Goal: Task Accomplishment & Management: Manage account settings

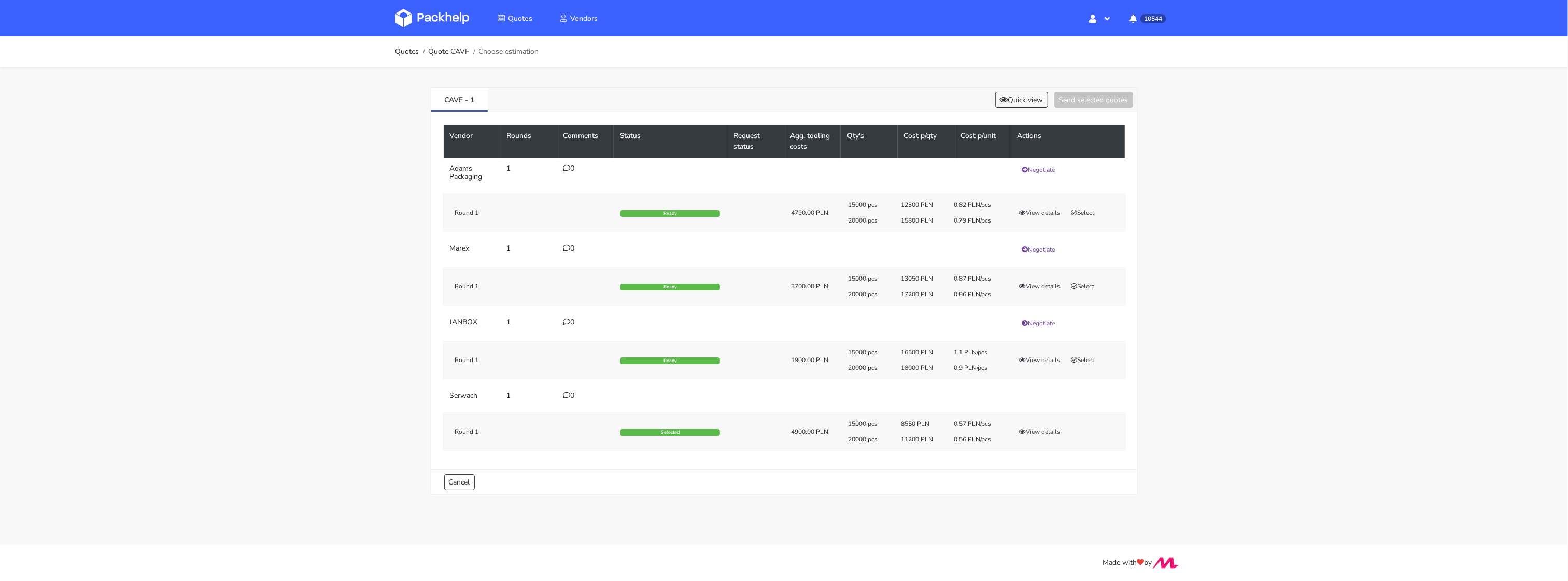
click at [450, 27] on link at bounding box center [440, 17] width 89 height 30
click at [449, 26] on img at bounding box center [432, 18] width 74 height 18
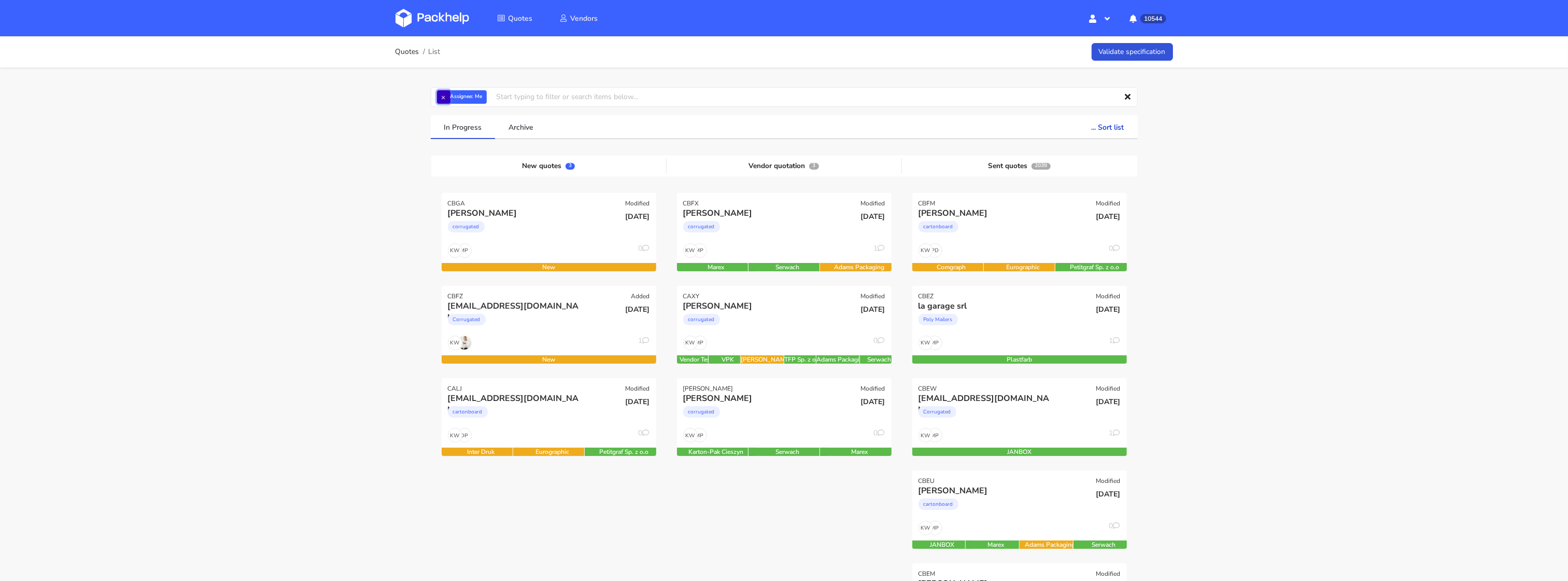
click at [447, 97] on button "×" at bounding box center [444, 97] width 14 height 14
click at [446, 97] on input "text" at bounding box center [784, 97] width 707 height 20
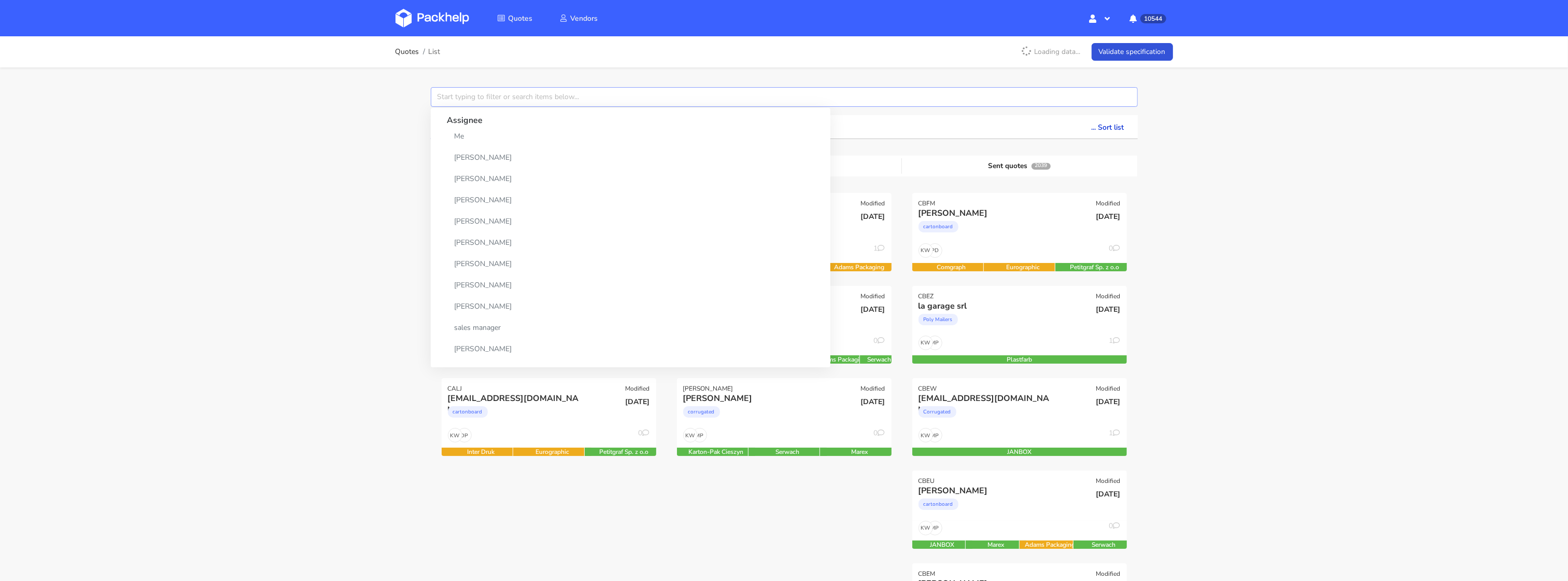
paste input "CBEH"
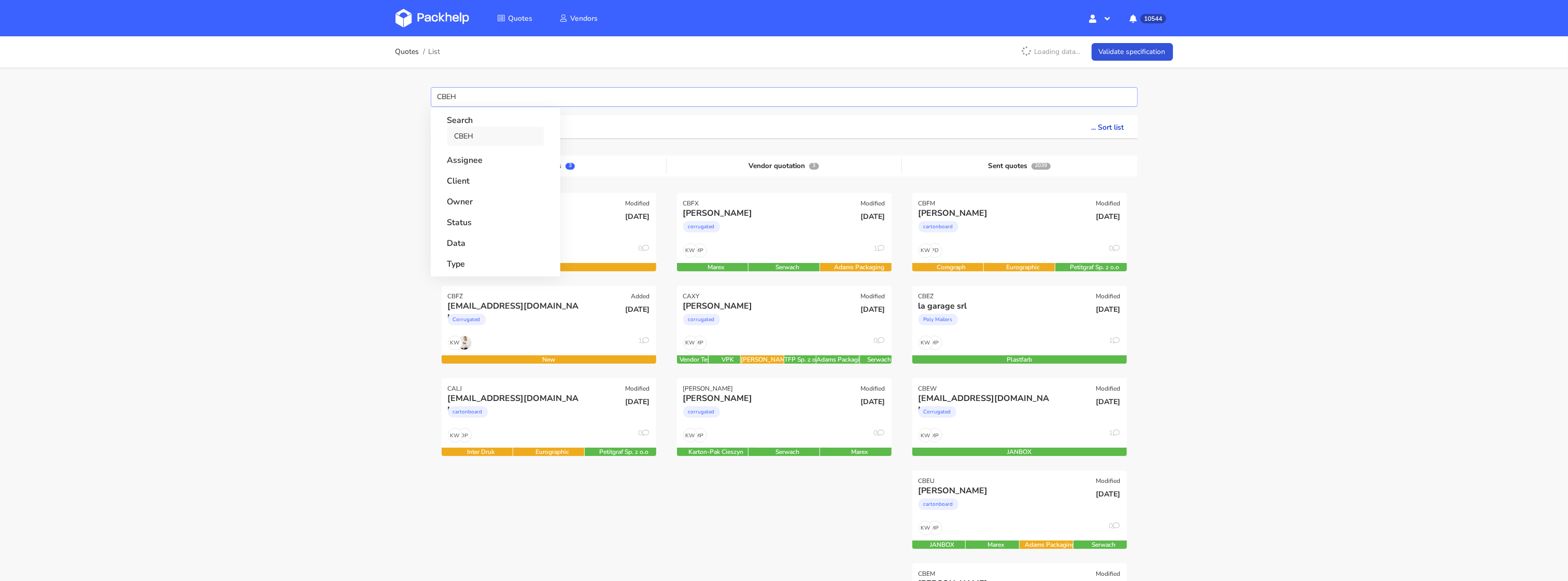
type input "CBEH"
click at [458, 130] on link "CBEH" at bounding box center [496, 136] width 97 height 19
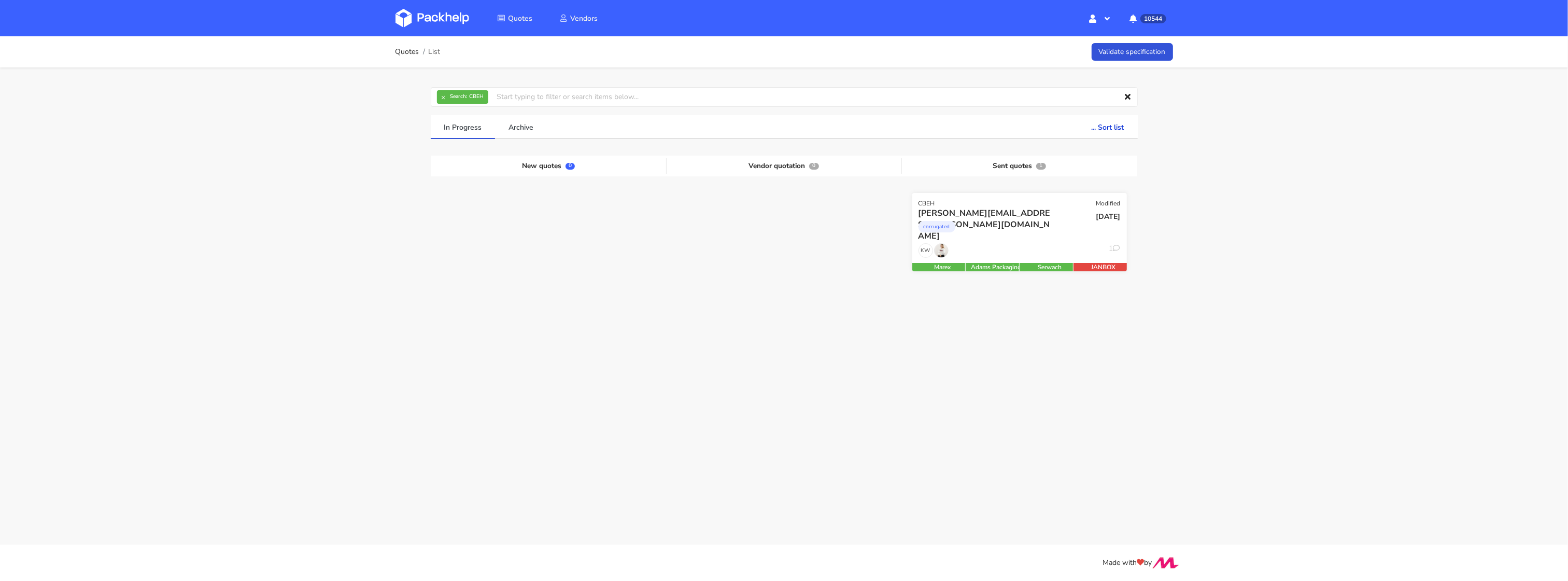
click at [1016, 239] on div "corrugated" at bounding box center [987, 229] width 137 height 21
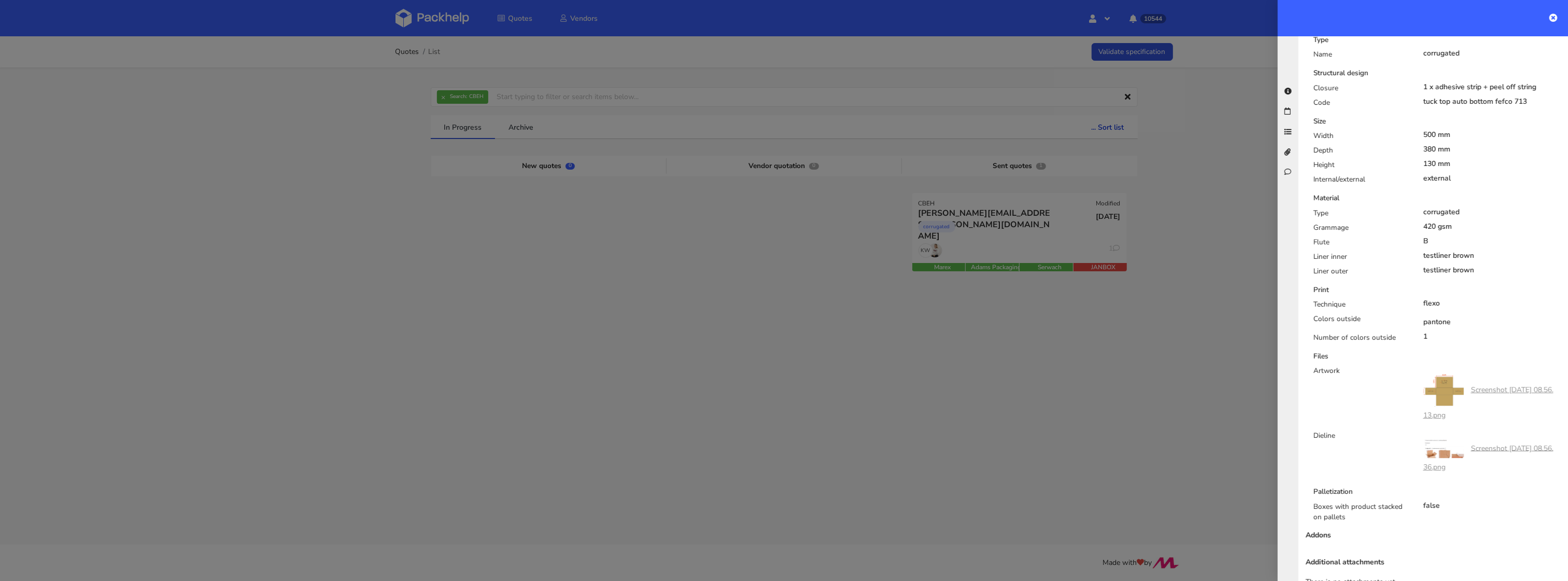
scroll to position [440, 0]
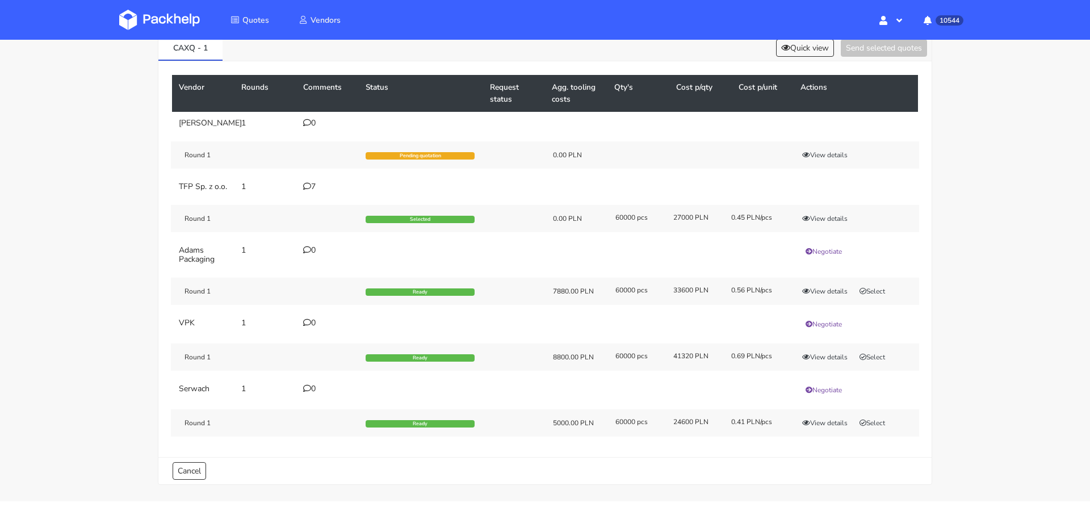
scroll to position [89, 0]
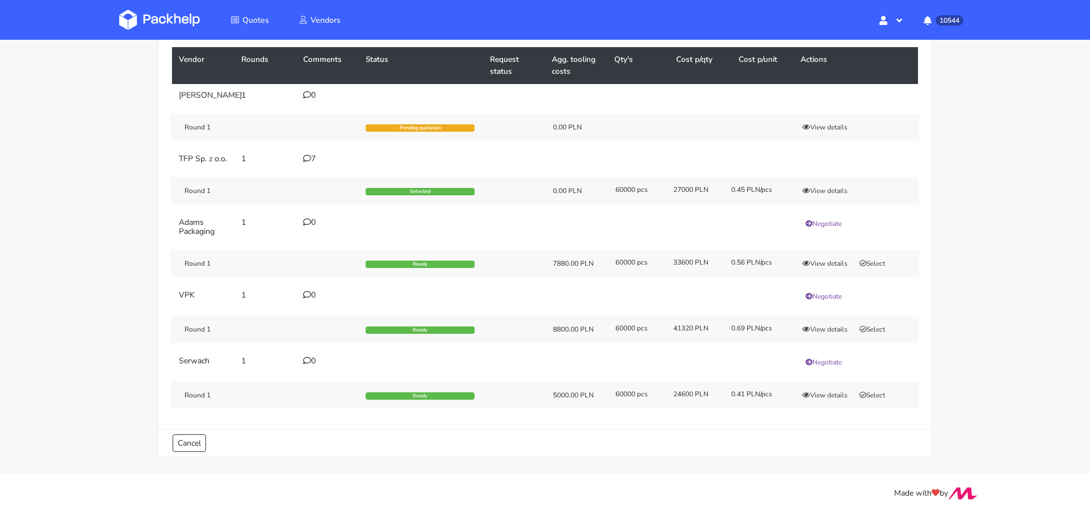
click at [311, 163] on div "7" at bounding box center [327, 158] width 49 height 9
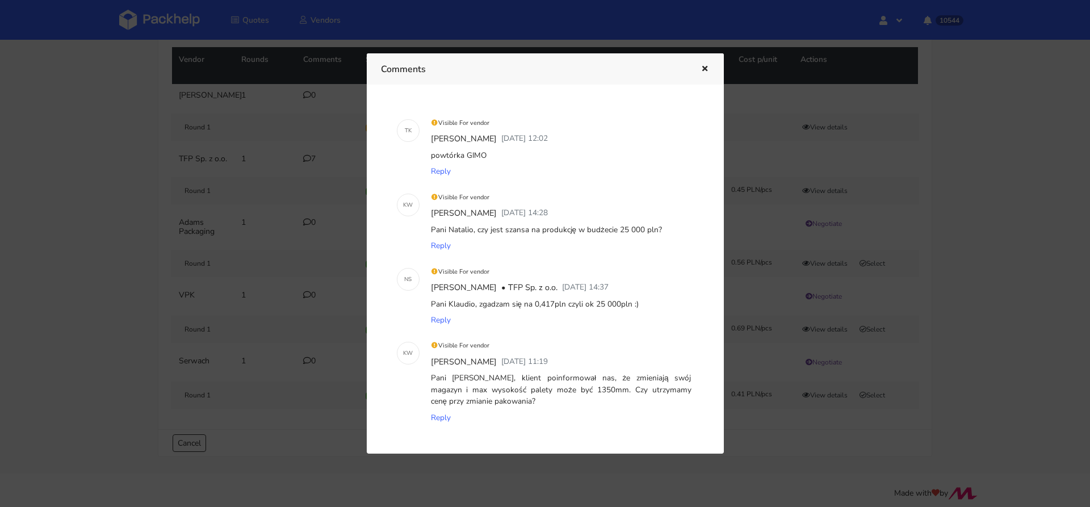
click at [744, 239] on div at bounding box center [545, 253] width 1090 height 507
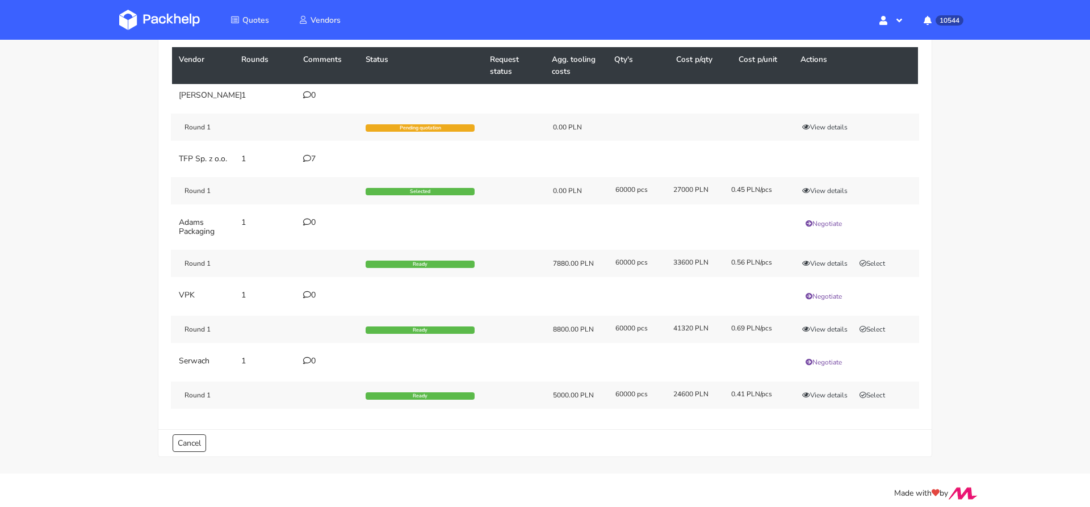
click at [316, 163] on div "7" at bounding box center [327, 158] width 49 height 9
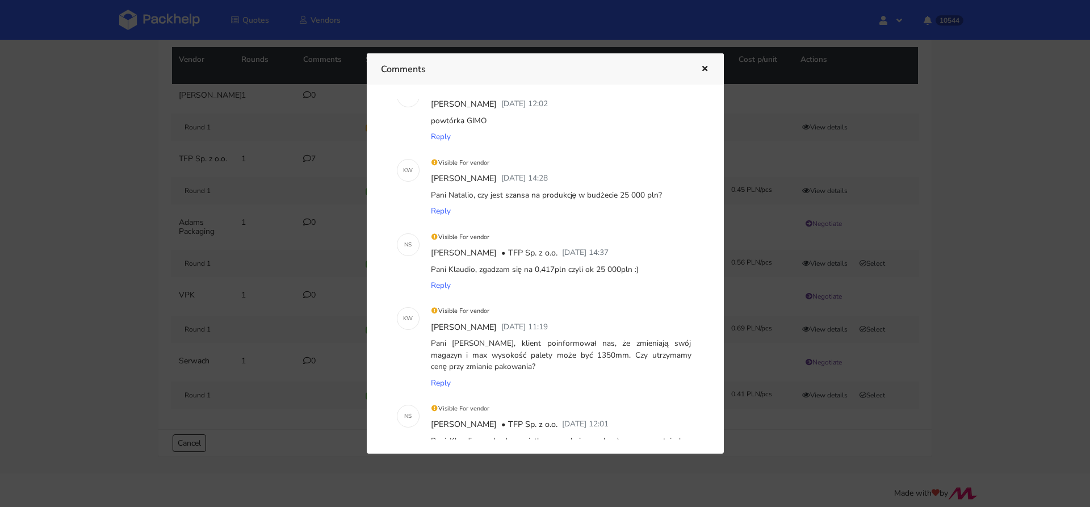
scroll to position [36, 0]
click at [264, 128] on div at bounding box center [545, 253] width 1090 height 507
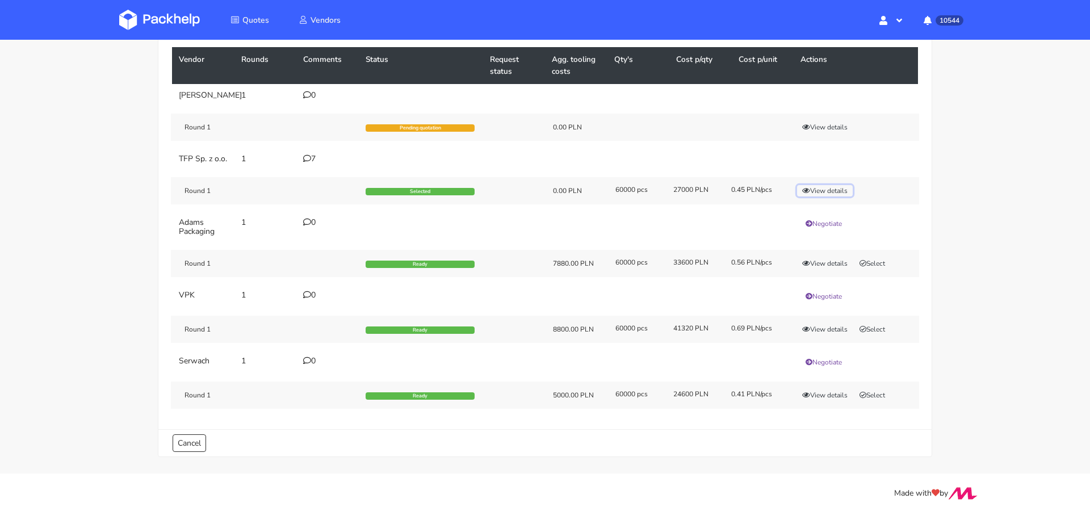
click at [832, 196] on button "View details" at bounding box center [825, 190] width 56 height 11
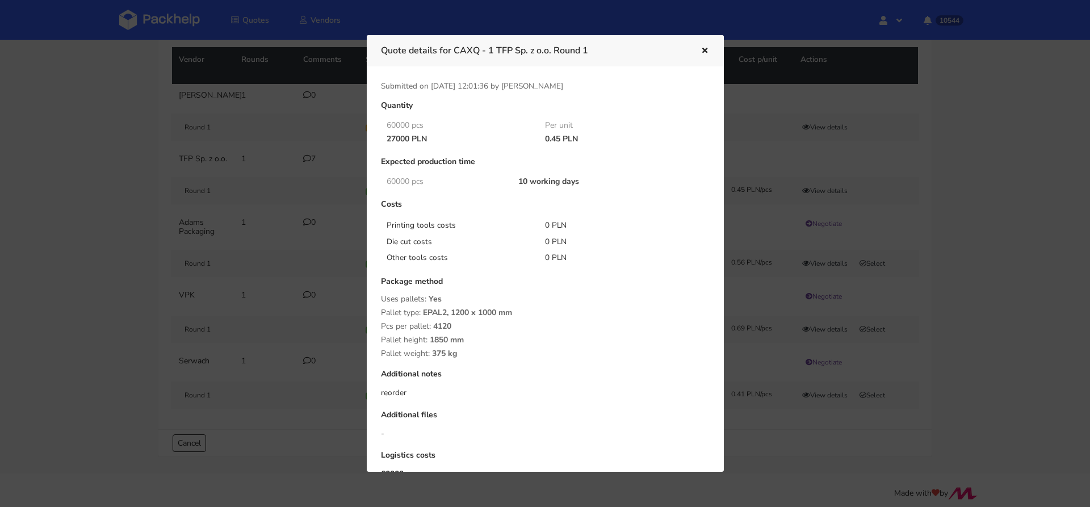
click at [884, 218] on div at bounding box center [545, 253] width 1090 height 507
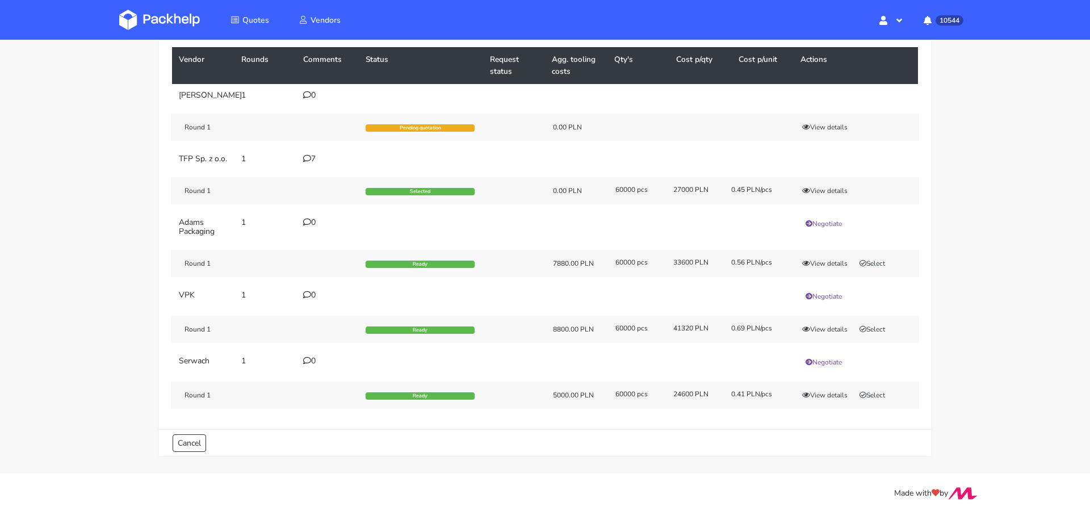
scroll to position [0, 0]
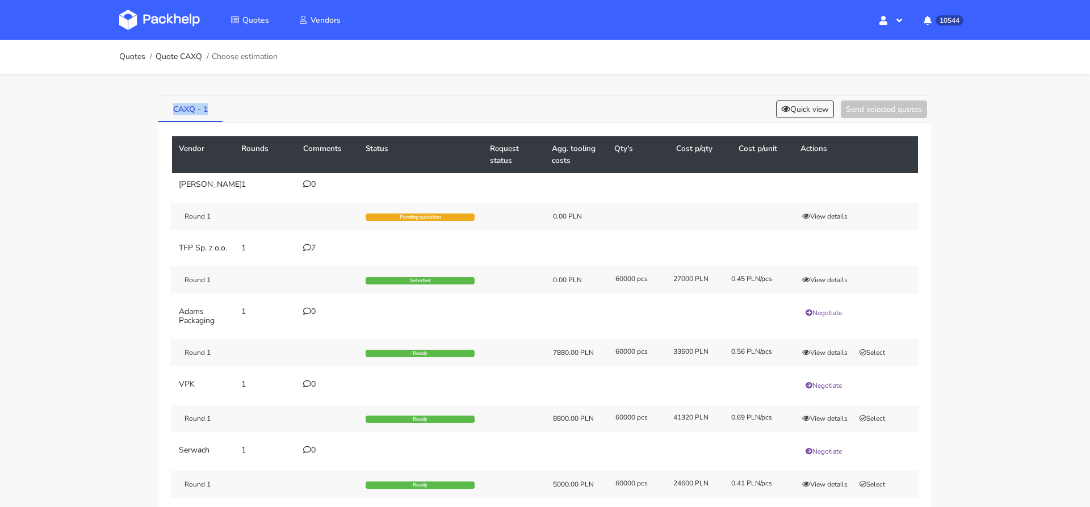
drag, startPoint x: 207, startPoint y: 111, endPoint x: 171, endPoint y: 111, distance: 35.2
click at [171, 111] on link "CAXQ - 1" at bounding box center [190, 108] width 64 height 25
copy link "CAXQ - 1"
click at [308, 251] on icon at bounding box center [307, 248] width 8 height 8
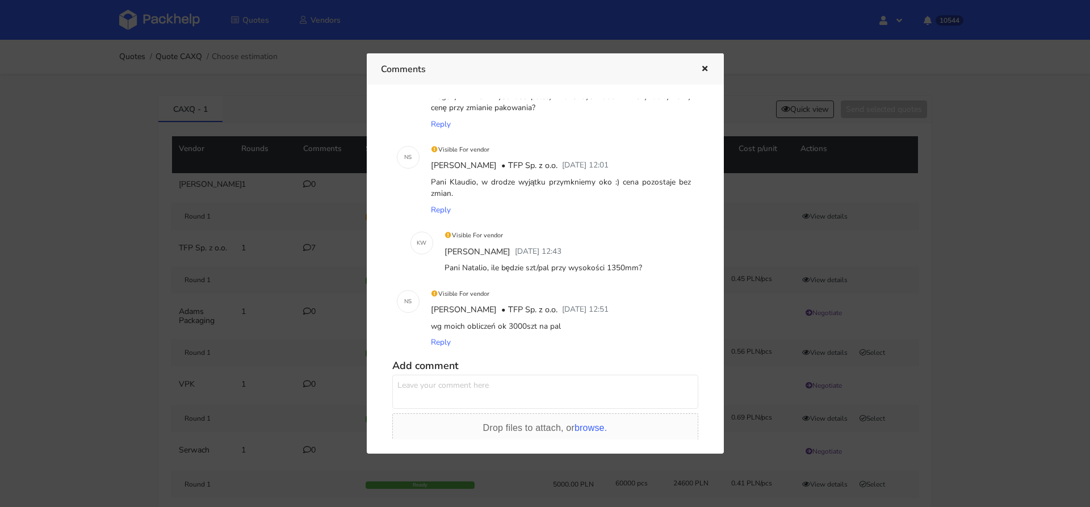
scroll to position [345, 0]
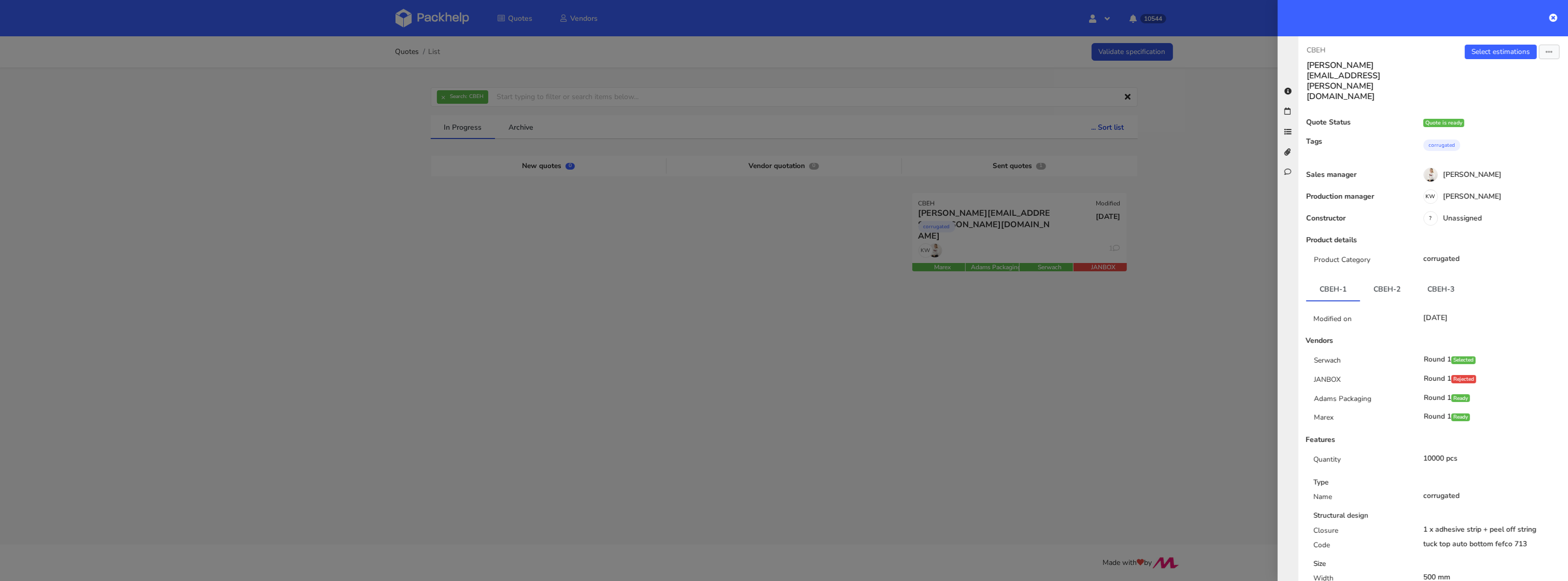
scroll to position [440, 0]
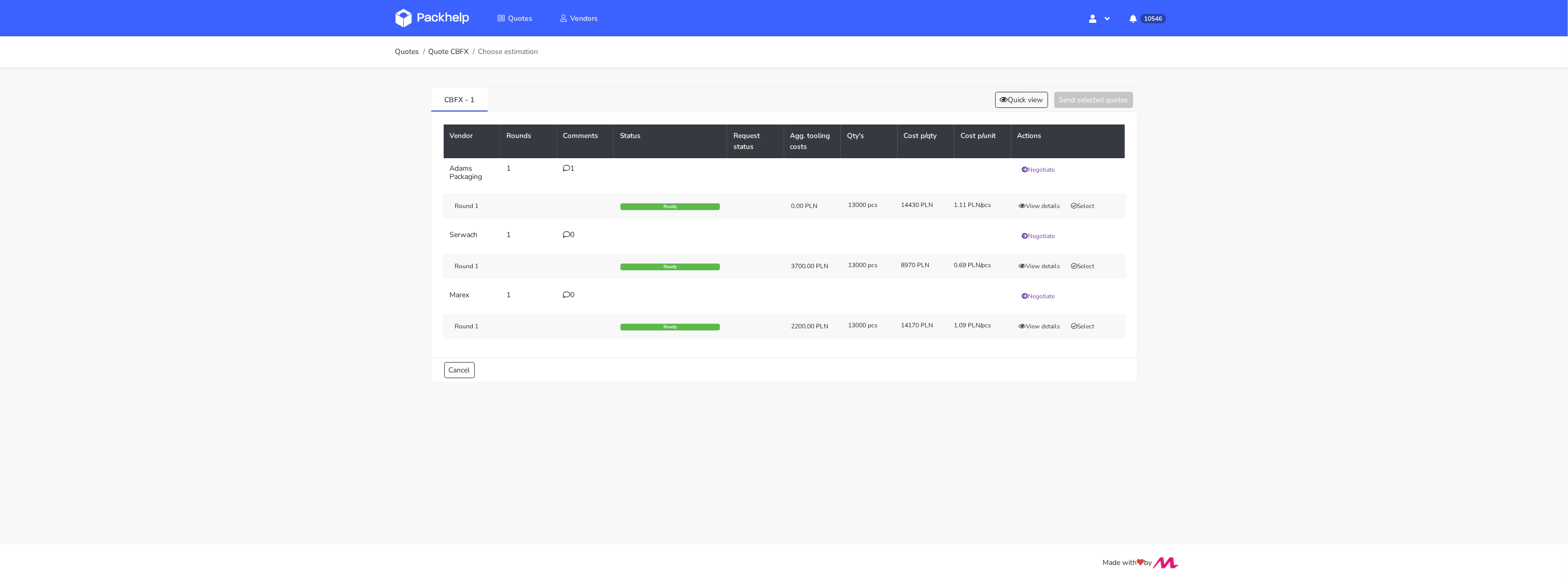
click at [568, 164] on icon at bounding box center [567, 168] width 7 height 7
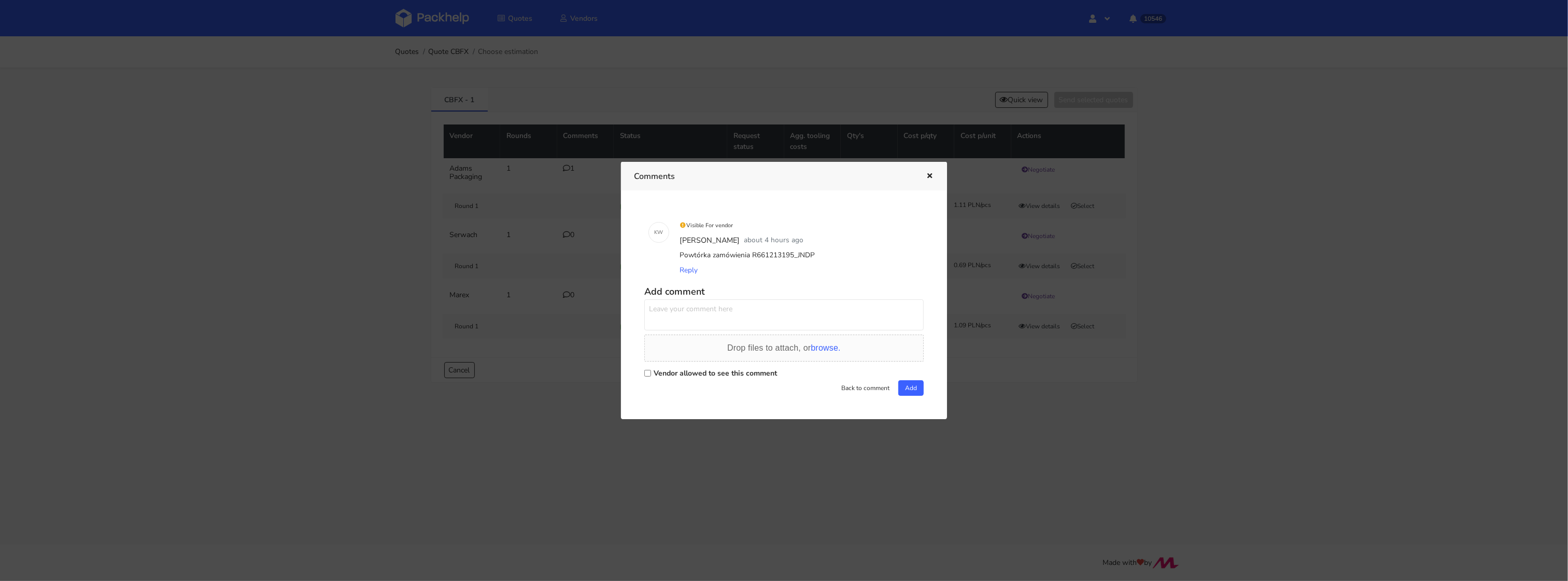
drag, startPoint x: 809, startPoint y: 254, endPoint x: 796, endPoint y: 253, distance: 13.0
click at [795, 254] on div "Powtórka zamówienia R661213195_JNDP" at bounding box center [798, 255] width 242 height 15
drag, startPoint x: 811, startPoint y: 253, endPoint x: 795, endPoint y: 254, distance: 16.0
click at [795, 254] on div "Powtórka zamówienia R661213195_JNDP" at bounding box center [798, 255] width 242 height 15
copy div "JNDP"
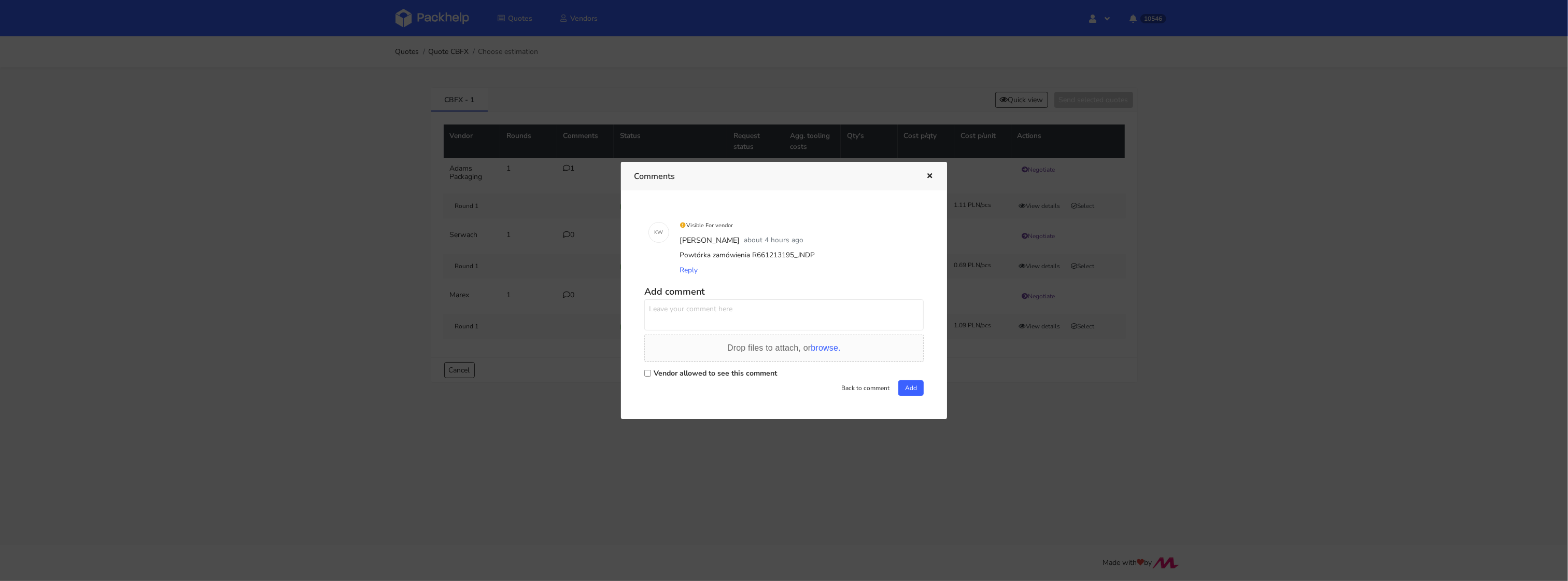
click at [578, 126] on div at bounding box center [784, 290] width 1568 height 581
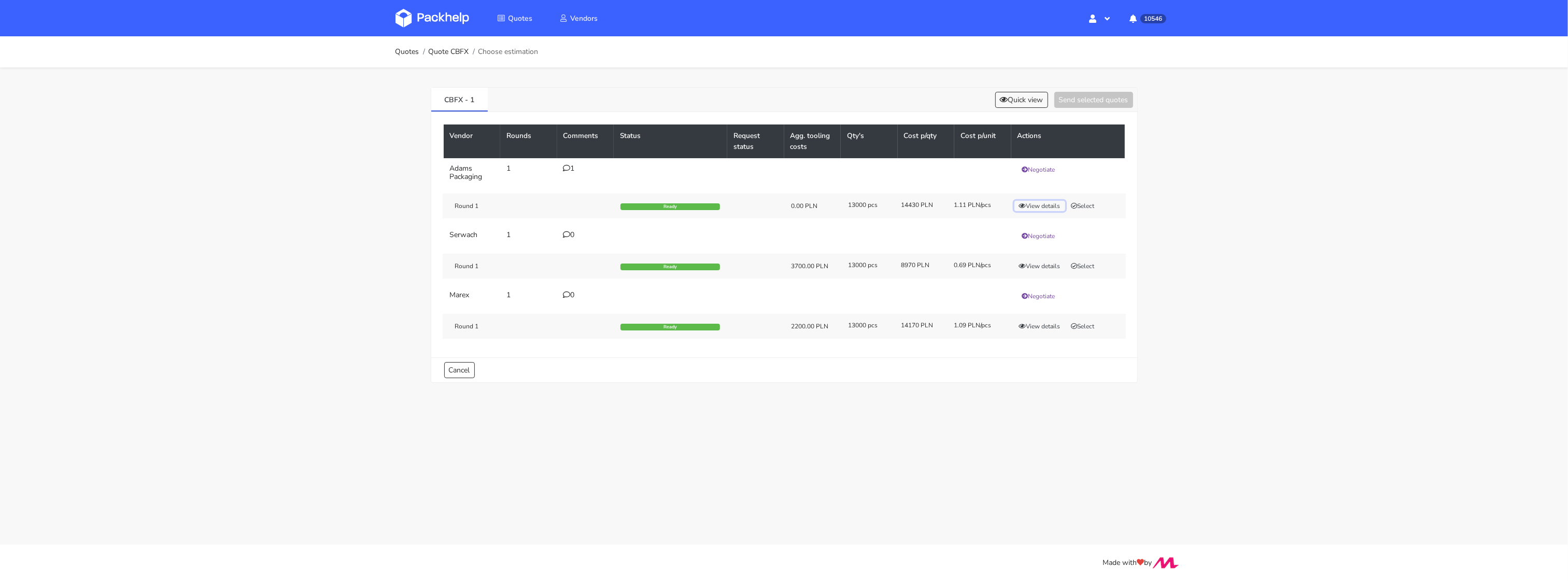
click at [1032, 208] on button "View details" at bounding box center [1040, 206] width 51 height 10
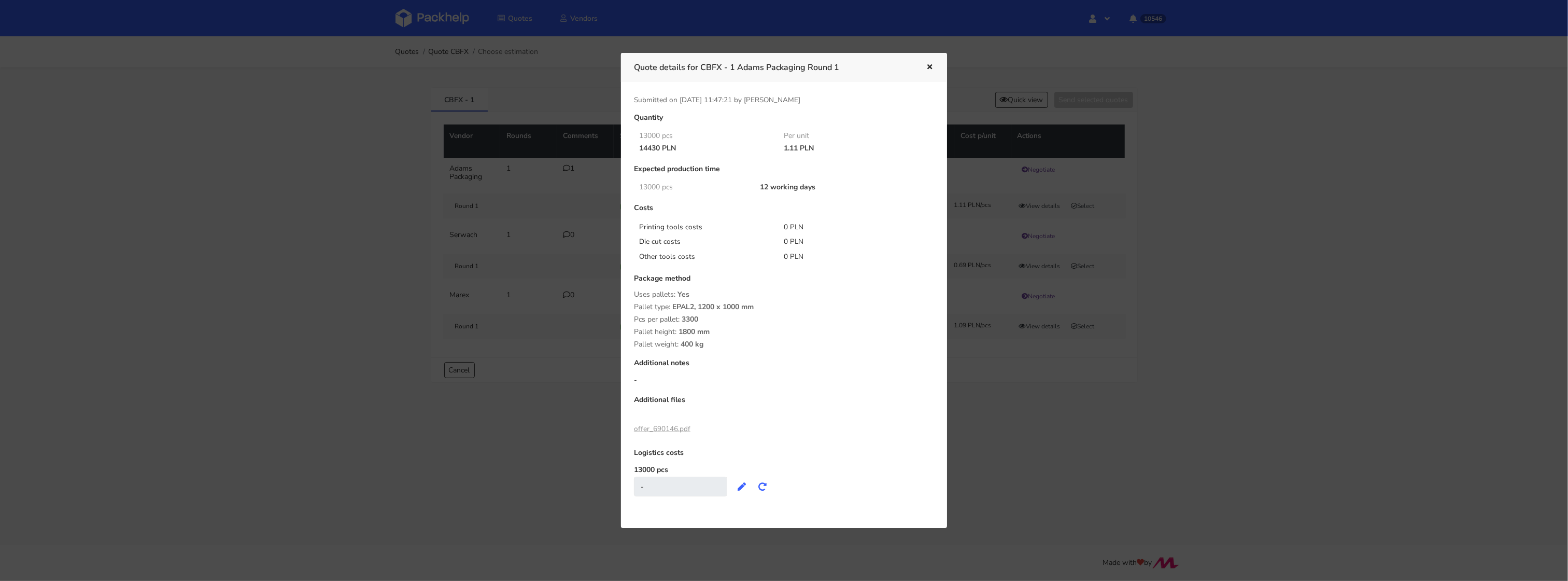
click at [1159, 243] on div at bounding box center [784, 290] width 1568 height 581
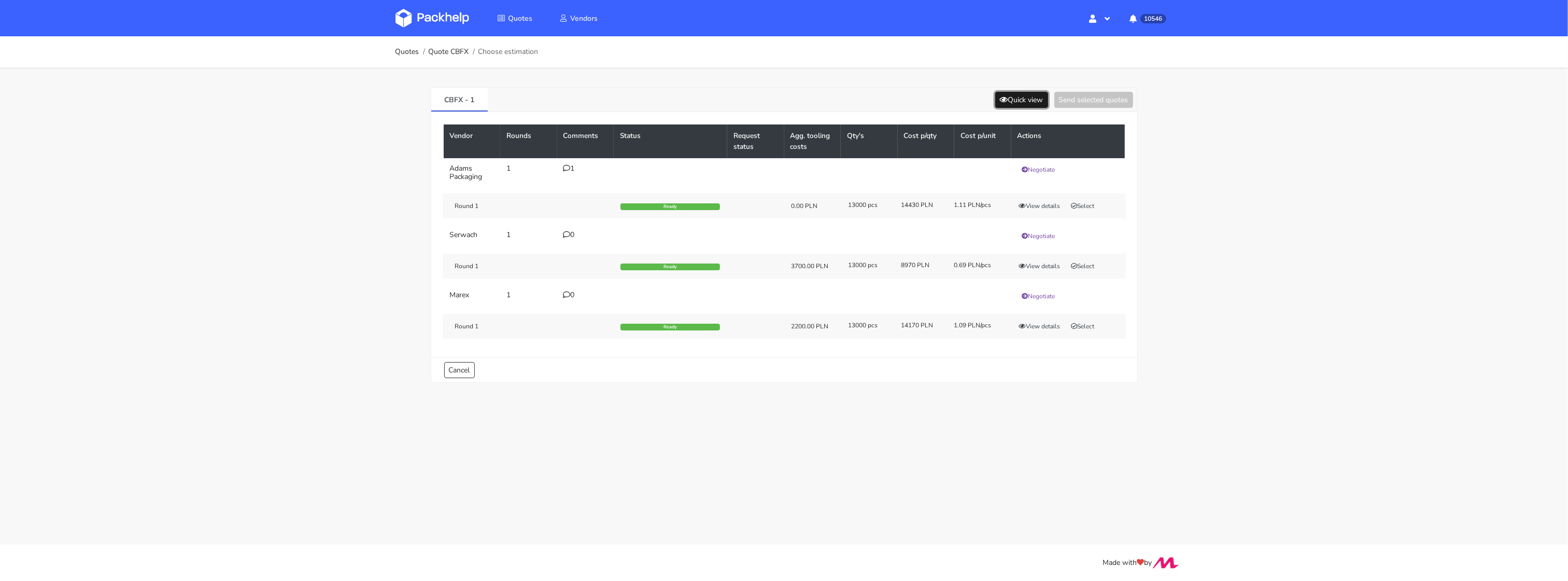
click at [1010, 104] on button "Quick view" at bounding box center [1022, 100] width 53 height 16
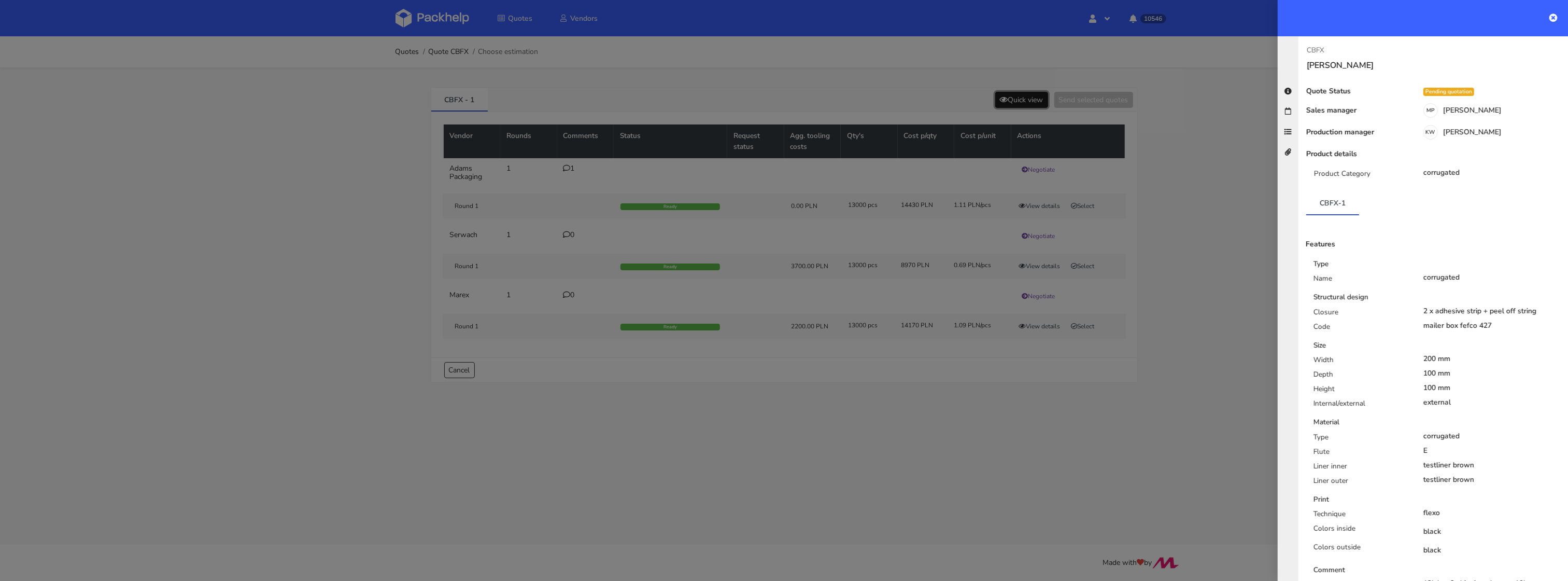
scroll to position [178, 0]
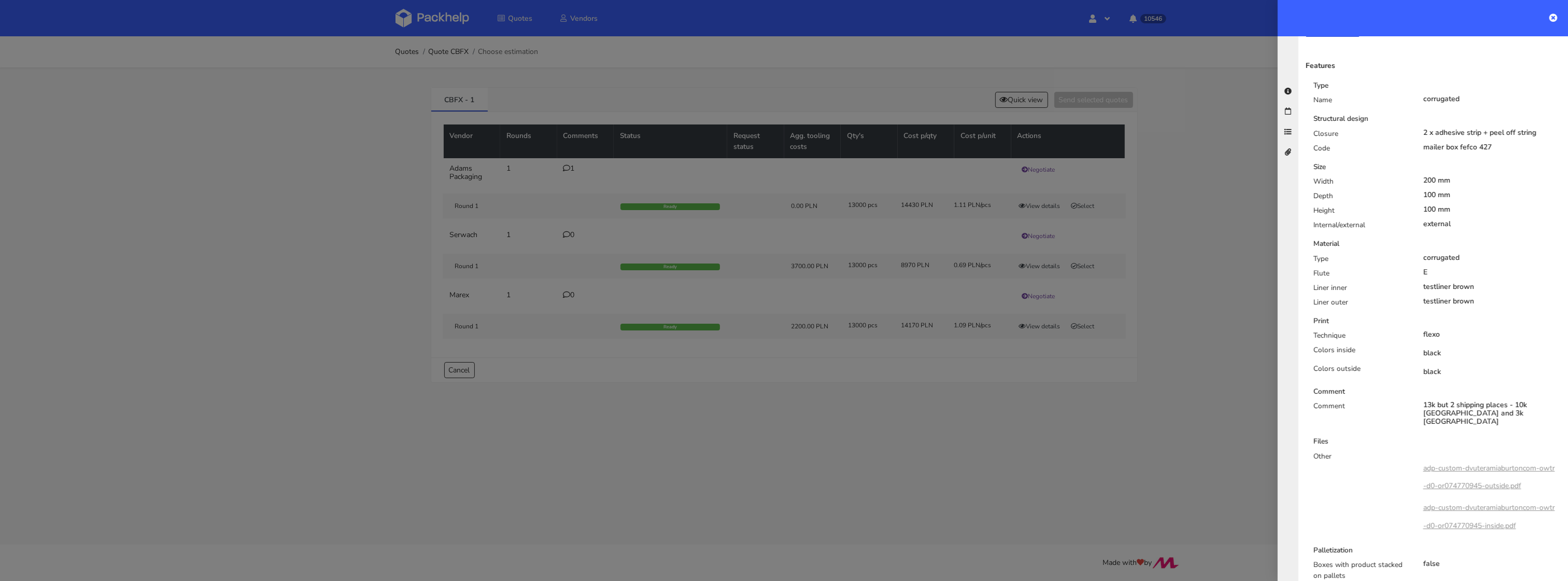
click at [1143, 447] on div at bounding box center [784, 290] width 1568 height 581
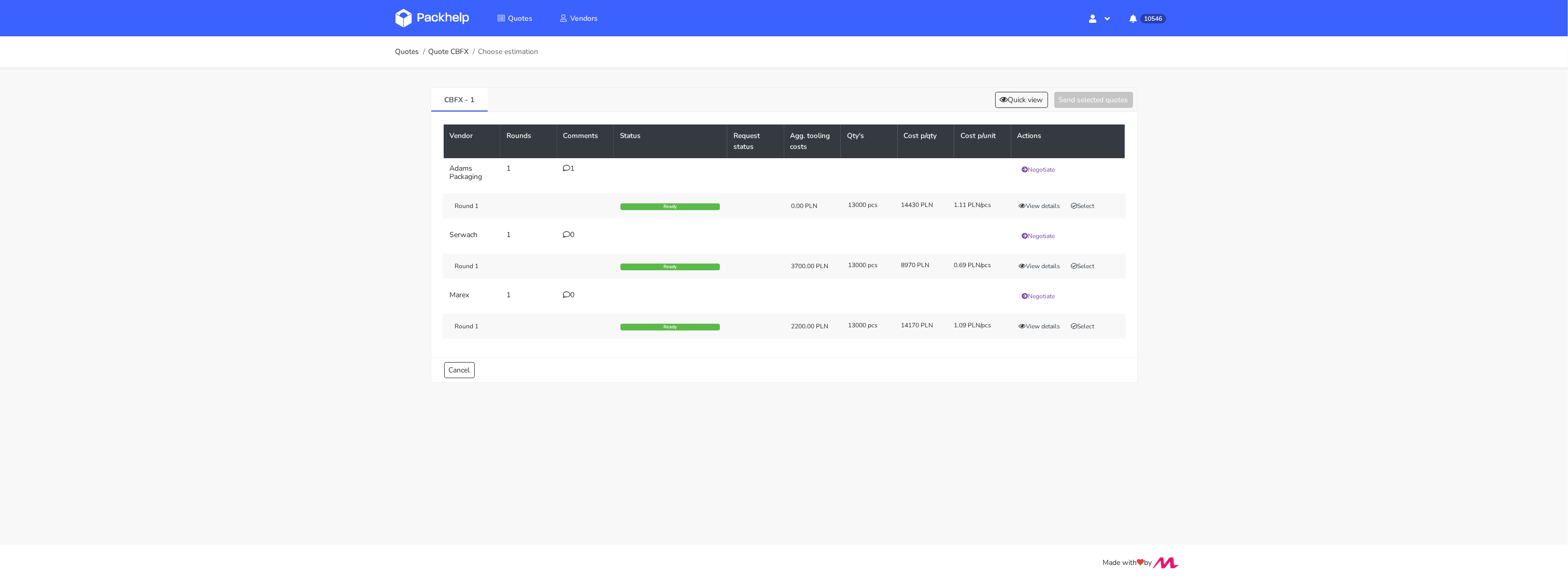
click at [1042, 164] on td "Negotiate" at bounding box center [1068, 173] width 113 height 29
click at [1040, 167] on button "Negotiate" at bounding box center [1038, 169] width 43 height 10
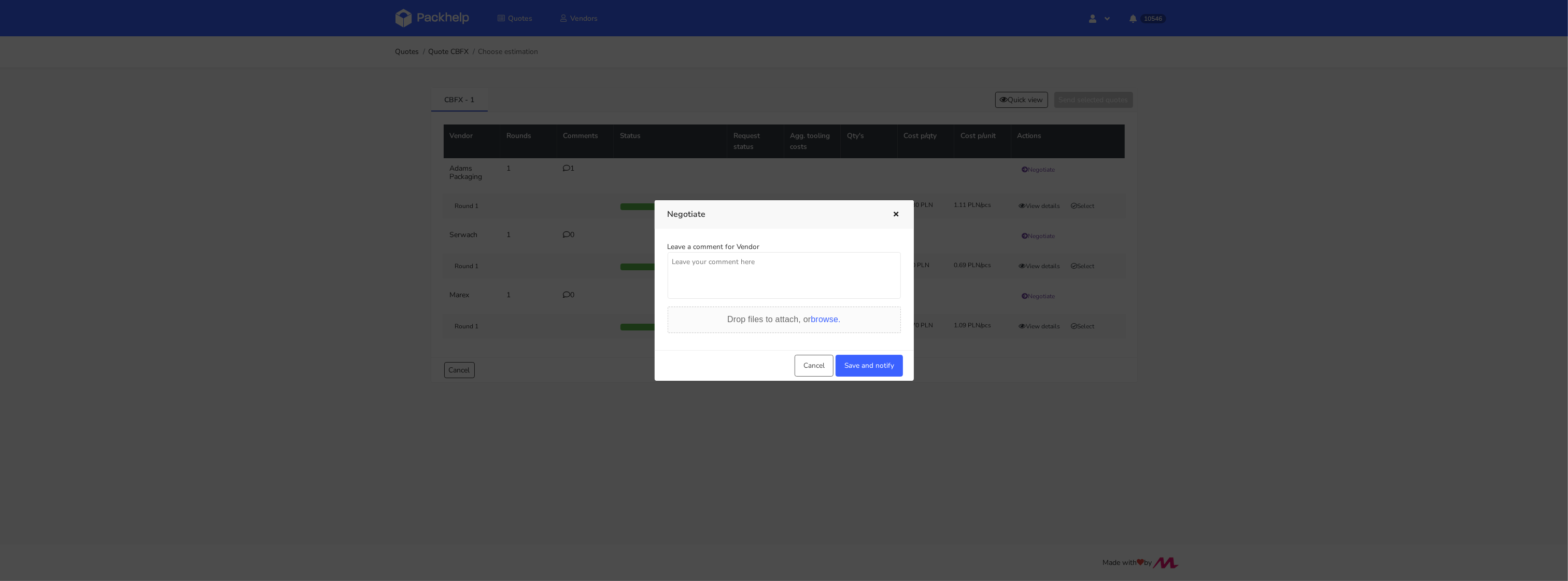
click at [715, 271] on textarea at bounding box center [784, 275] width 233 height 47
click at [856, 263] on textarea "Martyna, mam dużo lepszą ofertę z rynku :( uda s" at bounding box center [784, 275] width 233 height 47
click at [781, 270] on textarea "Martyna, mam dużo lepszą ofertę z rynku :( uda s" at bounding box center [784, 275] width 233 height 47
click at [781, 271] on textarea "Martyna, mam dużo lepszą ofertę z rynku :( uda s" at bounding box center [784, 275] width 233 height 47
click at [777, 259] on textarea "Martyna, mam dużo lepszą ofertę z rynku :( uda s" at bounding box center [784, 275] width 233 height 47
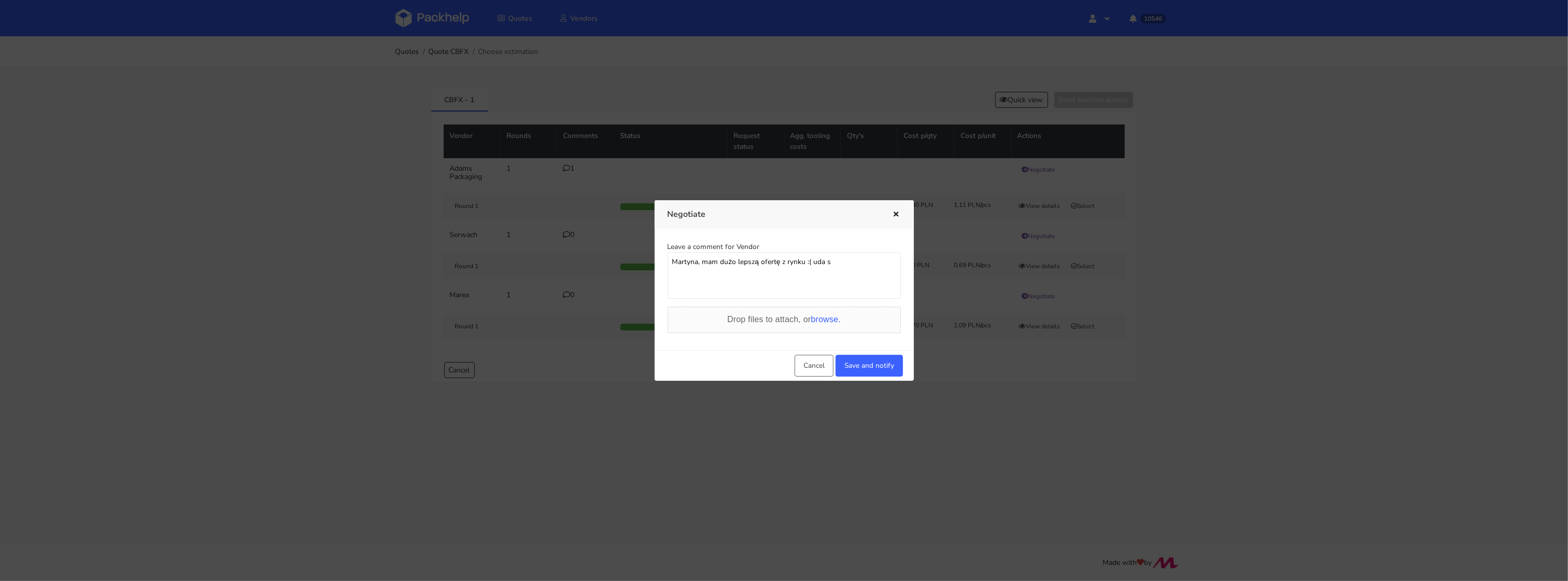
click at [777, 259] on textarea "Martyna, mam dużo lepszą ofertę z rynku :( uda s" at bounding box center [784, 275] width 233 height 47
click at [893, 217] on button "button" at bounding box center [895, 215] width 11 height 14
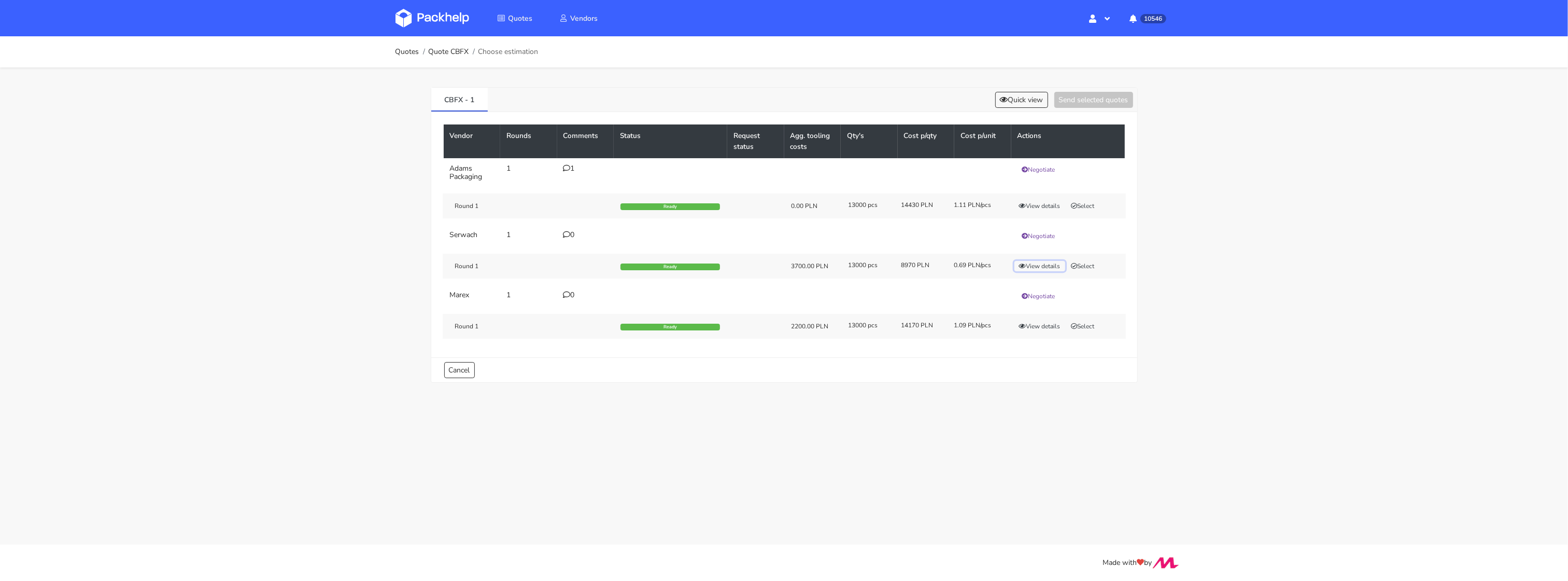
click at [1027, 270] on button "View details" at bounding box center [1040, 266] width 51 height 10
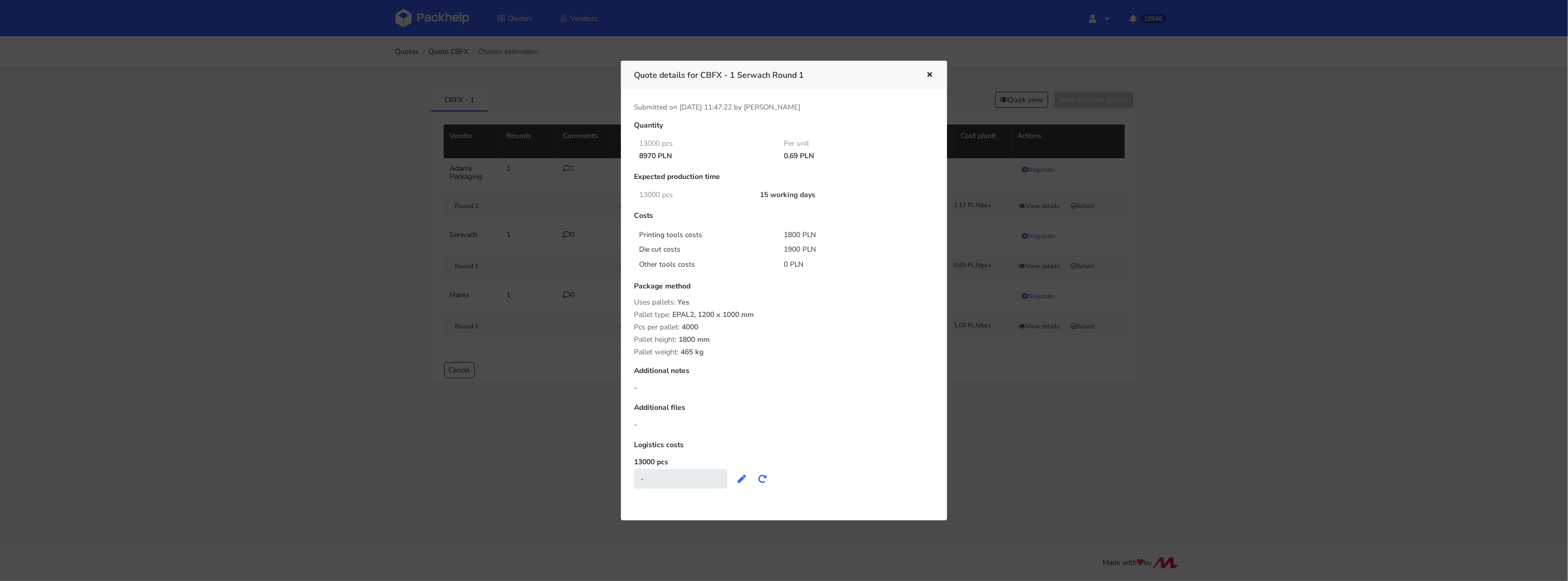
click at [1047, 415] on div at bounding box center [784, 290] width 1568 height 581
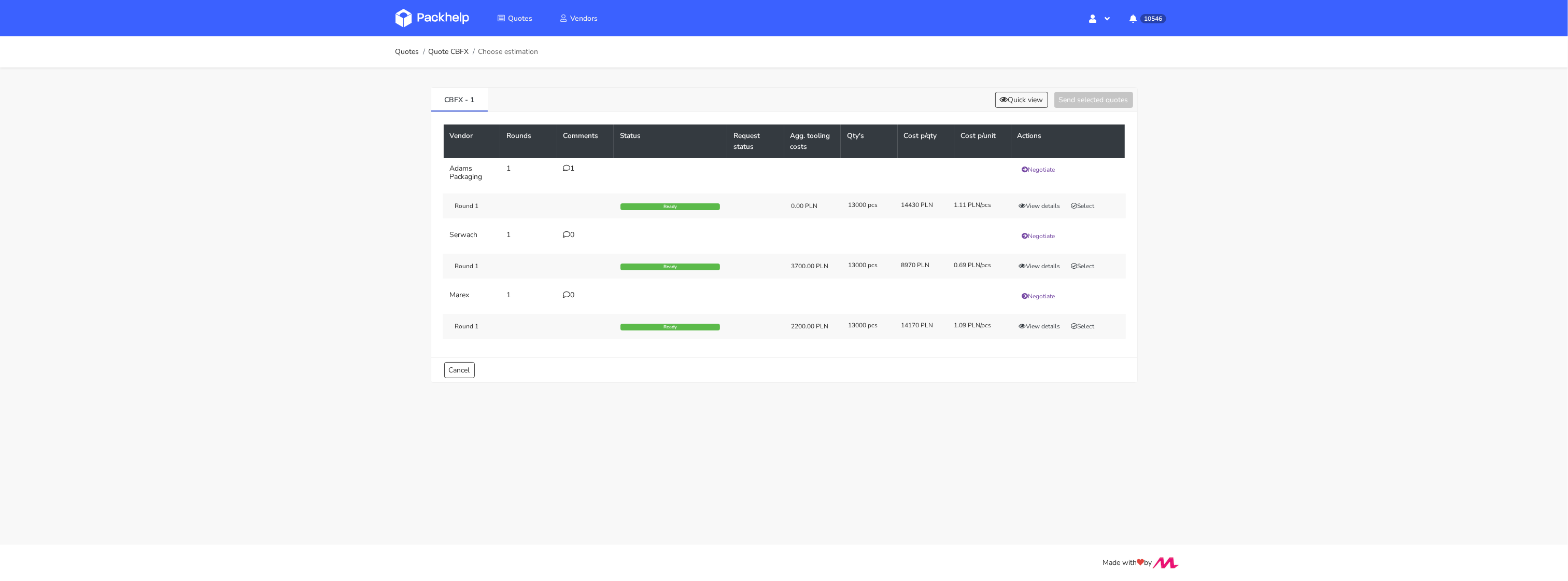
click at [1022, 86] on div "CBFX - 1 Quick view Send selected quotes Vendor Rounds Comments Status Request …" at bounding box center [784, 233] width 746 height 331
click at [1020, 97] on button "Quick view" at bounding box center [1022, 100] width 53 height 16
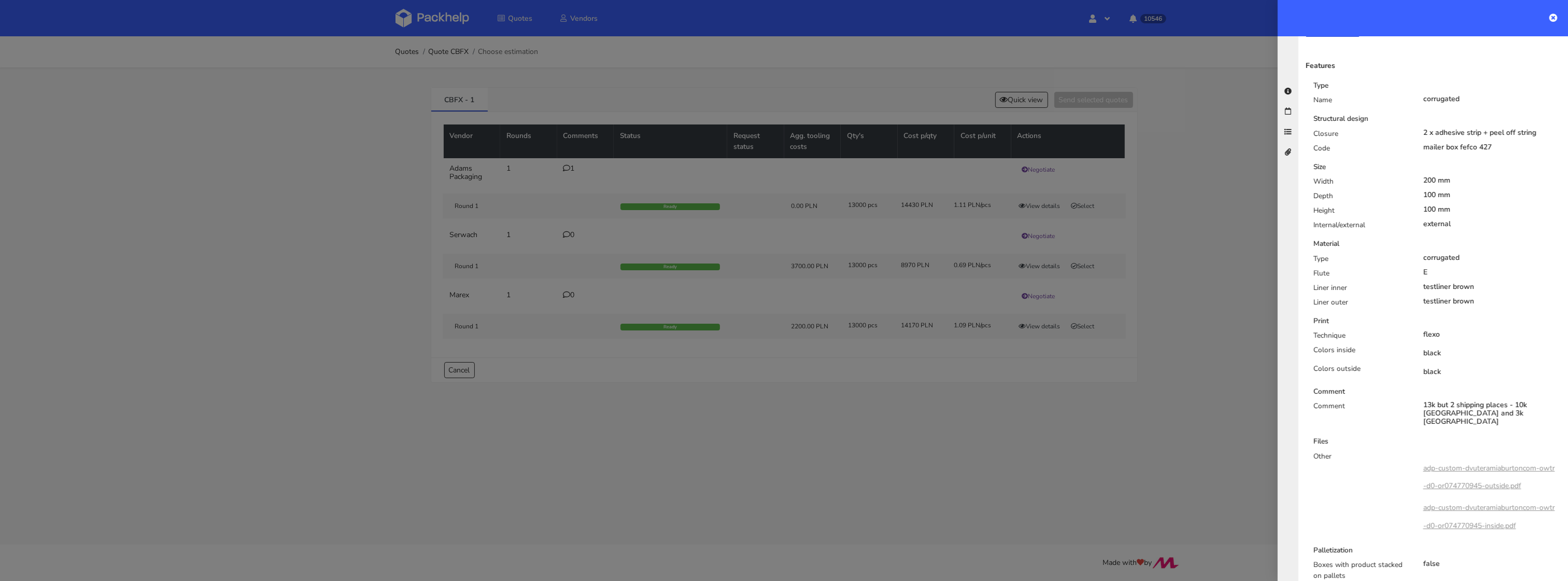
click at [1044, 428] on div at bounding box center [784, 290] width 1568 height 581
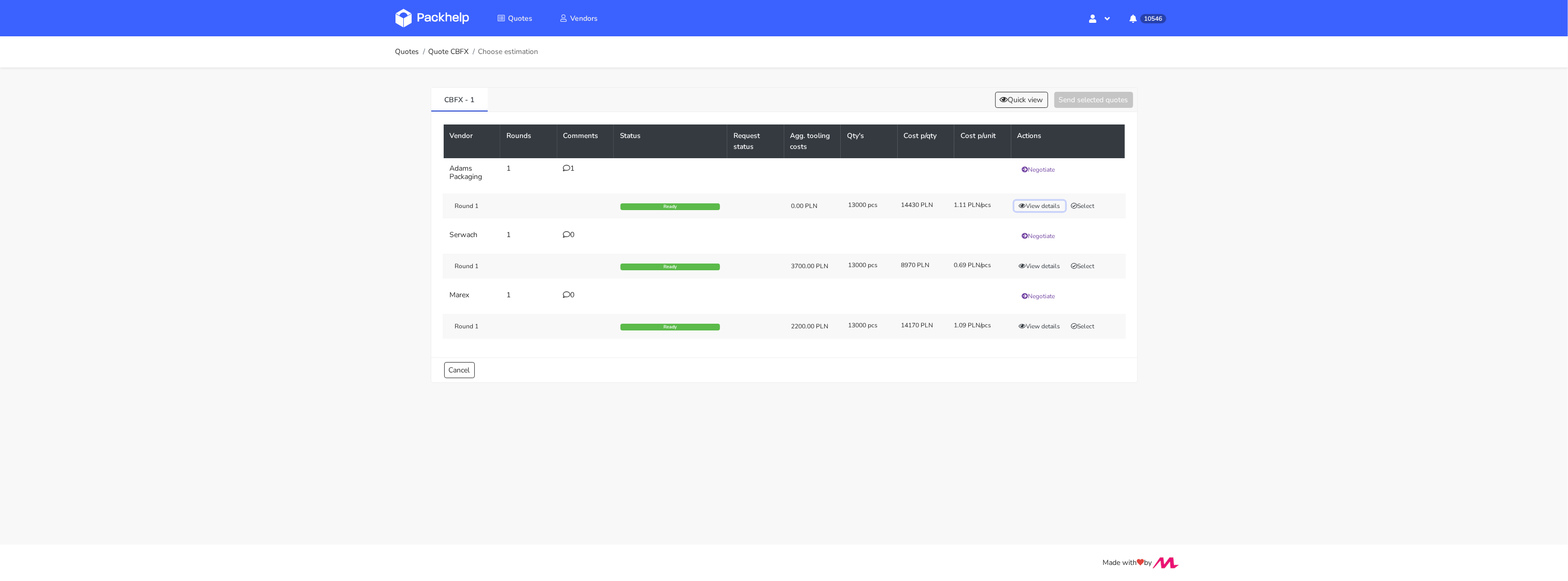
drag, startPoint x: 1029, startPoint y: 206, endPoint x: 986, endPoint y: 223, distance: 46.2
click at [986, 223] on td "Round 1 Ready 0.00 PLN 13000 pcs 14430 PLN 1.11 PLN/pcs View details Select" at bounding box center [784, 206] width 681 height 37
click at [978, 224] on td "Round 1 Ready 0.00 PLN 13000 pcs 14430 PLN 1.11 PLN/pcs View details Select" at bounding box center [784, 206] width 681 height 37
click at [569, 165] on icon at bounding box center [567, 168] width 7 height 7
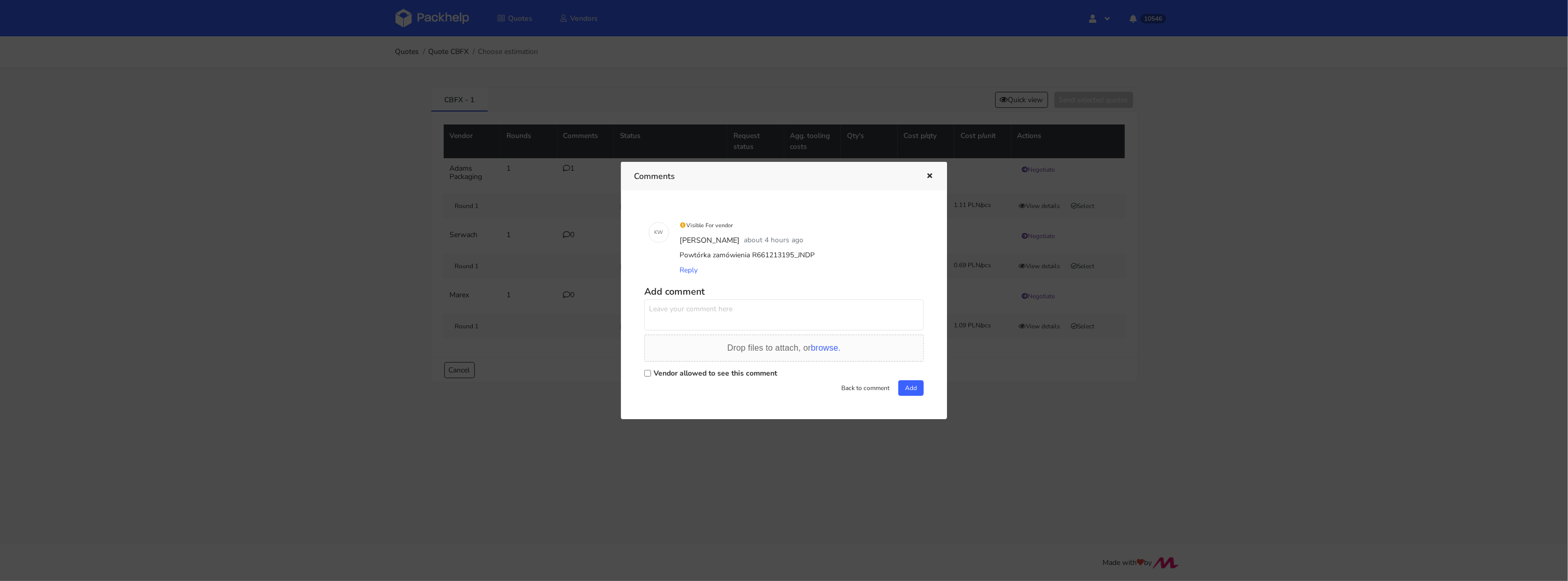
click at [689, 313] on textarea at bounding box center [784, 315] width 279 height 31
click at [1021, 173] on div at bounding box center [784, 290] width 1568 height 581
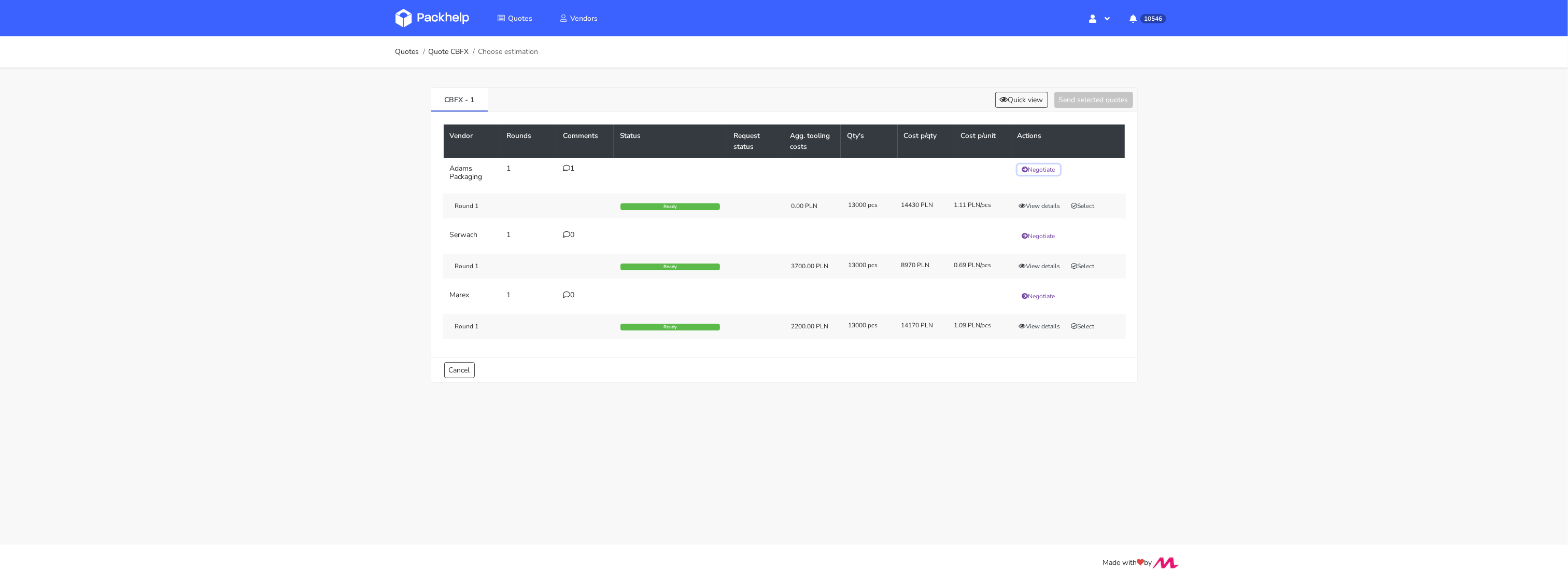
click at [1029, 172] on button "Negotiate" at bounding box center [1038, 169] width 43 height 10
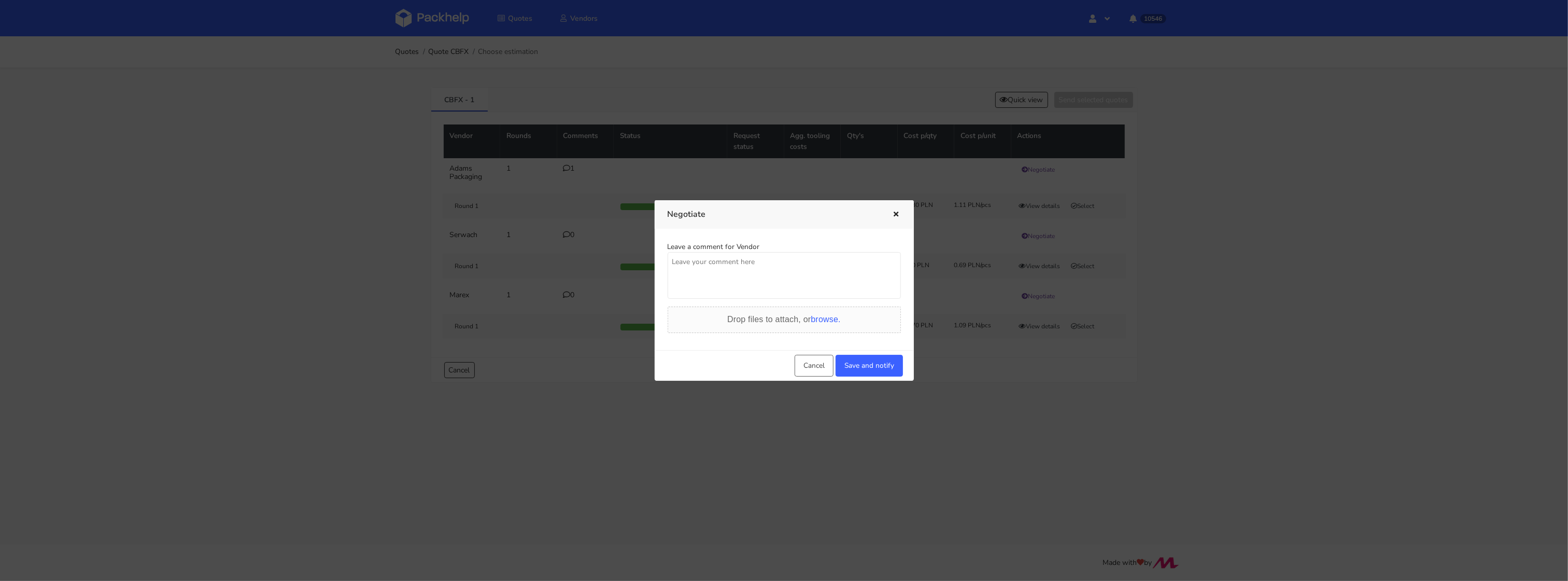
click at [685, 273] on textarea at bounding box center [784, 275] width 233 height 47
paste textarea "Martyna, mam dużo lepszą ofertę z rynku :( uda s"
type textarea "Martyna, mam dużo lepszą ofertę z rynku :( uda się zejść do ceny 0,95 pln/szt?"
click at [875, 370] on button "Save and notify" at bounding box center [869, 365] width 68 height 22
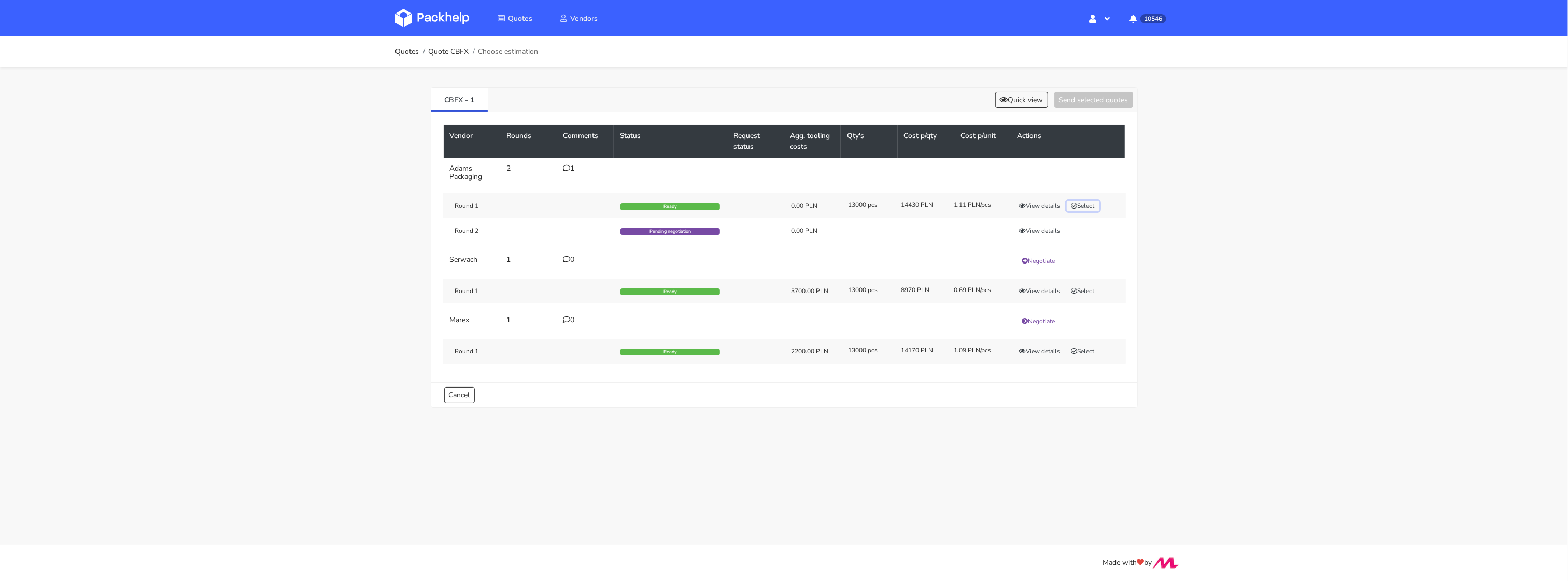
click at [1085, 206] on button "Select" at bounding box center [1083, 206] width 33 height 10
click at [1071, 97] on button "Send selected quotes ( 1 )" at bounding box center [1087, 100] width 93 height 16
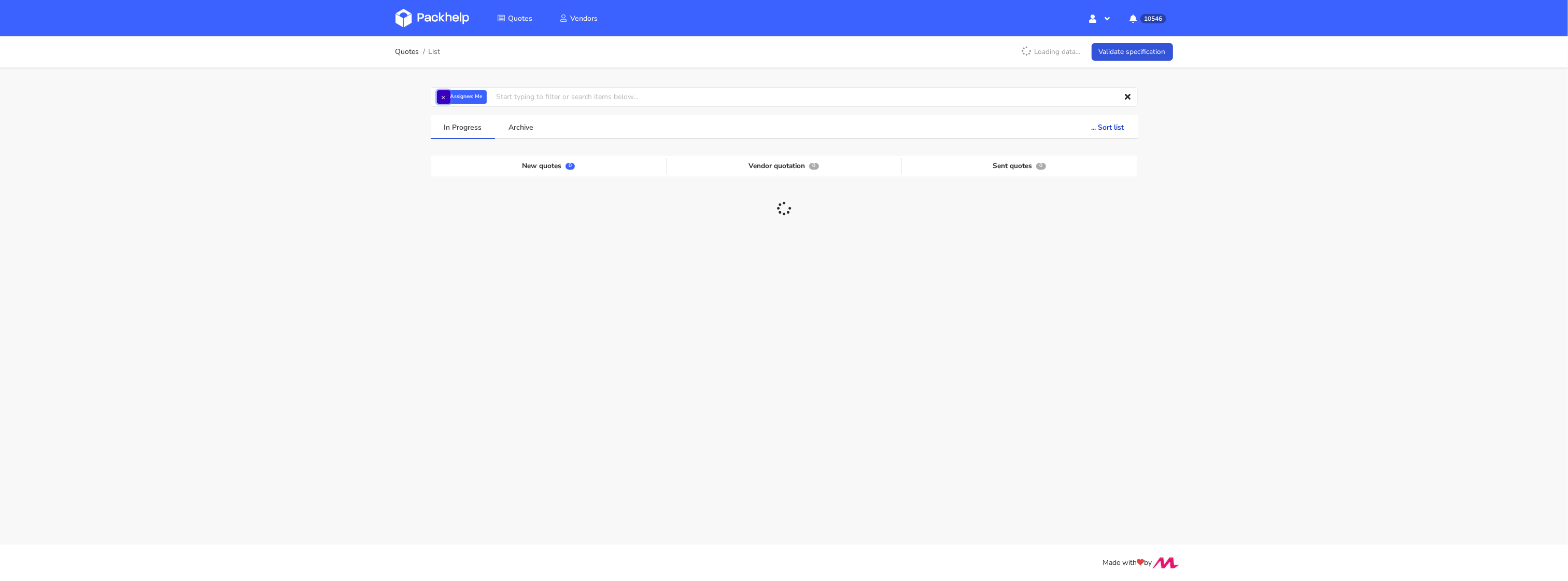
click at [439, 97] on button "×" at bounding box center [444, 97] width 14 height 14
click at [449, 97] on input "text" at bounding box center [784, 97] width 707 height 20
paste input "JNDP"
type input "JNDP"
click at [472, 132] on link "JNDP" at bounding box center [496, 136] width 97 height 19
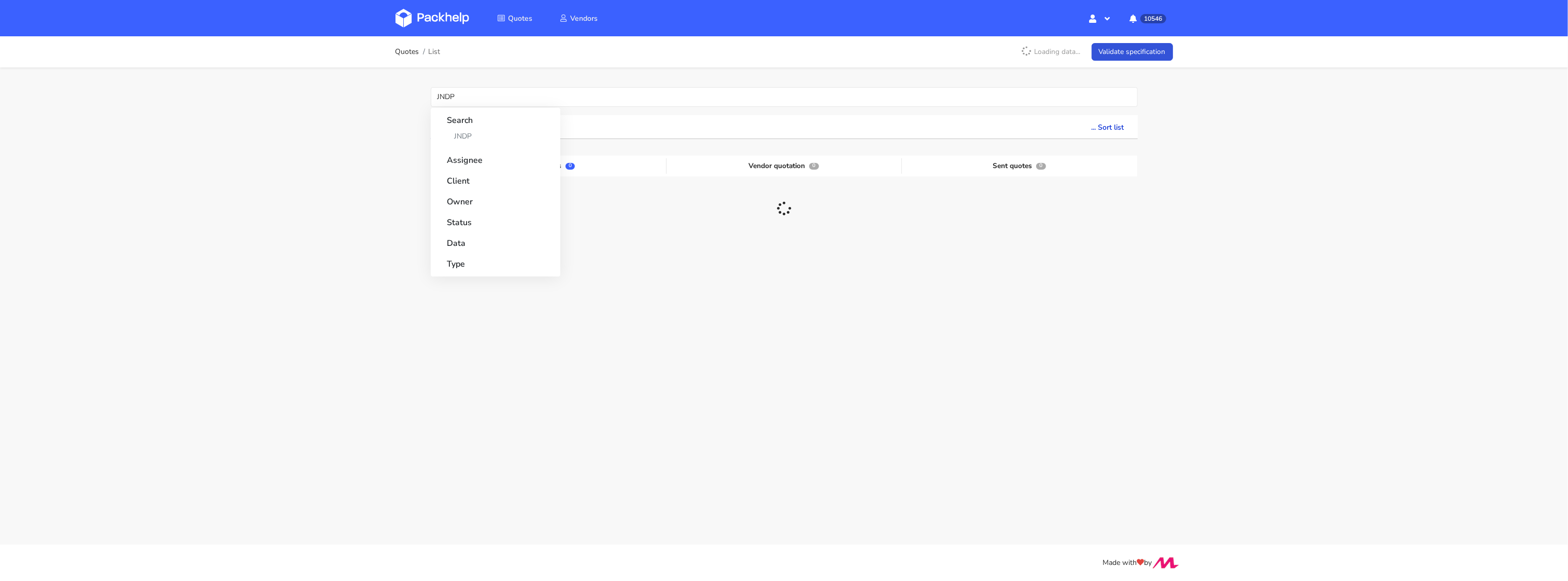
click at [298, 184] on div "Quotes List Loading data... Validate specification JNDP Search JNDP Assignee Cl…" at bounding box center [784, 198] width 1568 height 324
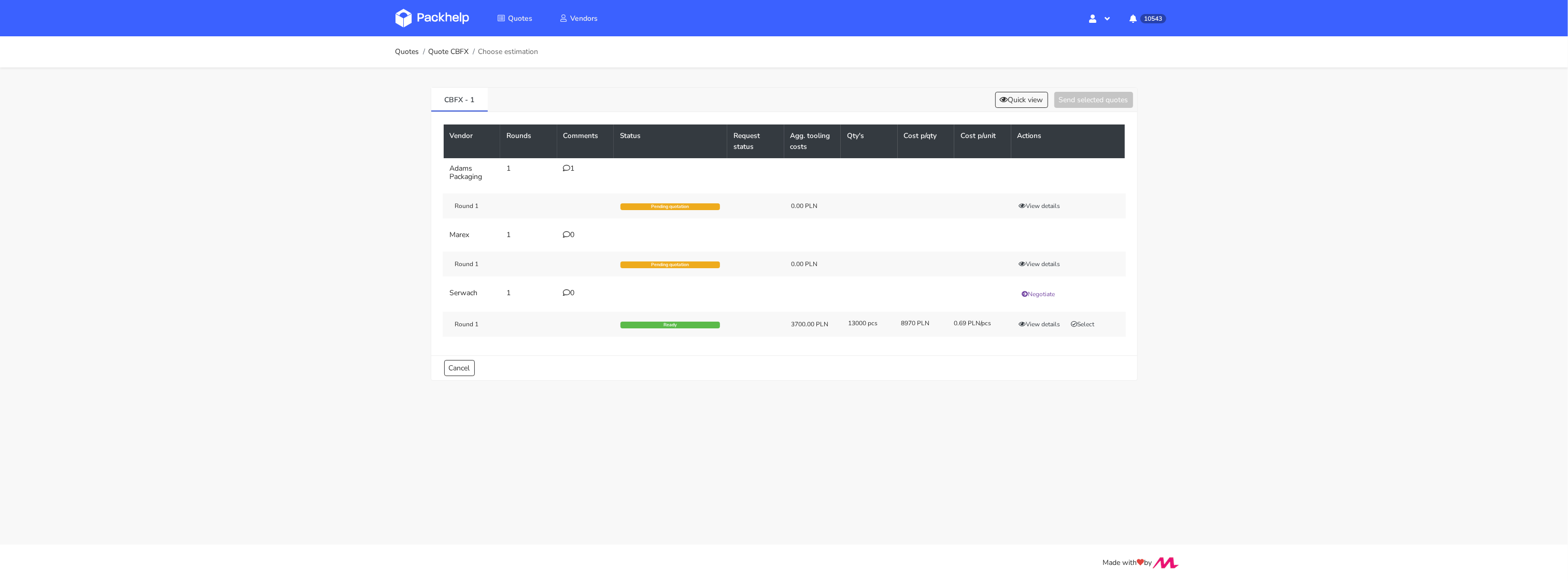
click at [433, 23] on img at bounding box center [432, 18] width 74 height 18
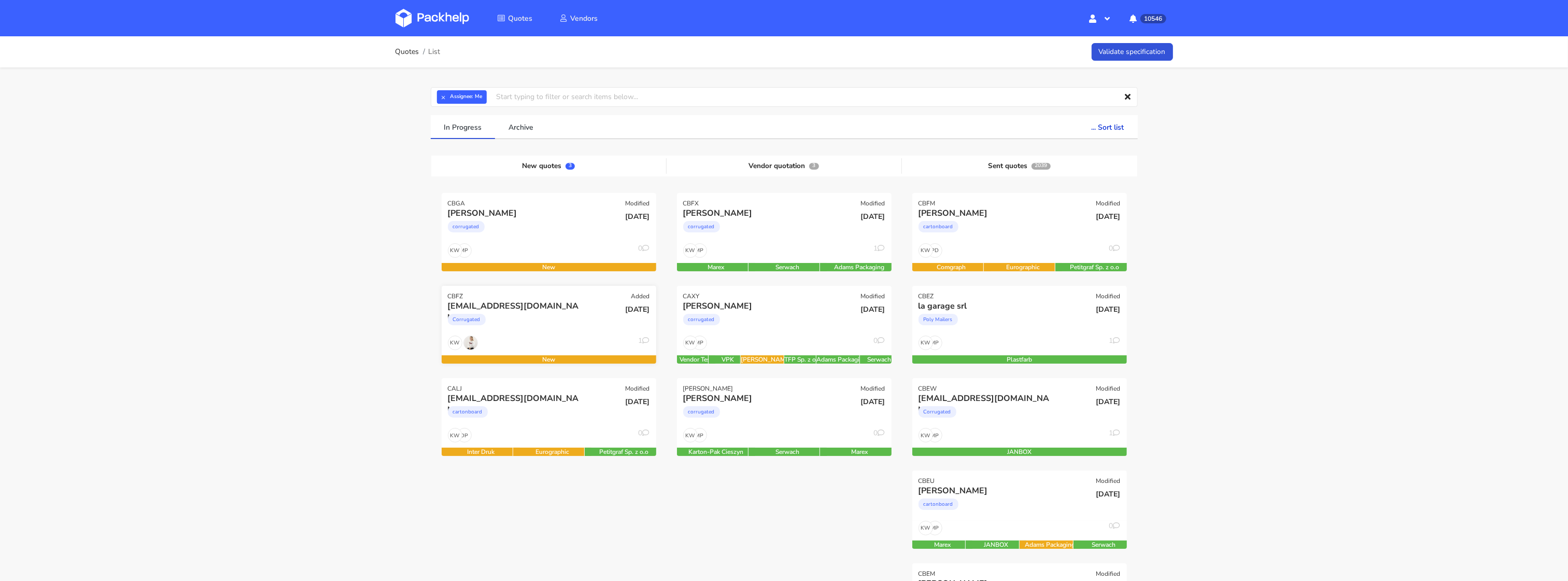
click at [519, 337] on div "KW 1" at bounding box center [549, 345] width 215 height 20
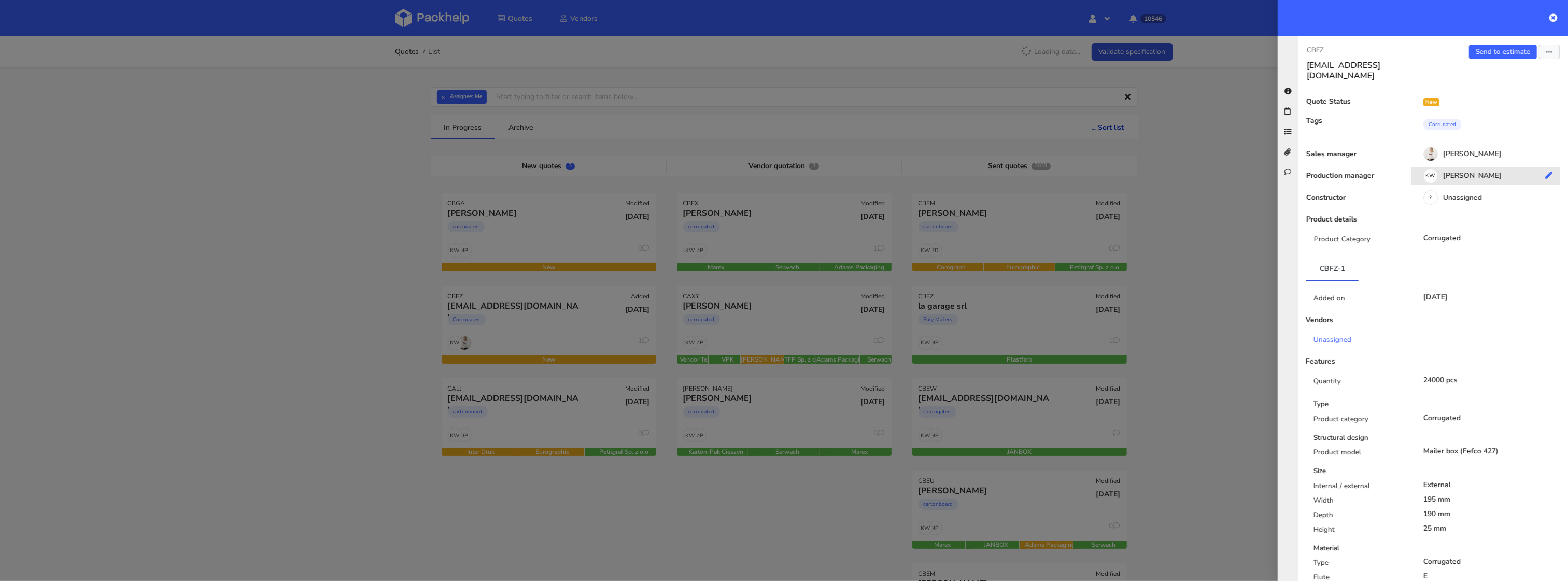
click at [1466, 172] on div "KW [PERSON_NAME]" at bounding box center [1489, 177] width 157 height 11
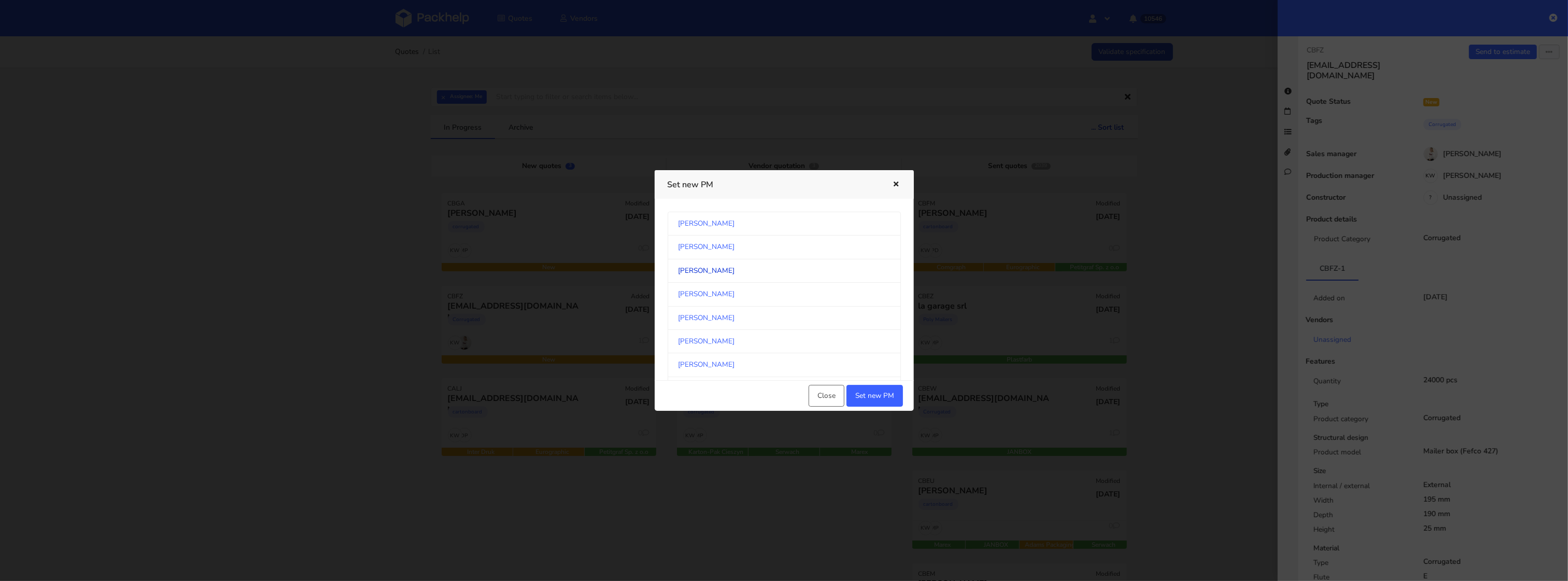
click at [861, 280] on link "[PERSON_NAME]" at bounding box center [784, 271] width 233 height 24
click at [814, 290] on link "[PERSON_NAME]" at bounding box center [784, 286] width 233 height 24
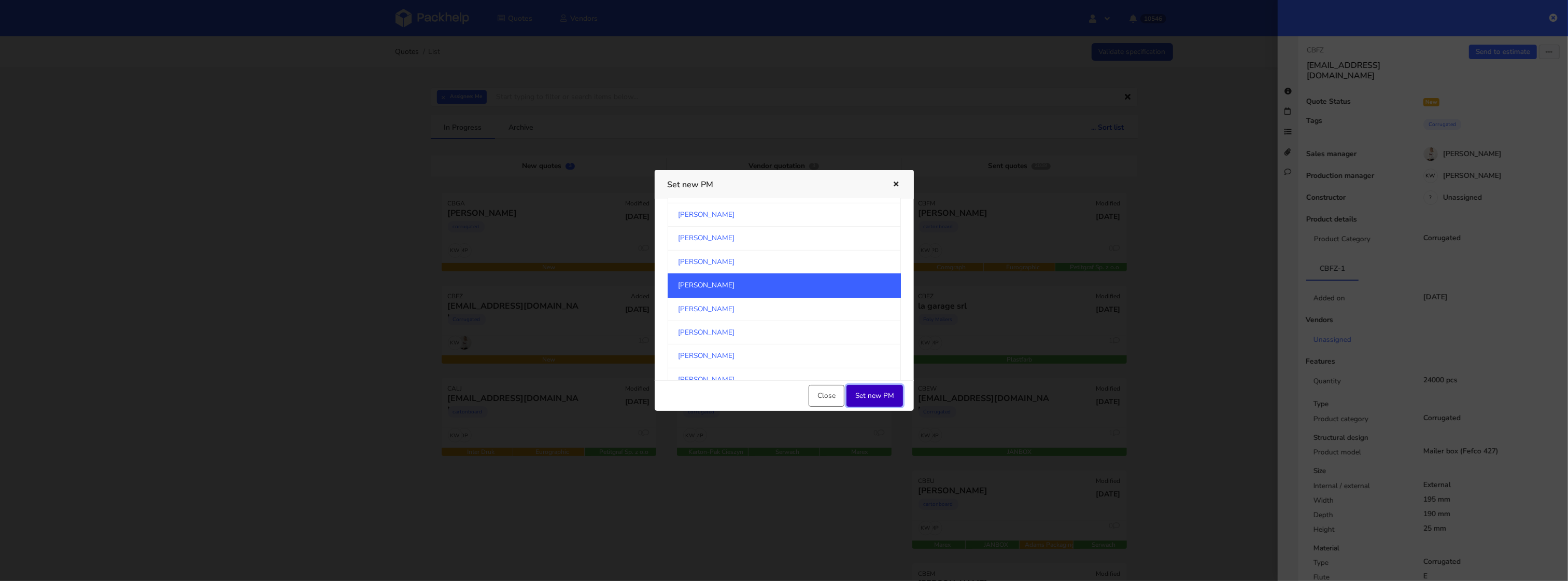
click at [877, 395] on button "Set new PM" at bounding box center [875, 396] width 57 height 22
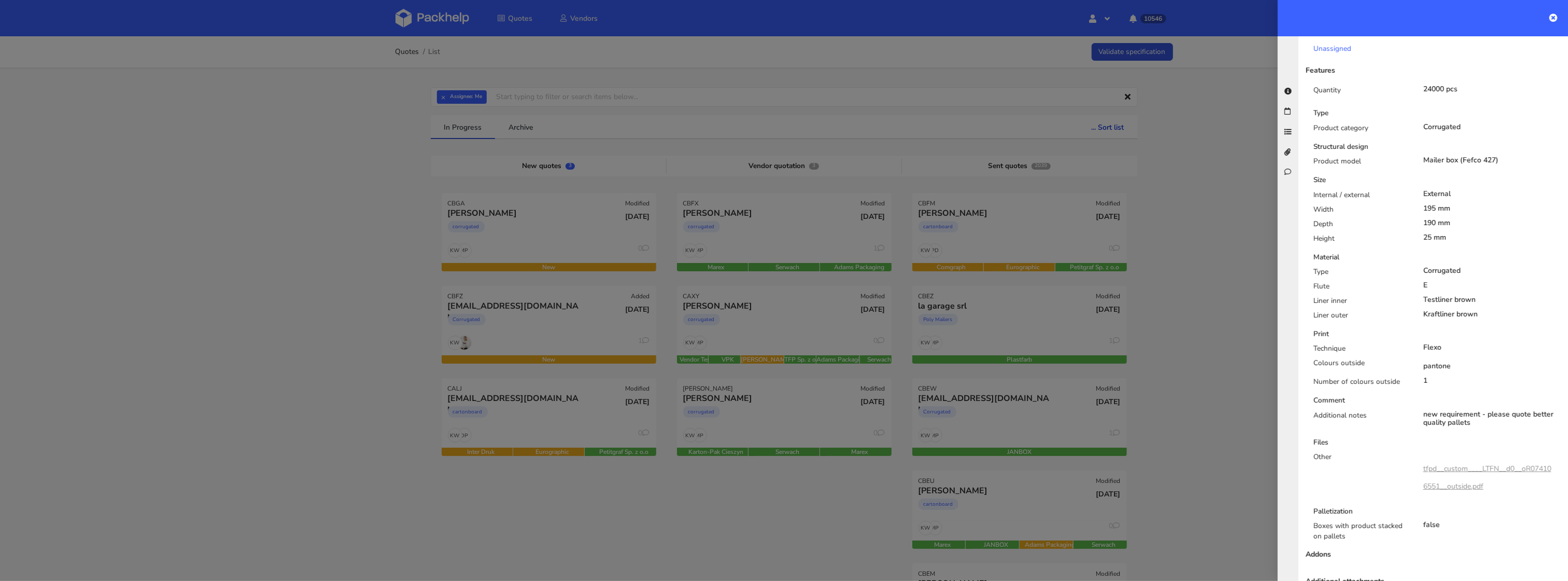
scroll to position [476, 0]
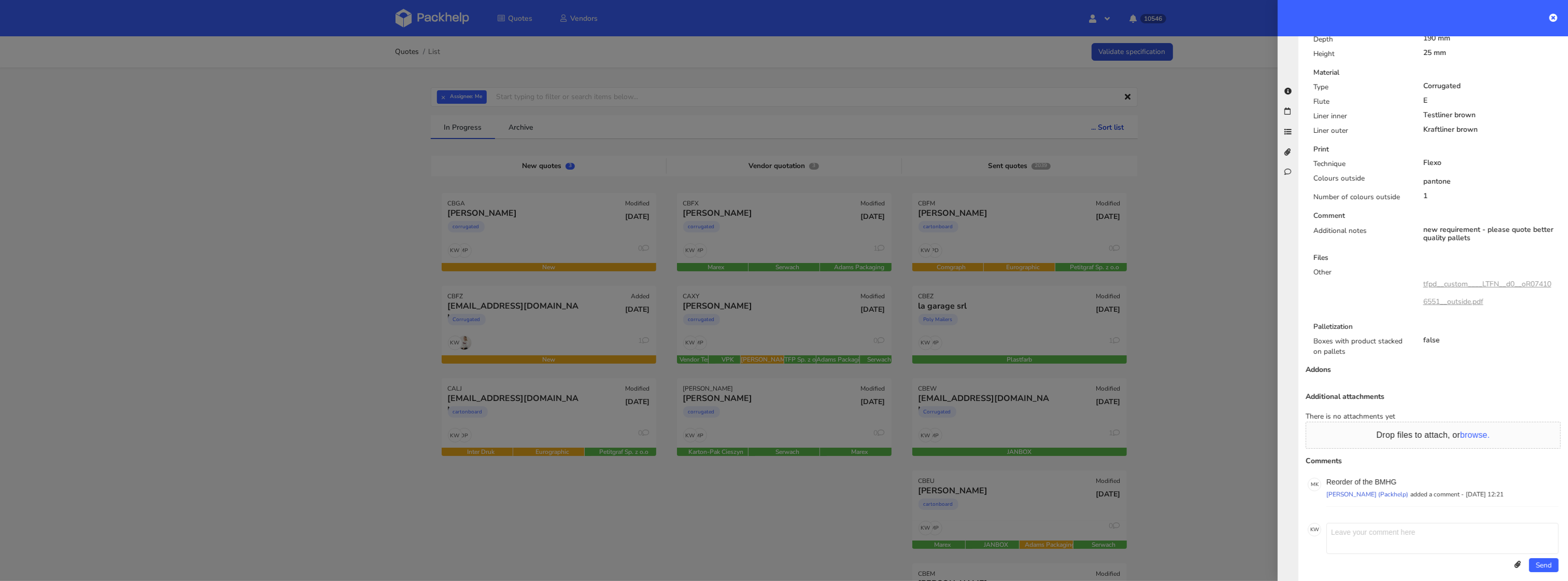
click at [195, 253] on div at bounding box center [784, 290] width 1568 height 581
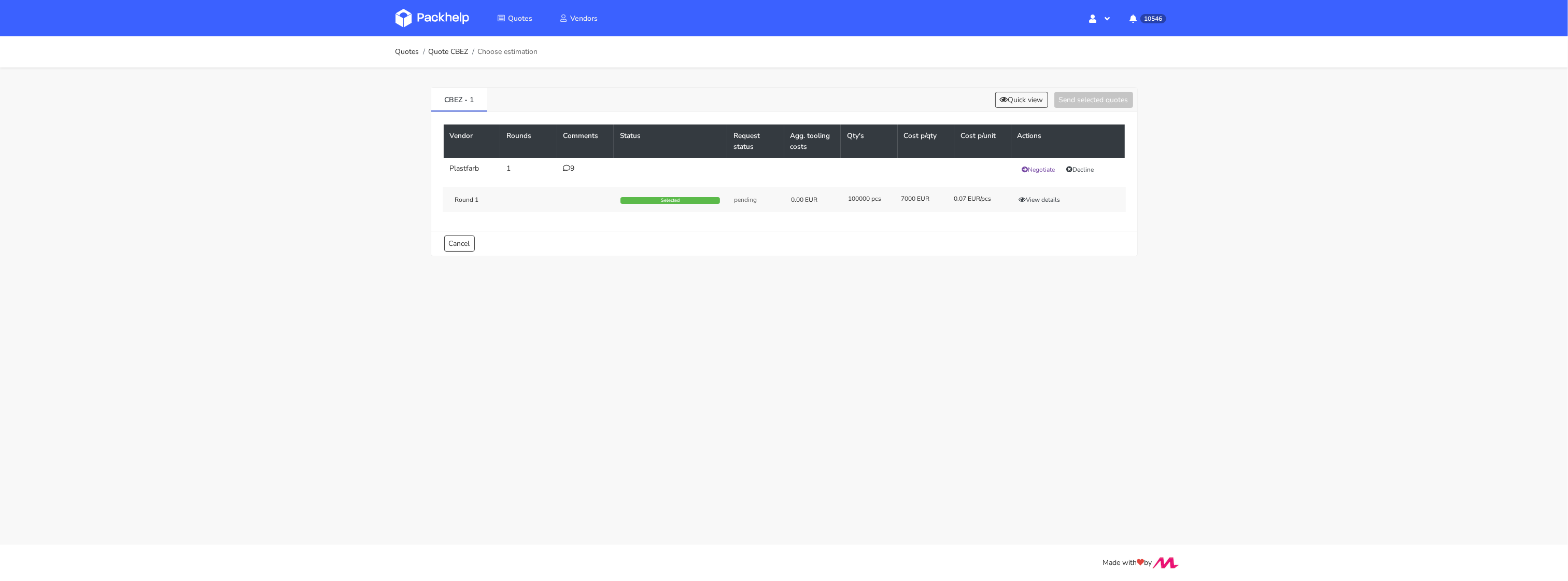
click at [569, 167] on icon at bounding box center [567, 168] width 7 height 7
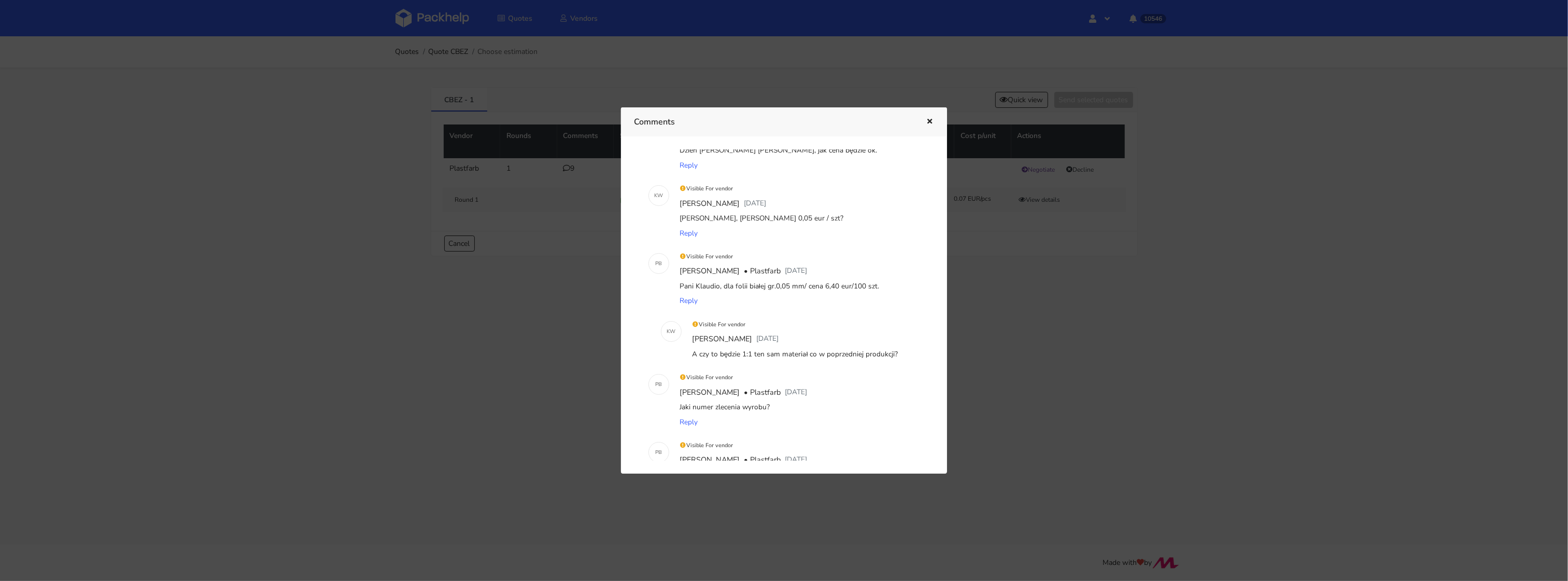
scroll to position [447, 0]
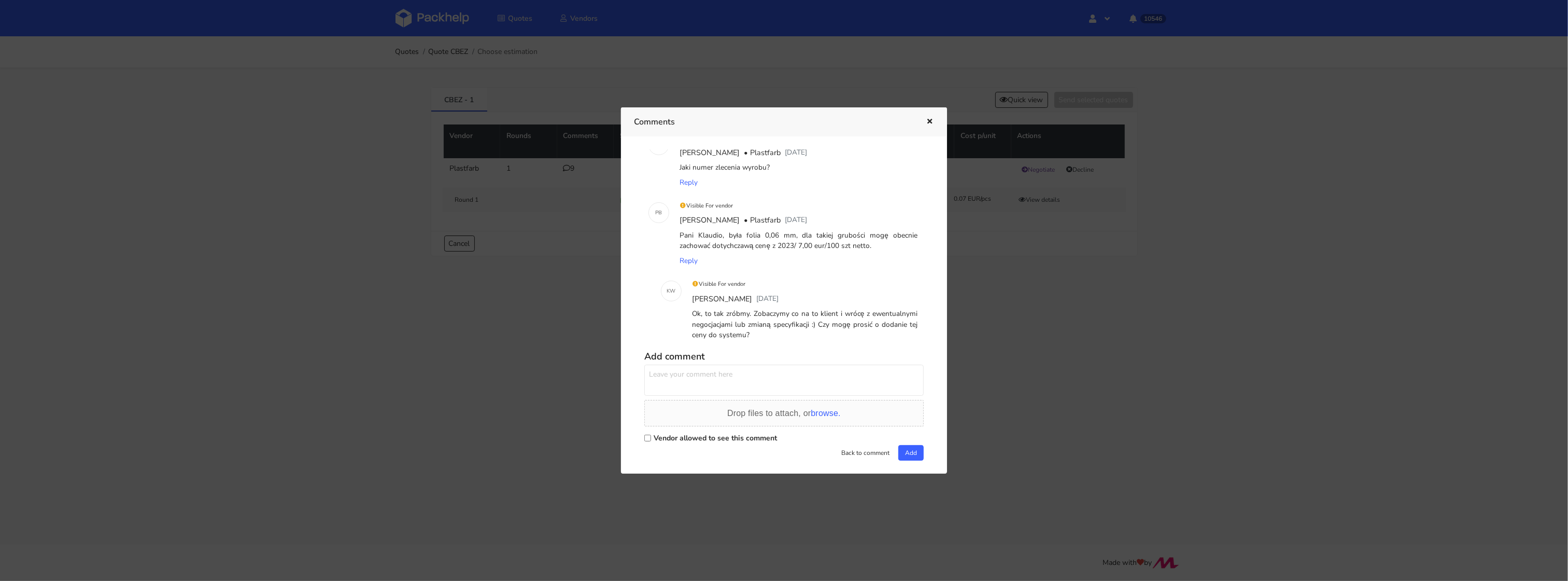
click at [1005, 333] on div at bounding box center [784, 290] width 1568 height 581
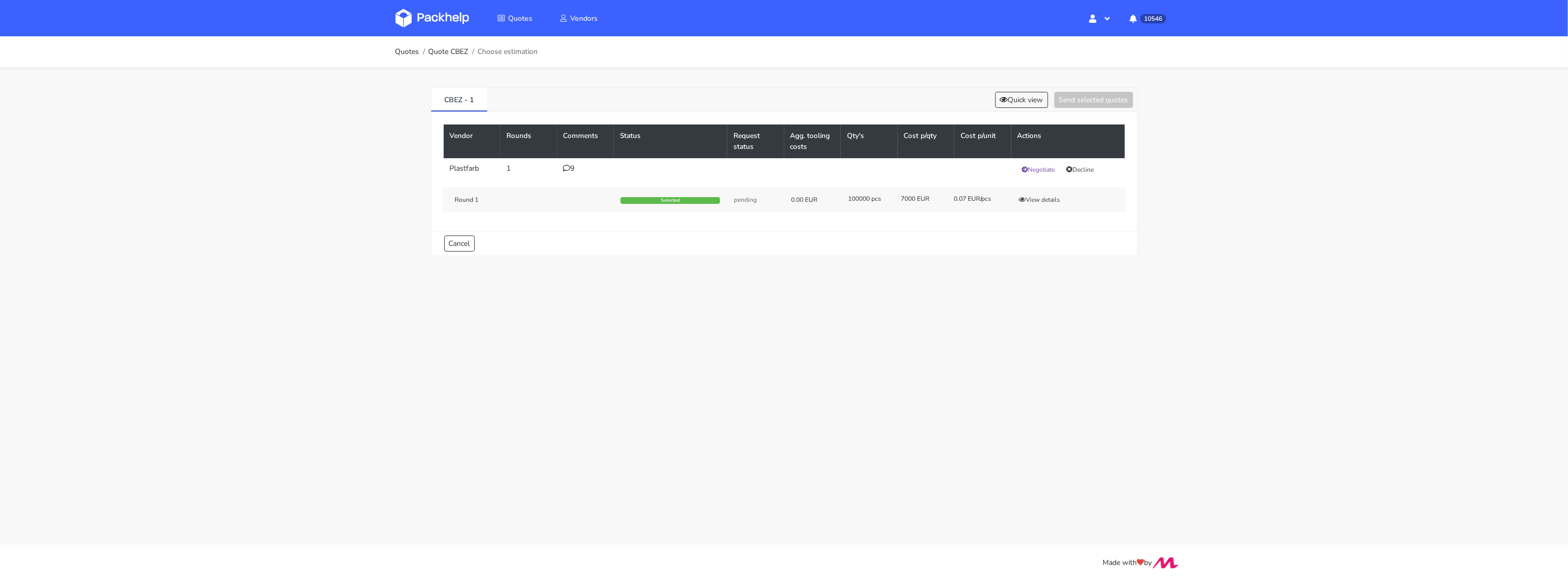
click at [568, 169] on icon at bounding box center [567, 168] width 7 height 7
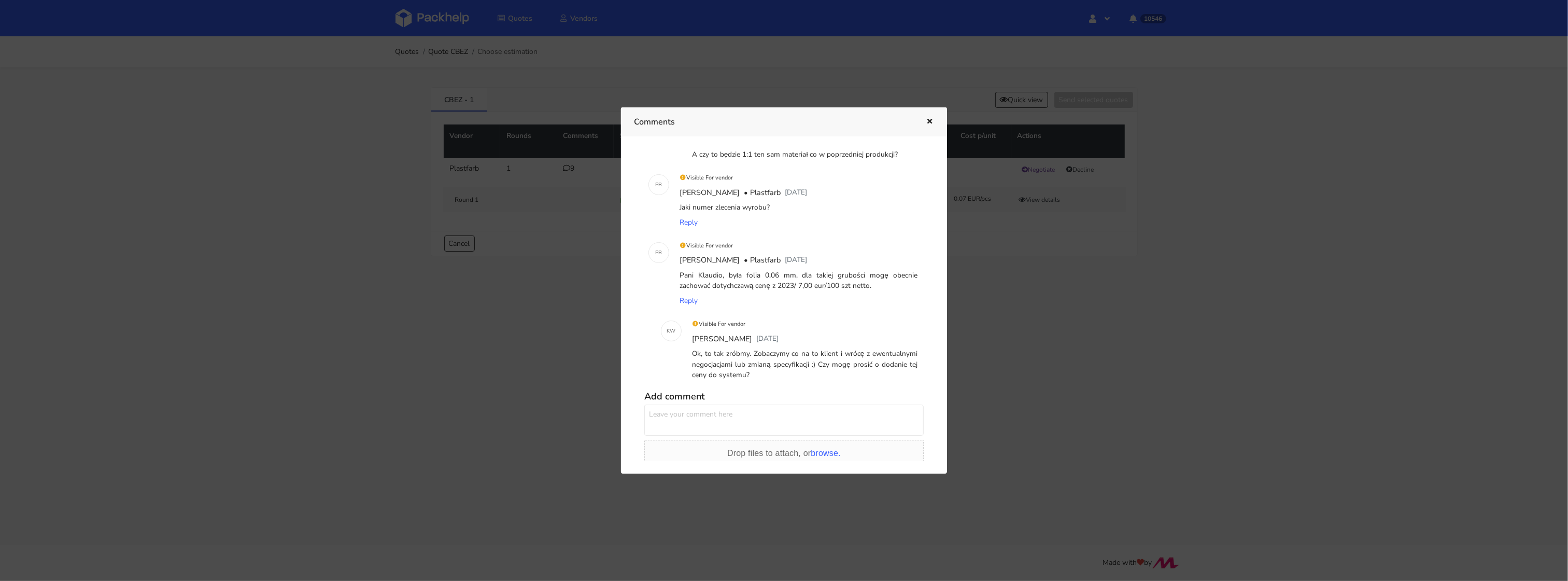
scroll to position [406, 0]
click at [1021, 294] on div at bounding box center [784, 290] width 1568 height 581
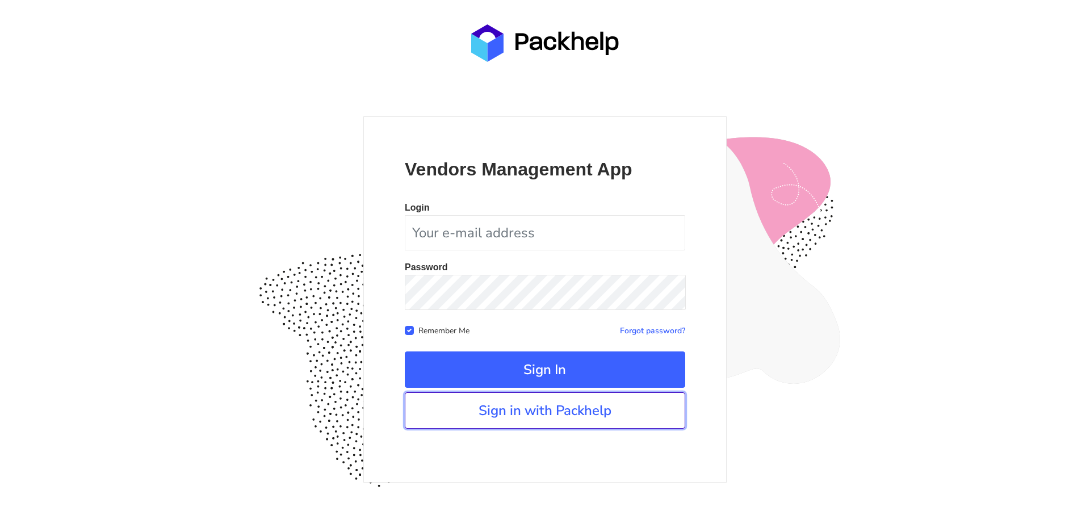
click at [501, 413] on link "Sign in with Packhelp" at bounding box center [545, 410] width 280 height 36
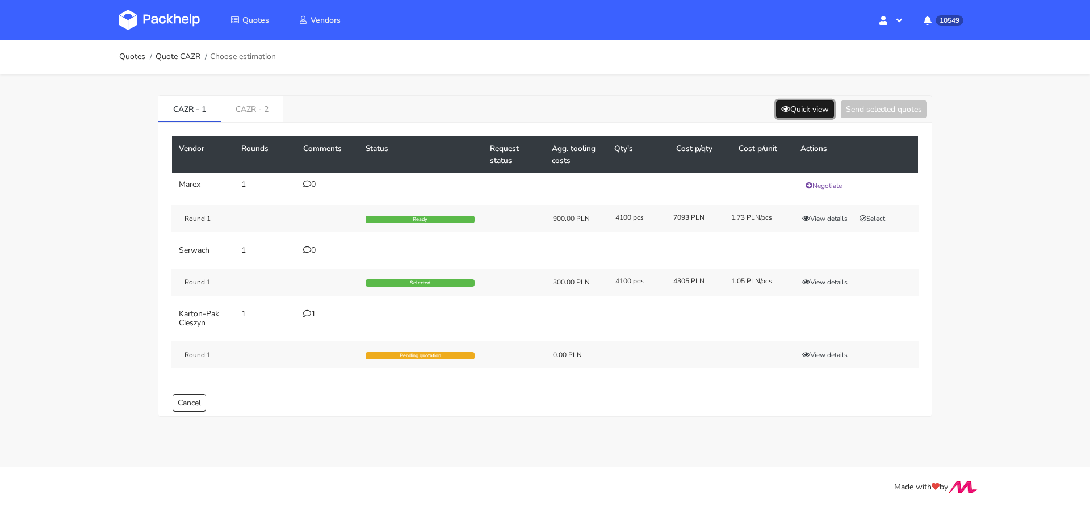
click at [804, 110] on button "Quick view" at bounding box center [805, 109] width 58 height 18
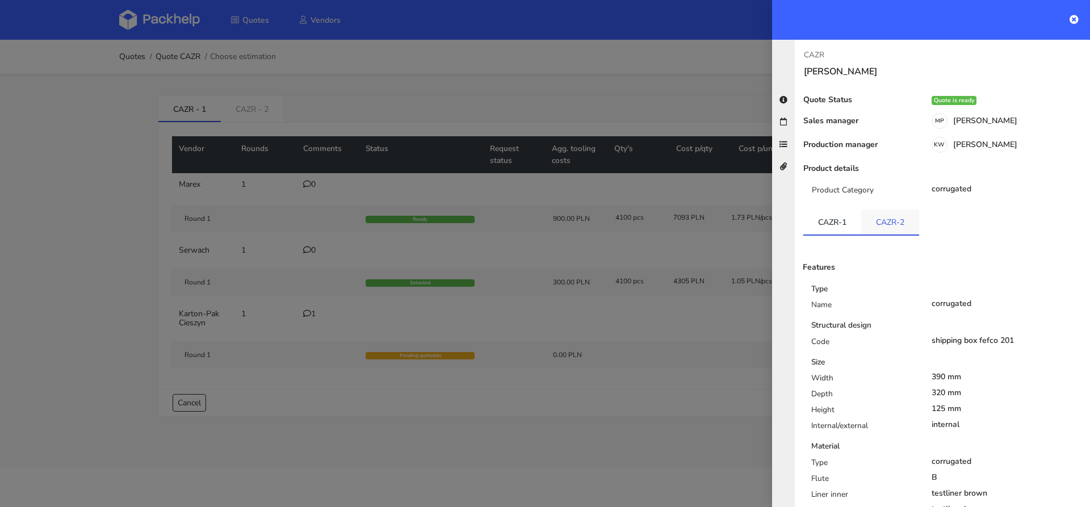
click at [888, 224] on link "CAZR-2" at bounding box center [890, 221] width 58 height 25
click at [832, 220] on link "CAZR-1" at bounding box center [832, 221] width 58 height 25
click at [887, 217] on link "CAZR-2" at bounding box center [890, 221] width 58 height 25
click at [263, 102] on div at bounding box center [545, 253] width 1090 height 507
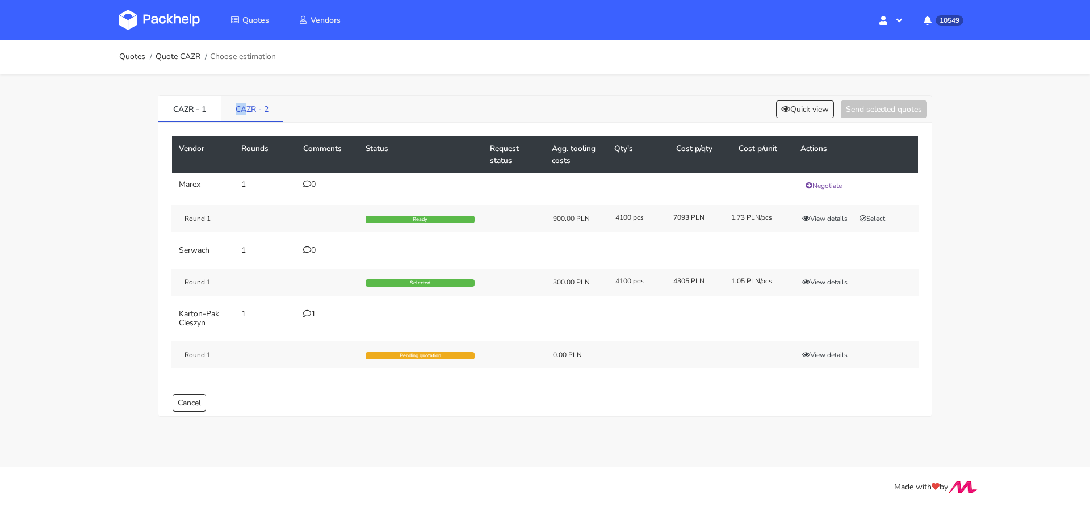
click at [245, 102] on link "CAZR - 2" at bounding box center [252, 108] width 62 height 25
click at [815, 287] on div "Round 1 Selected 300.00 PLN 4100 pcs 4551 PLN 1.11 PLN/pcs View details" at bounding box center [545, 281] width 748 height 27
click at [815, 280] on button "View details" at bounding box center [825, 281] width 56 height 11
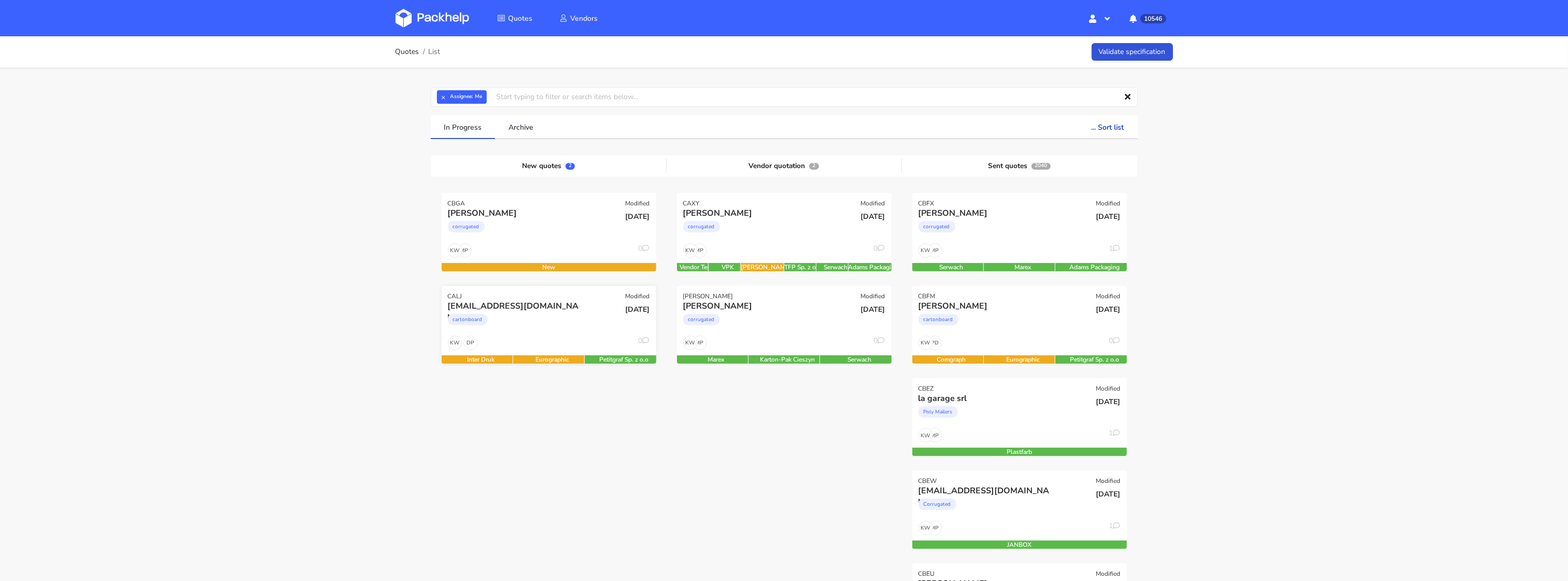
click at [535, 332] on div "cartonboard" at bounding box center [516, 322] width 137 height 21
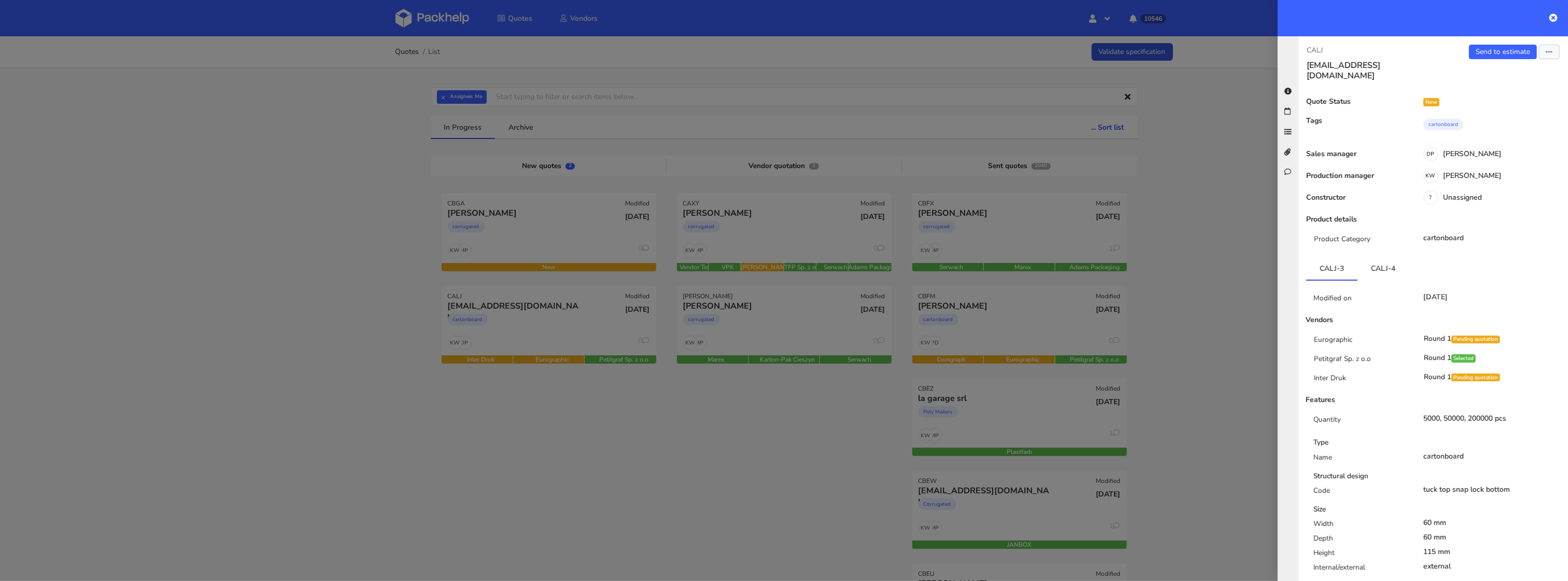
click at [430, 93] on div at bounding box center [784, 290] width 1568 height 581
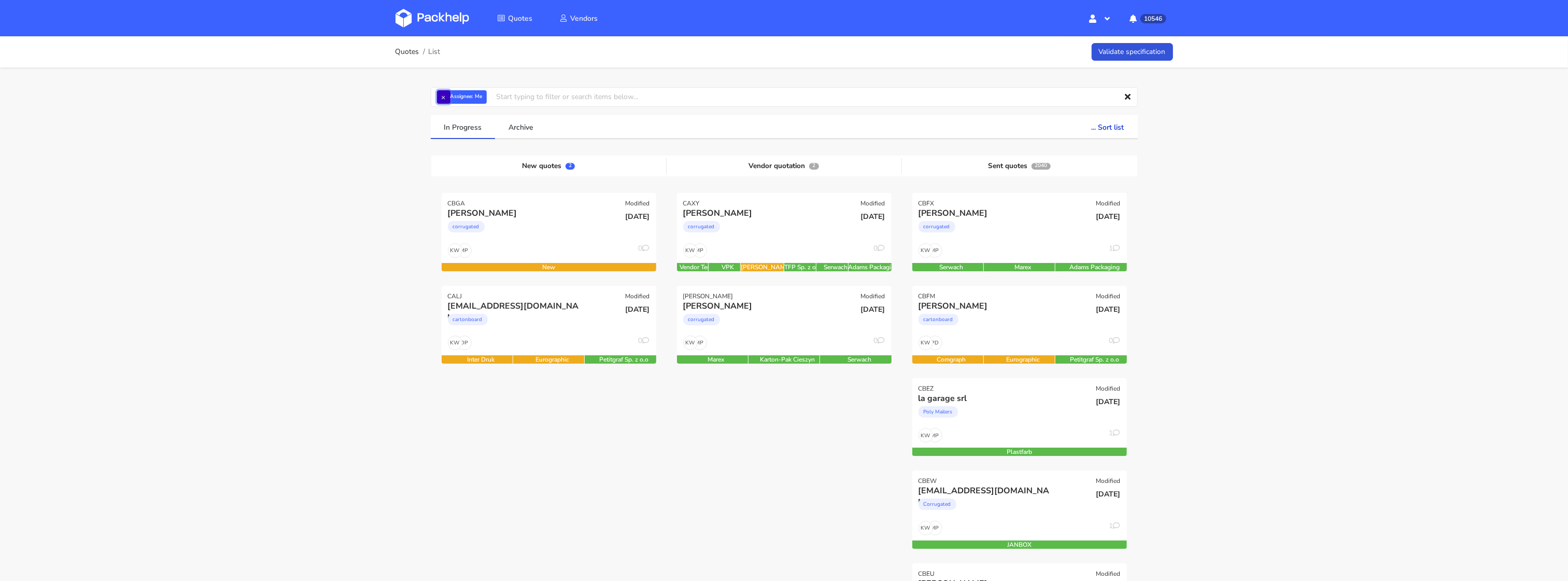
click at [441, 94] on button "×" at bounding box center [444, 97] width 14 height 14
click at [450, 94] on input "text" at bounding box center [784, 97] width 707 height 20
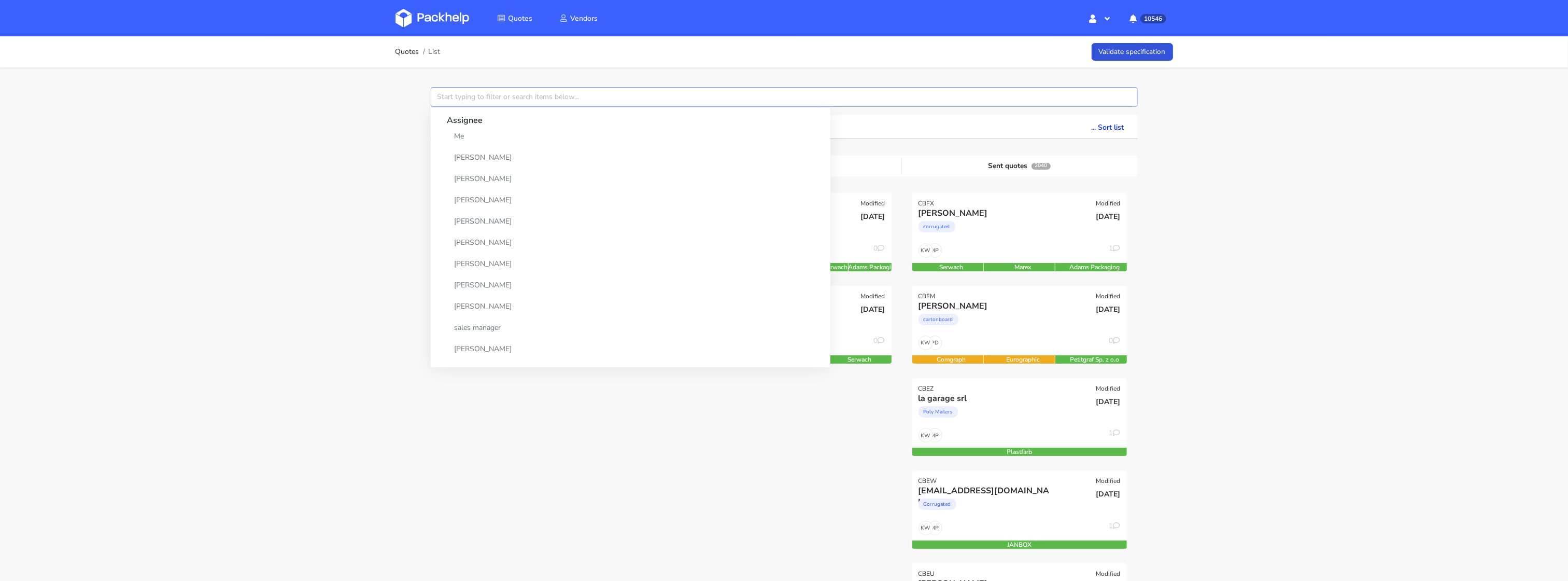
paste input "CBBL"
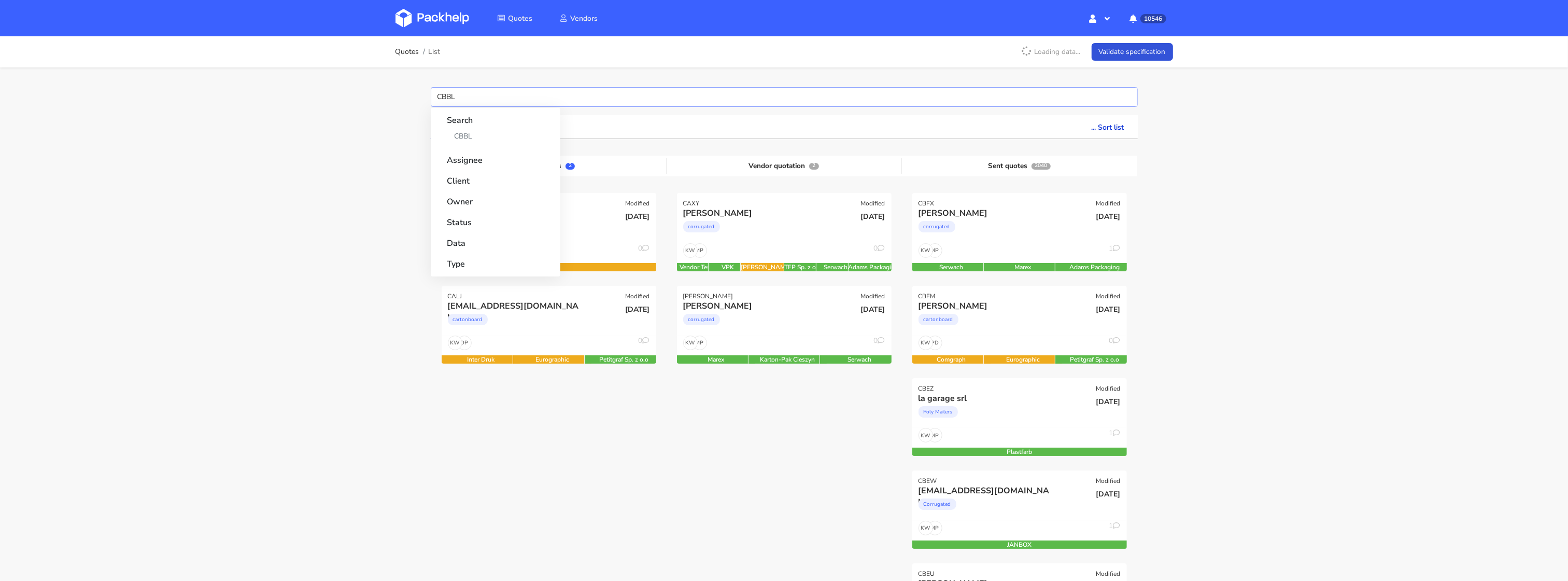
type input "CBBL"
click at [458, 130] on link "CBBL" at bounding box center [496, 136] width 97 height 19
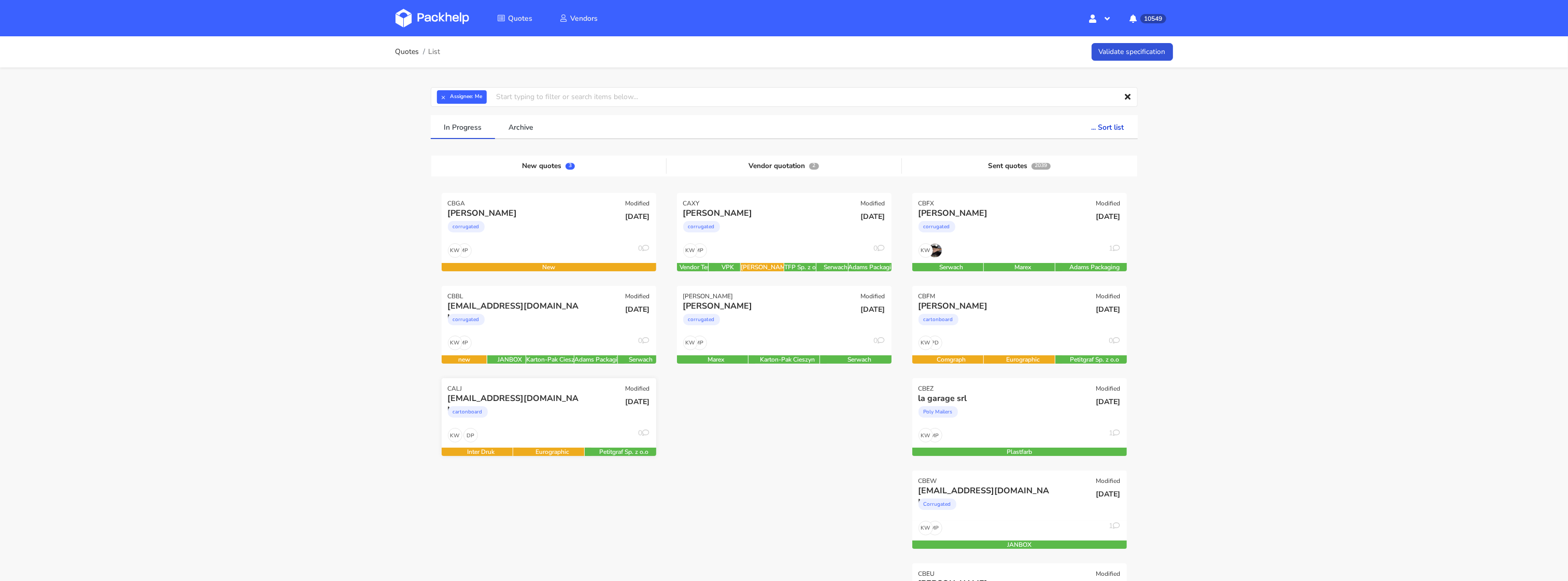
click at [560, 416] on div "cartonboard" at bounding box center [516, 414] width 137 height 21
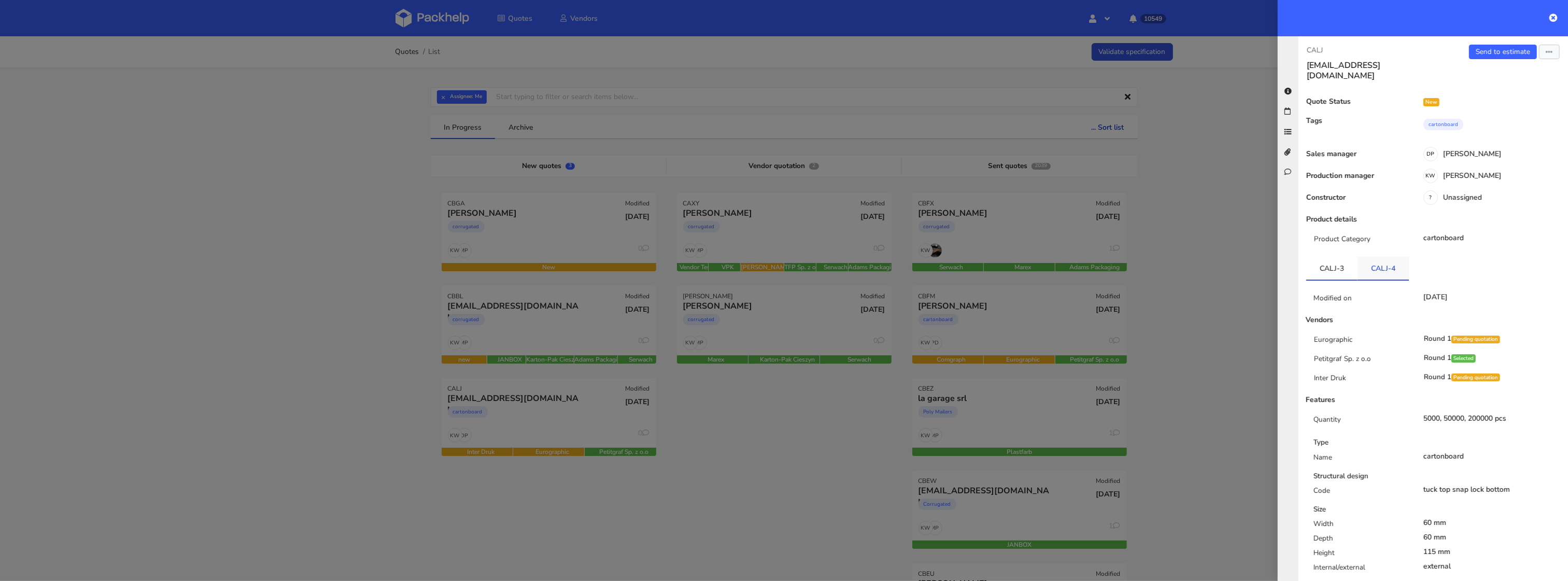
click at [1377, 258] on link "CALJ-4" at bounding box center [1384, 268] width 51 height 23
click at [583, 328] on div at bounding box center [784, 290] width 1568 height 581
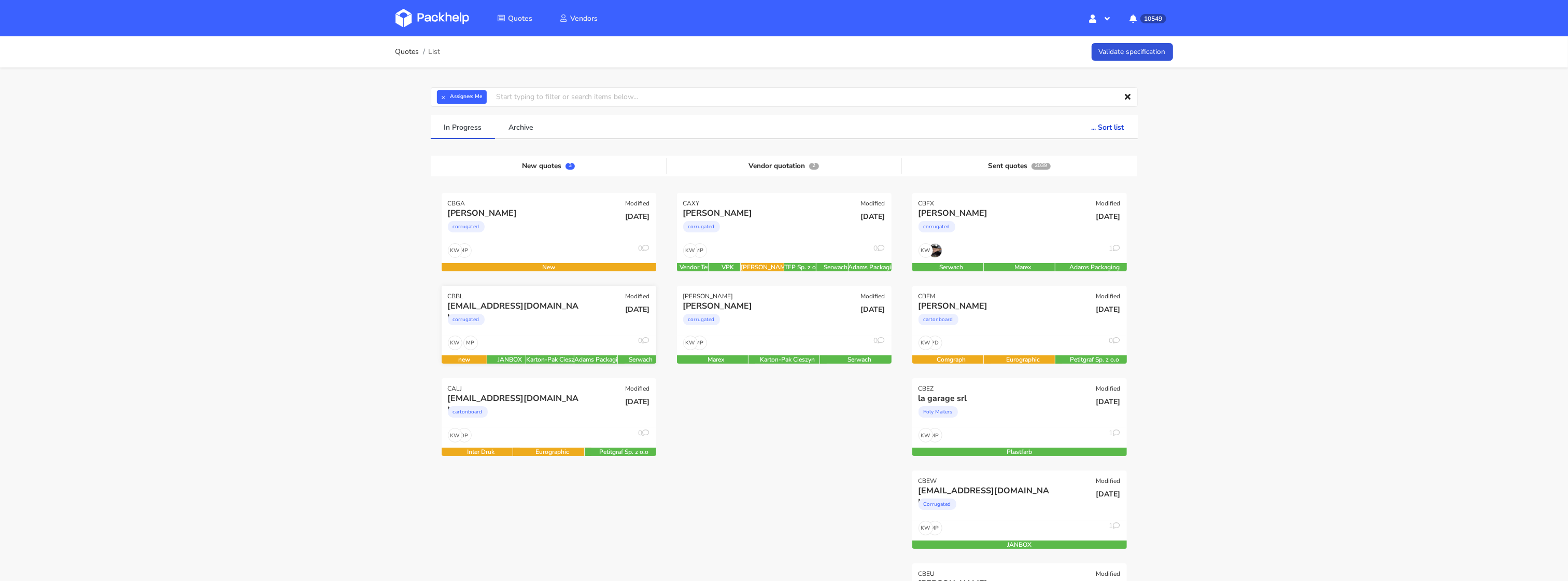
click at [567, 321] on div "corrugated" at bounding box center [516, 322] width 137 height 21
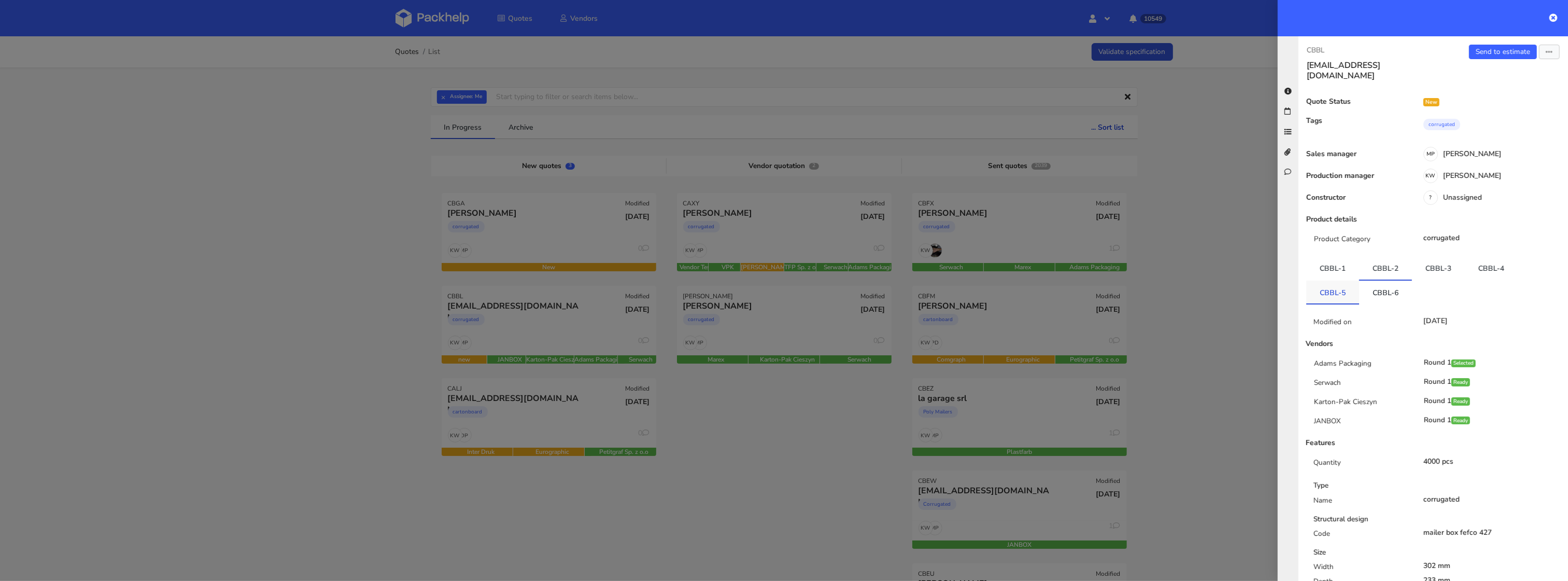
click at [1333, 282] on link "CBBL-5" at bounding box center [1332, 291] width 53 height 23
click at [1384, 280] on link "CBBL-6" at bounding box center [1385, 290] width 53 height 23
click at [1331, 286] on link "CBBL-5" at bounding box center [1332, 290] width 53 height 23
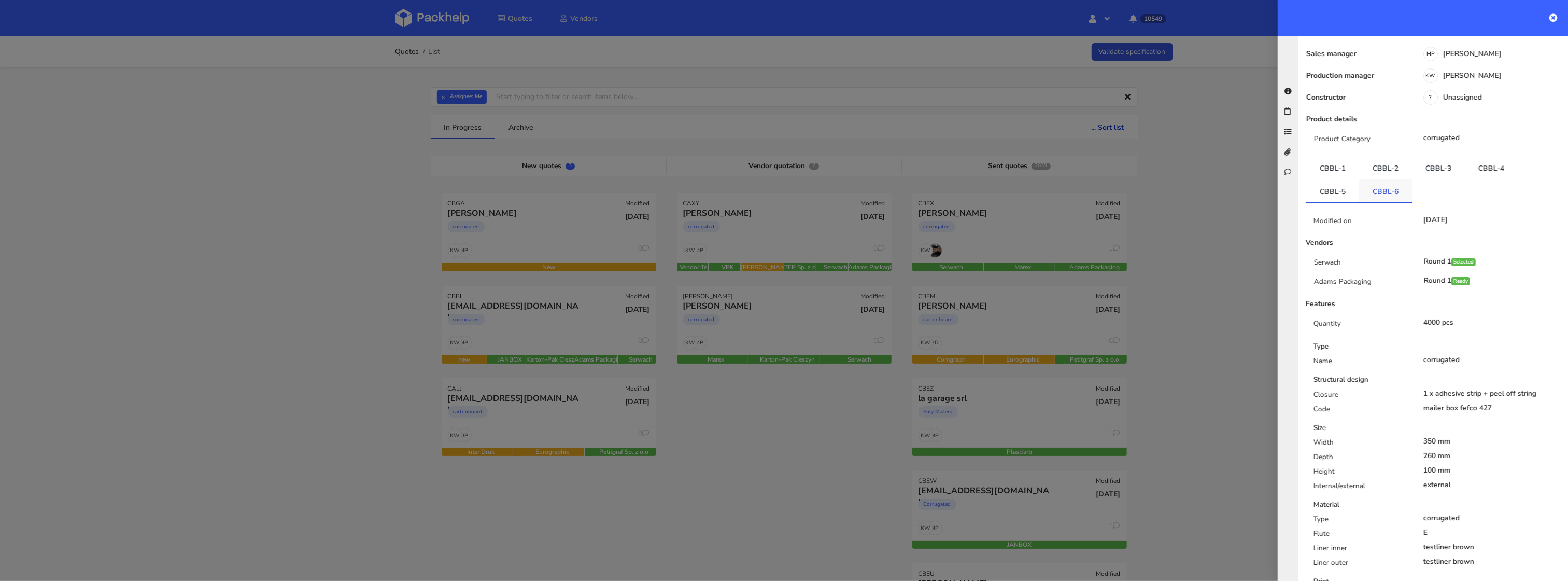
click at [1388, 185] on link "CBBL-6" at bounding box center [1385, 190] width 53 height 23
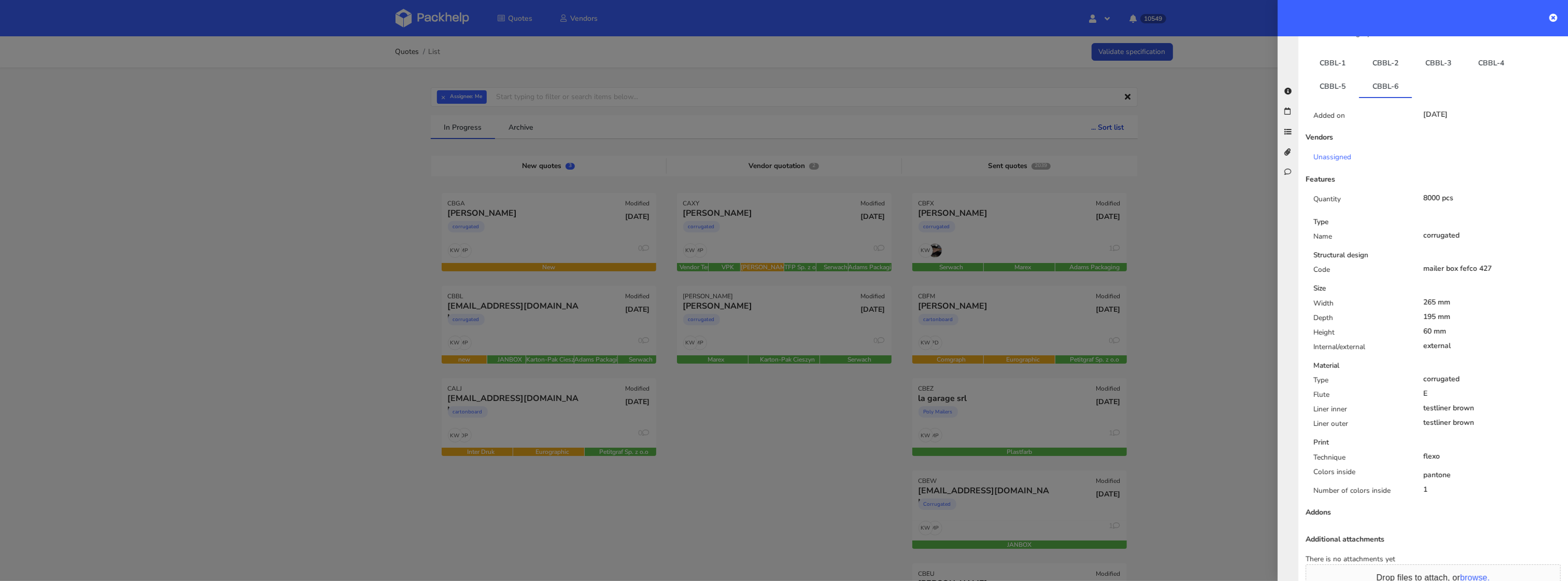
scroll to position [202, 0]
click at [1483, 58] on link "CBBL-4" at bounding box center [1491, 66] width 53 height 23
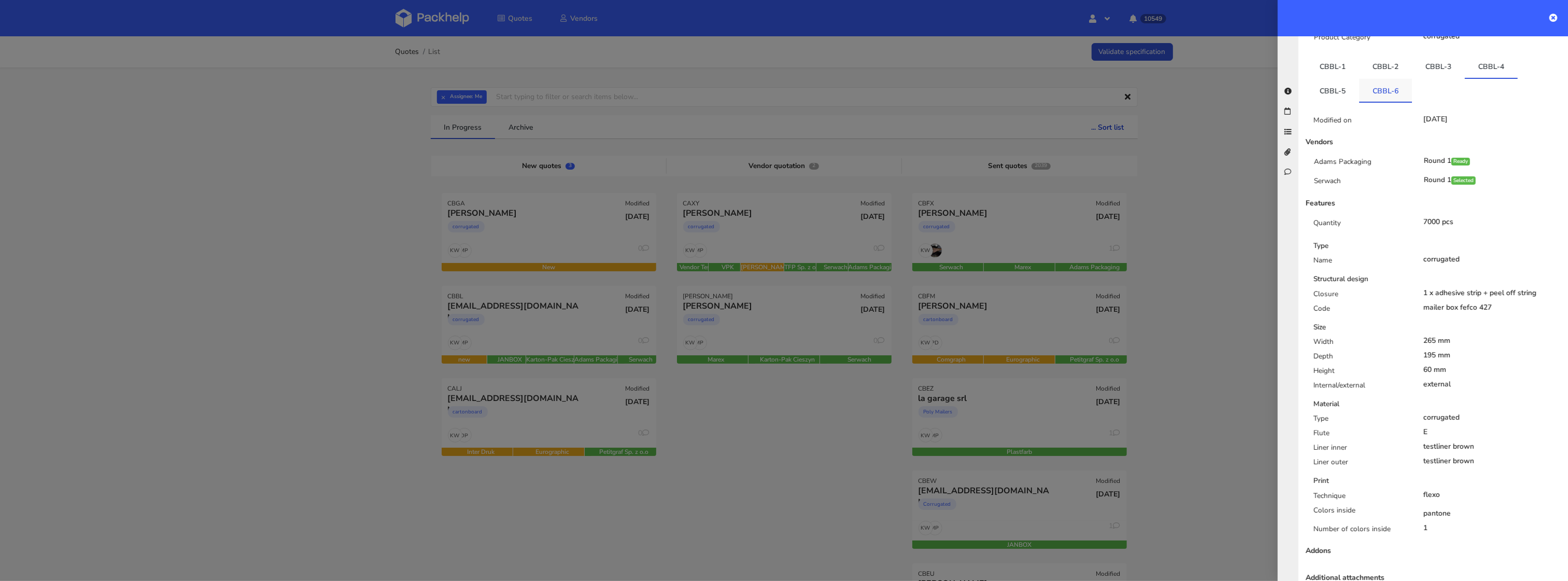
click at [1367, 80] on link "CBBL-6" at bounding box center [1385, 90] width 53 height 23
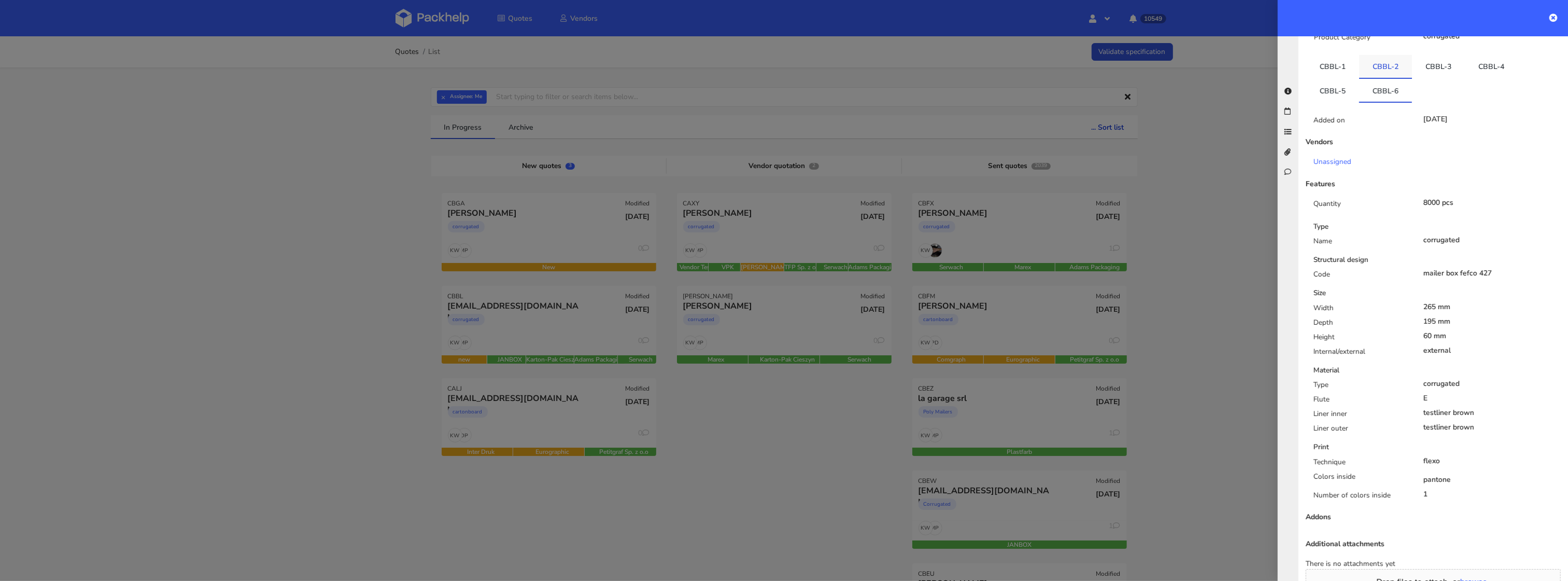
click at [1378, 55] on link "CBBL-2" at bounding box center [1385, 66] width 53 height 23
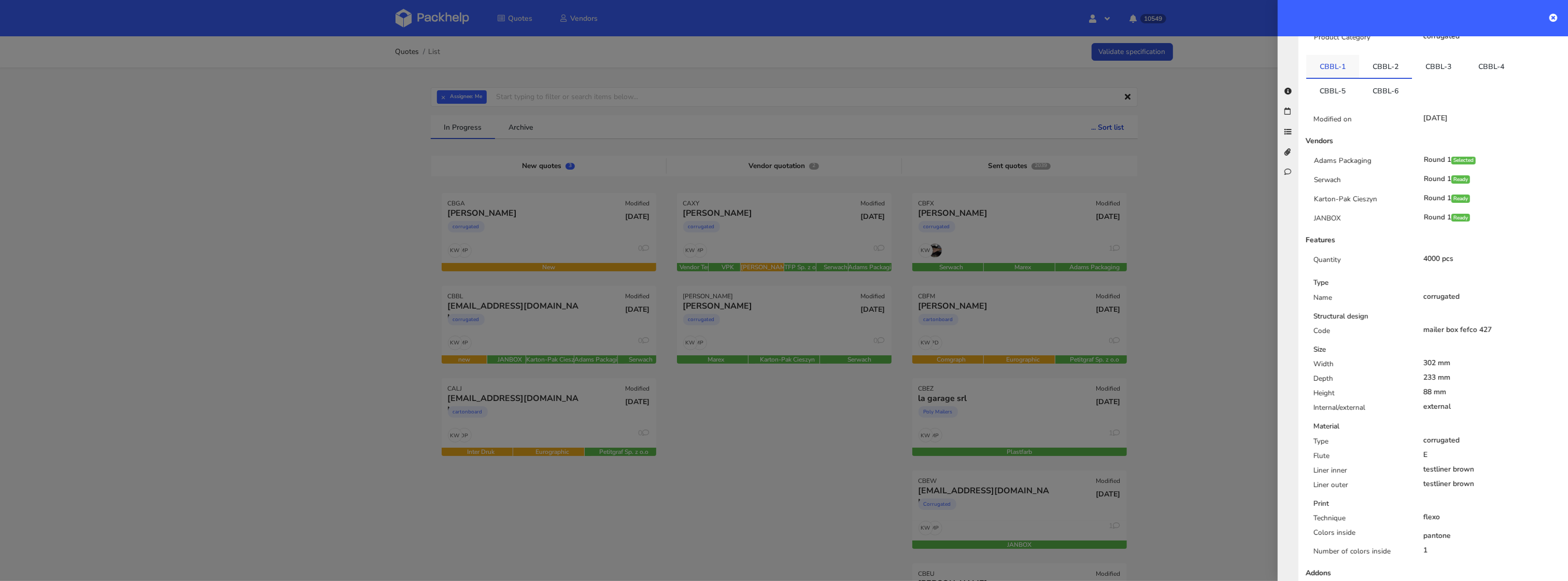
click at [1342, 59] on link "CBBL-1" at bounding box center [1332, 66] width 53 height 23
click at [1380, 89] on link "CBBL-6" at bounding box center [1385, 90] width 53 height 23
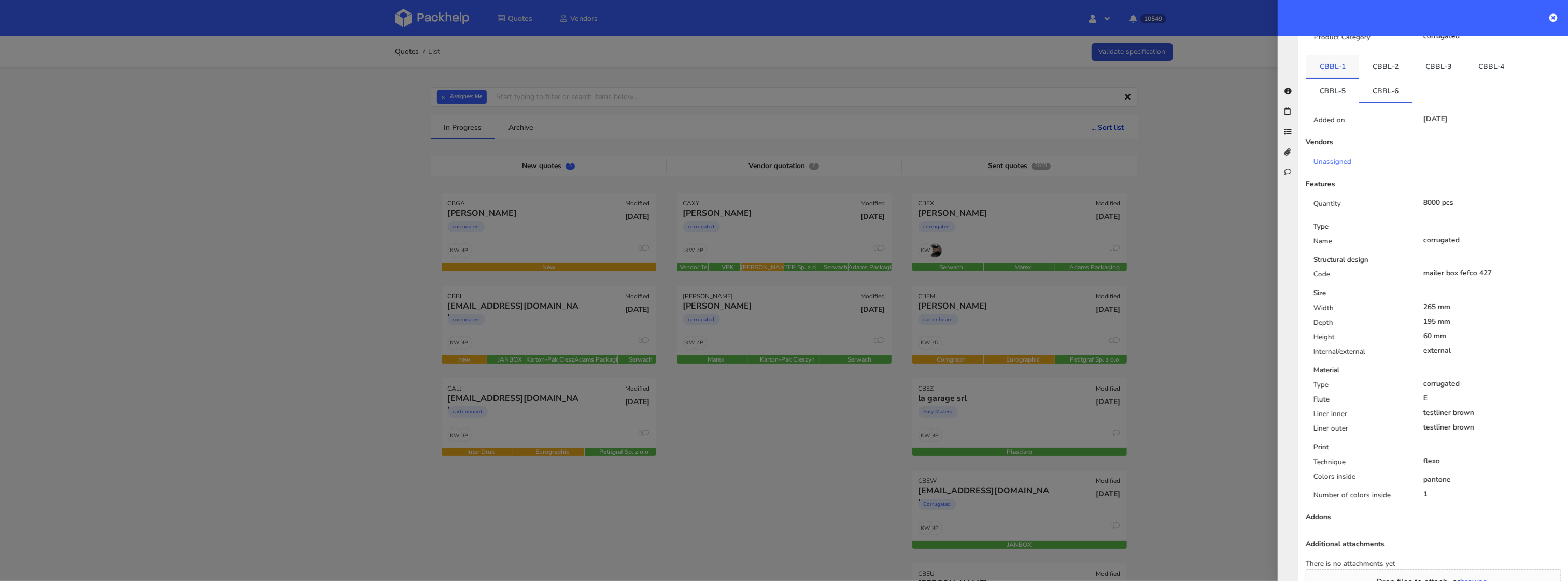
click at [1340, 58] on link "CBBL-1" at bounding box center [1332, 66] width 53 height 23
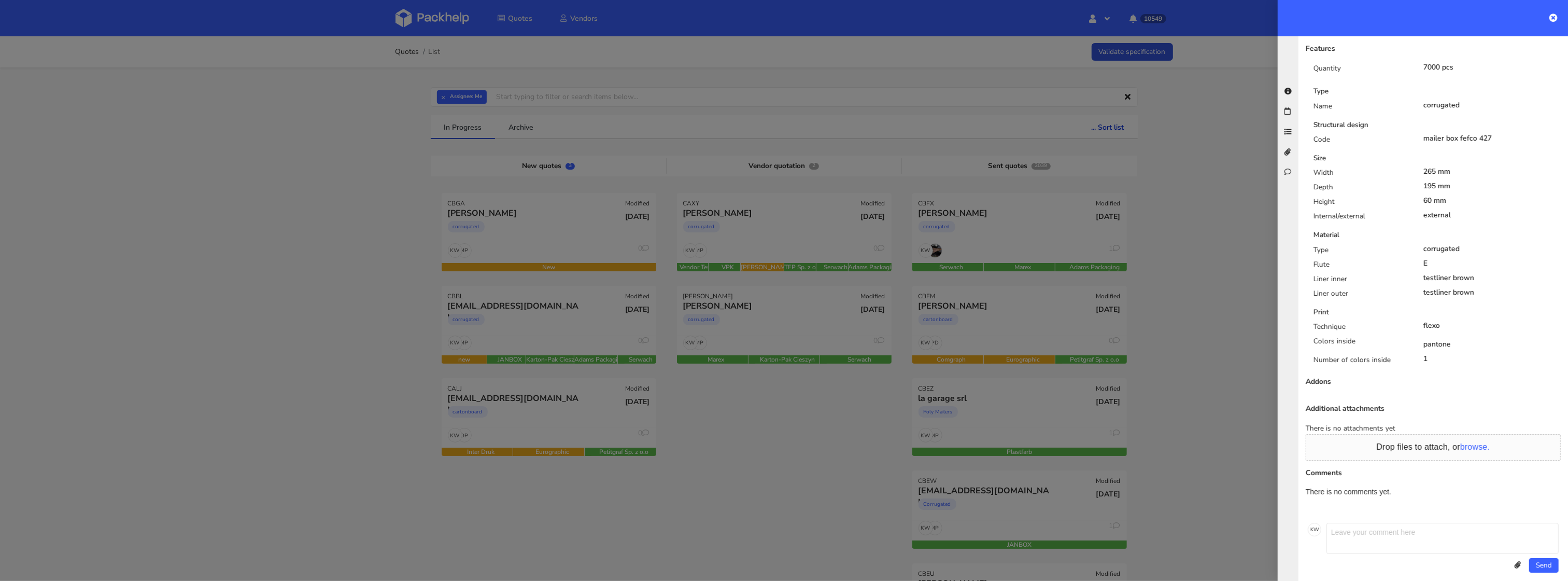
scroll to position [0, 0]
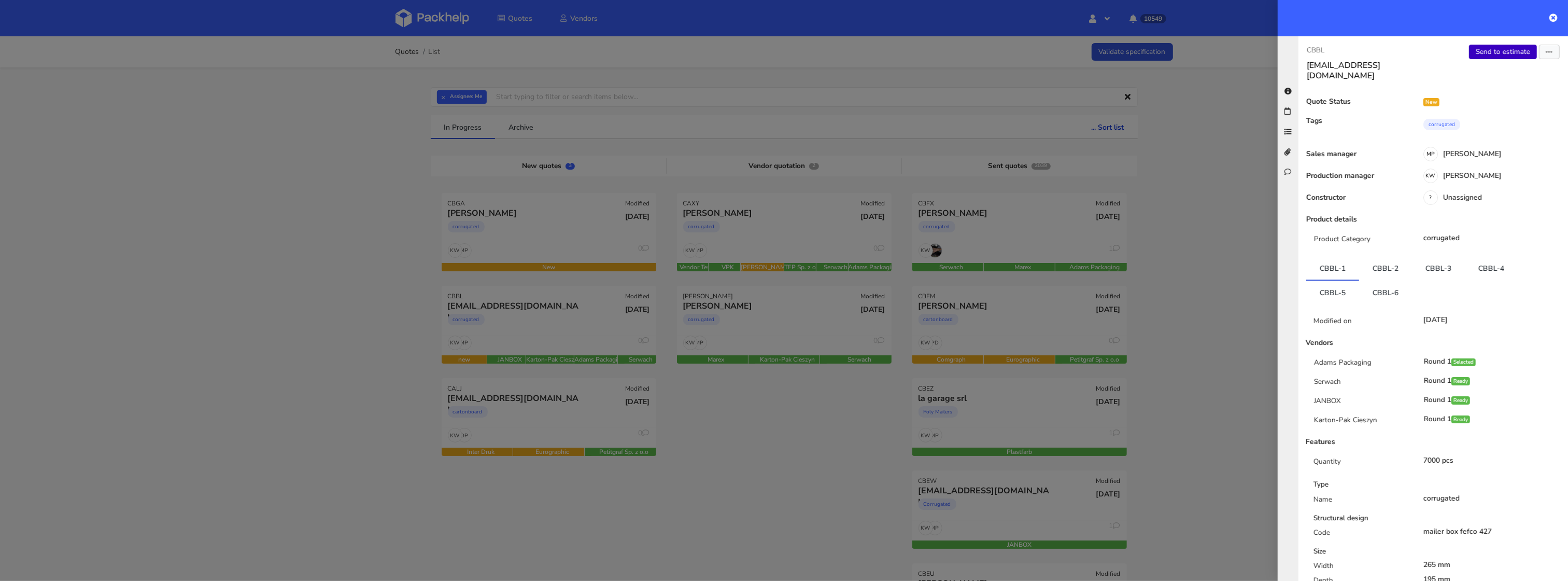
click at [1508, 48] on link "Send to estimate" at bounding box center [1503, 52] width 68 height 15
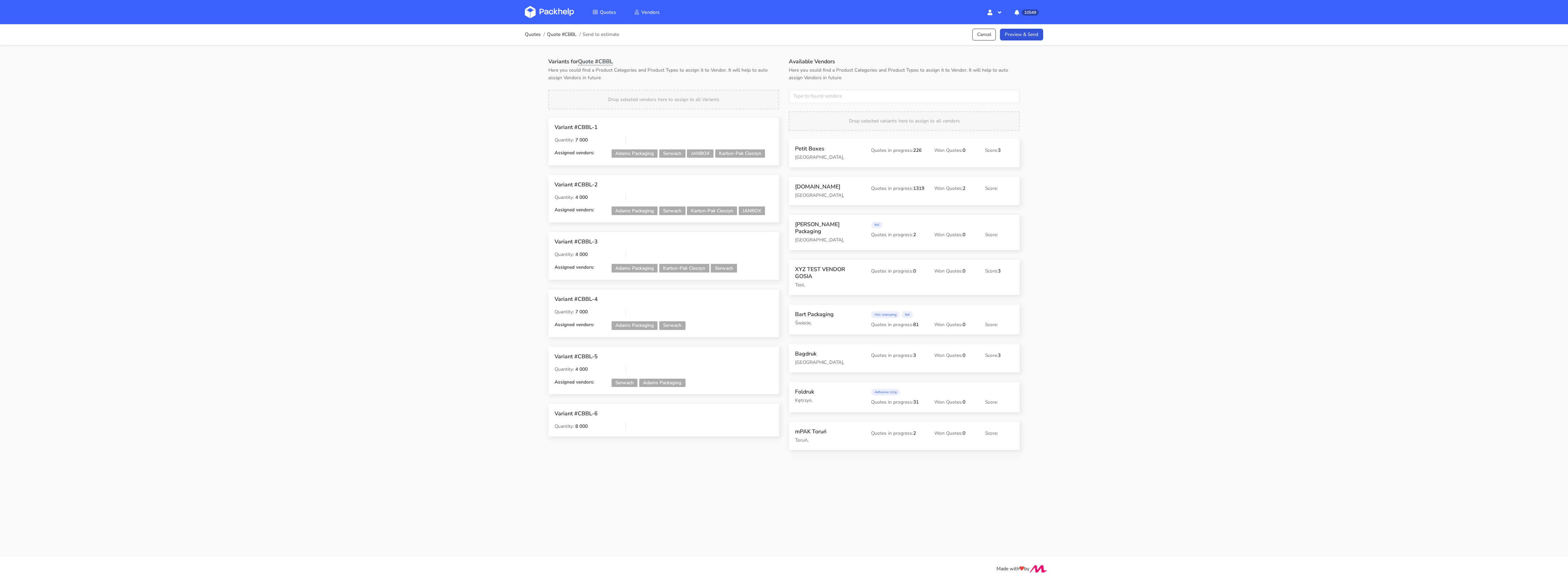
click at [817, 88] on div "Available Vendors Here you could find a Product Categories and Product Types to…" at bounding box center [904, 258] width 240 height 400
click at [813, 97] on input "text" at bounding box center [904, 97] width 231 height 13
type input "adams"
click at [813, 122] on link "adams" at bounding box center [832, 122] width 65 height 13
click at [752, 68] on p "Here you could find a Product Categories and Product Types to assign it to Vend…" at bounding box center [663, 74] width 231 height 15
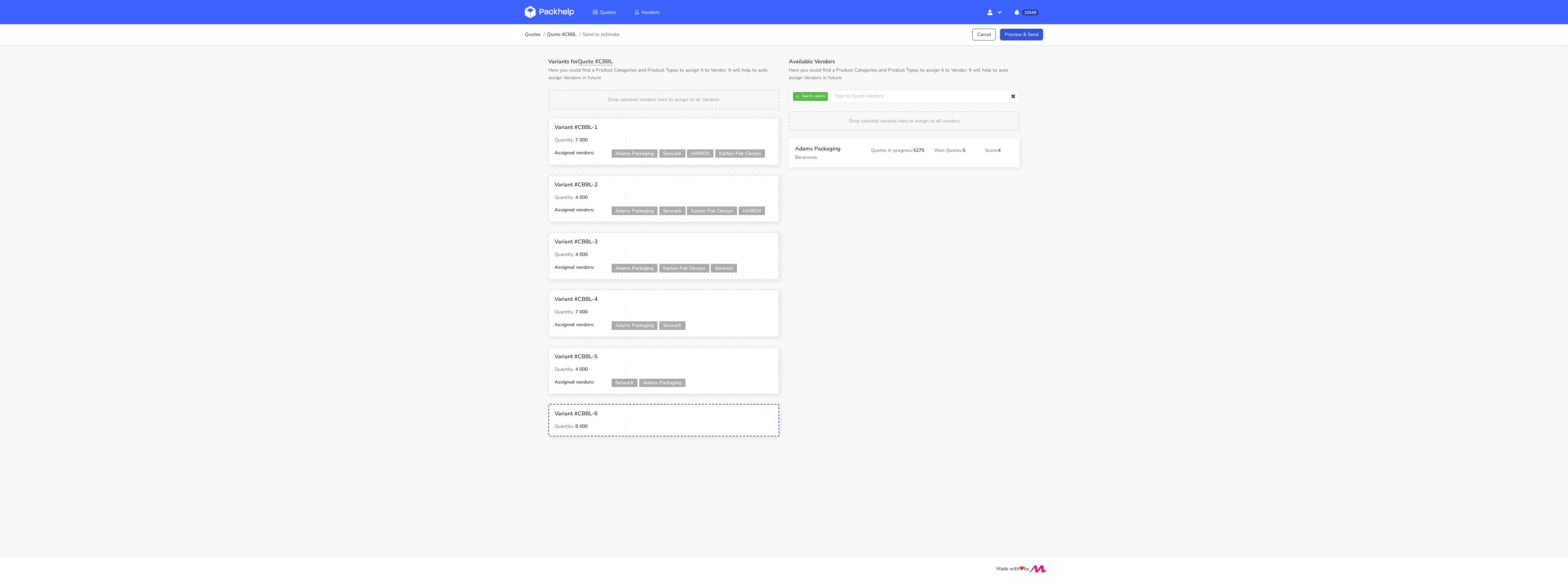
drag, startPoint x: 812, startPoint y: 144, endPoint x: 809, endPoint y: 150, distance: 6.7
click at [798, 96] on button "×" at bounding box center [797, 96] width 9 height 9
click at [798, 96] on input "text" at bounding box center [904, 97] width 231 height 13
type input "janb"
click at [813, 124] on link "janb" at bounding box center [832, 122] width 65 height 13
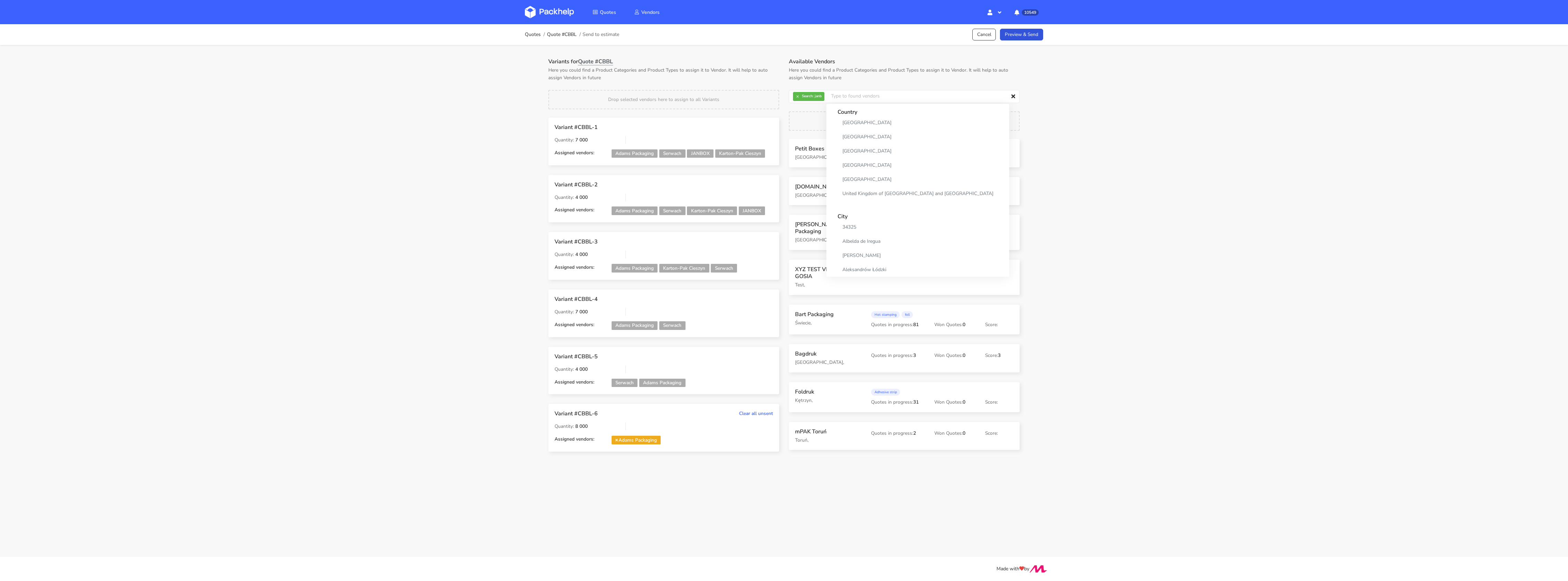
click at [737, 66] on p "Here you could find a Product Categories and Product Types to assign it to Vend…" at bounding box center [663, 74] width 231 height 15
click at [796, 95] on button "×" at bounding box center [797, 96] width 9 height 9
click at [802, 96] on input "text" at bounding box center [904, 97] width 231 height 13
type input "ser"
click at [816, 118] on link "ser" at bounding box center [832, 122] width 65 height 13
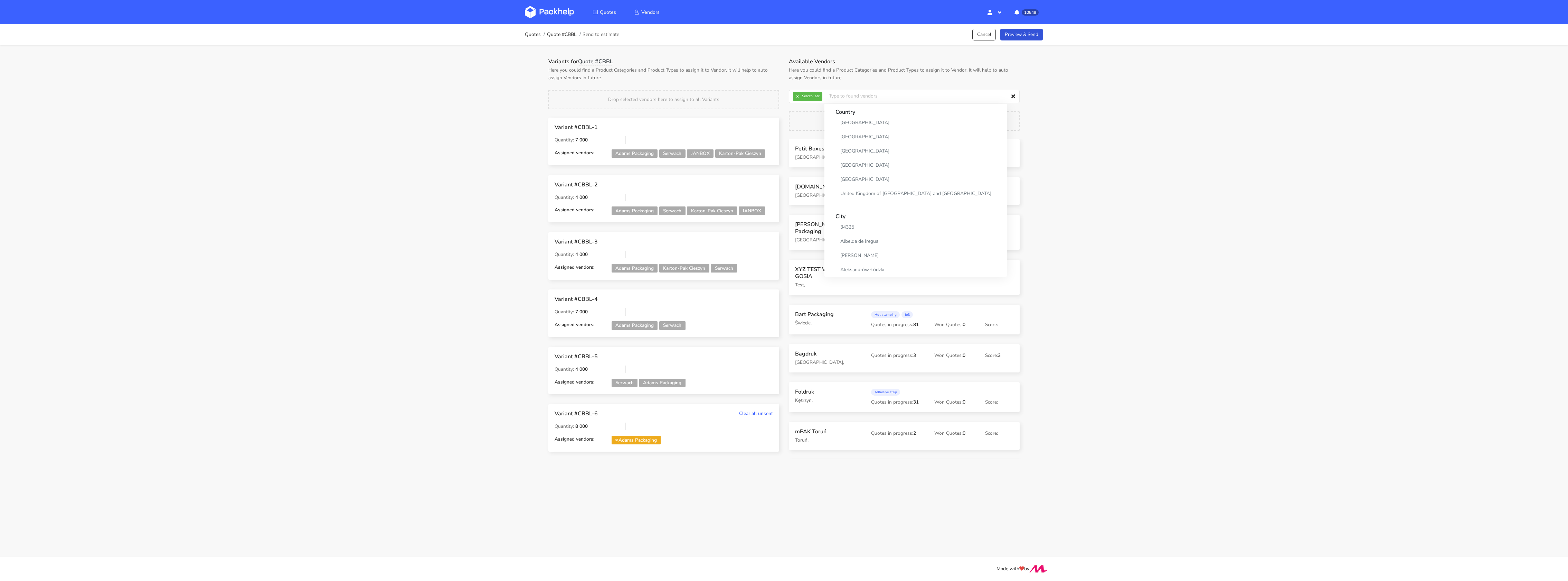
click at [753, 80] on p "Here you could find a Product Categories and Product Types to assign it to Vend…" at bounding box center [663, 74] width 231 height 15
click at [1026, 38] on link "Preview & Send" at bounding box center [1021, 35] width 43 height 12
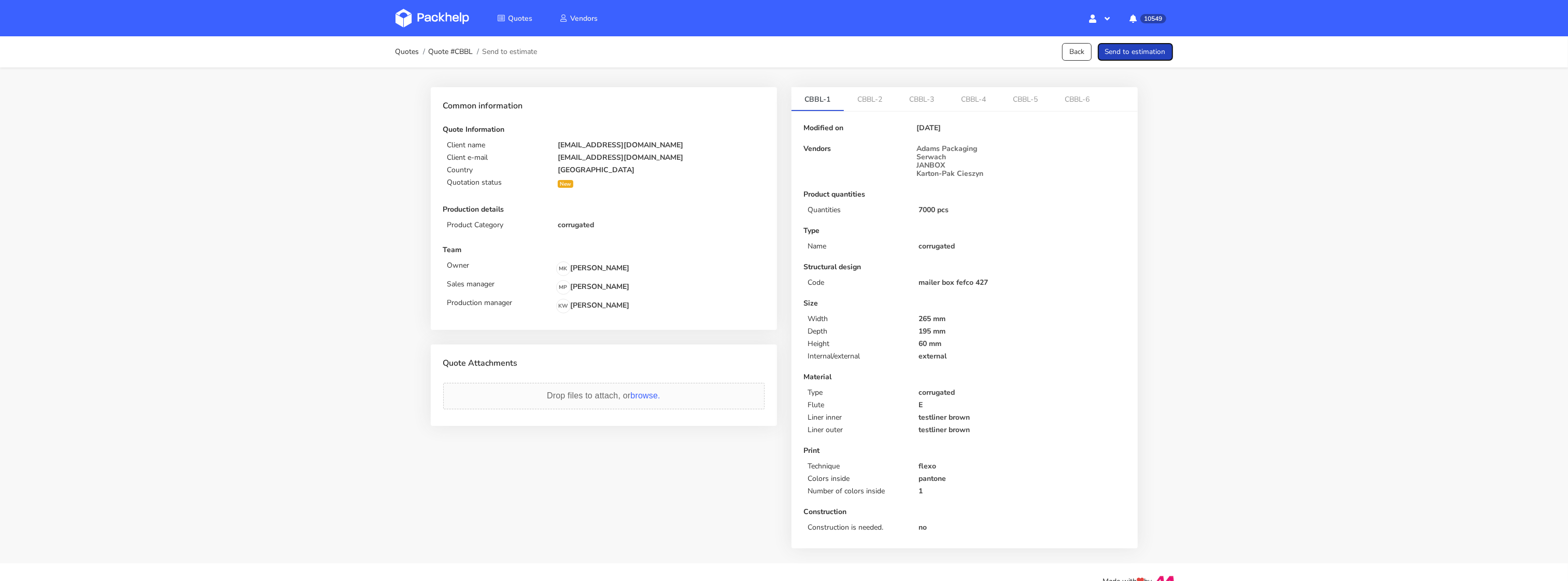
click at [1113, 48] on button "Send to estimation" at bounding box center [1135, 52] width 75 height 18
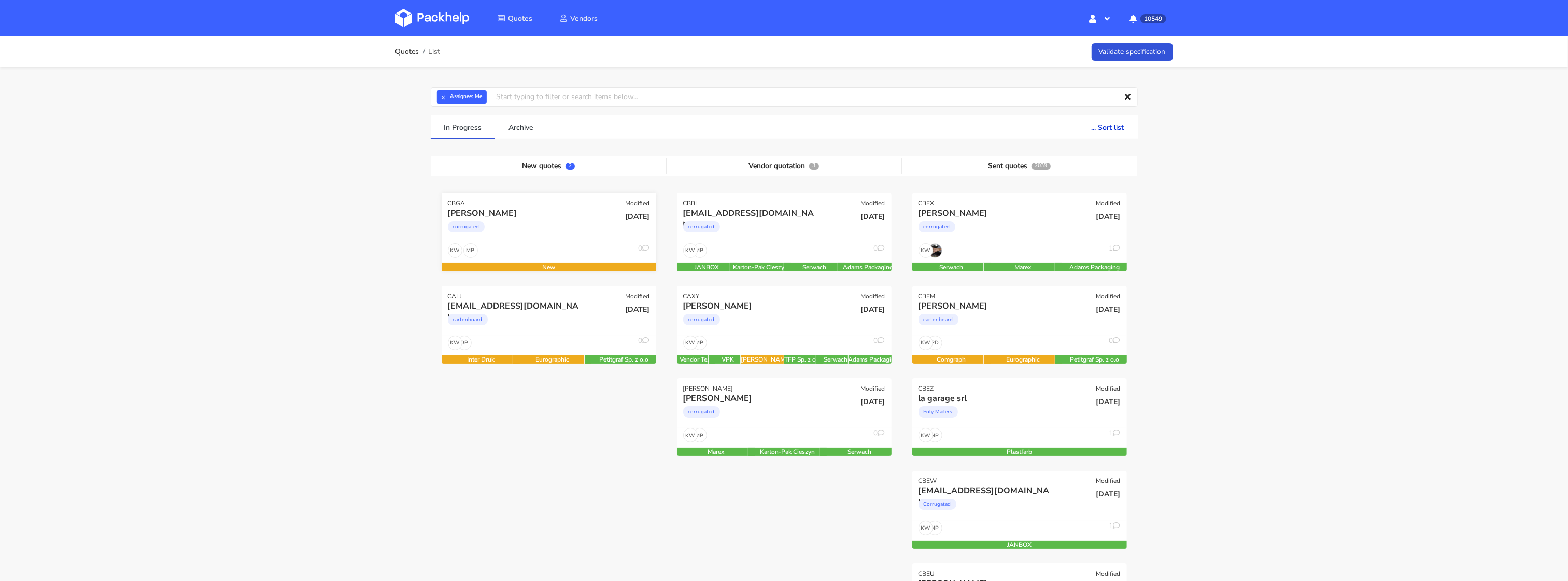
click at [521, 242] on div "[PERSON_NAME] corrugated" at bounding box center [513, 225] width 144 height 36
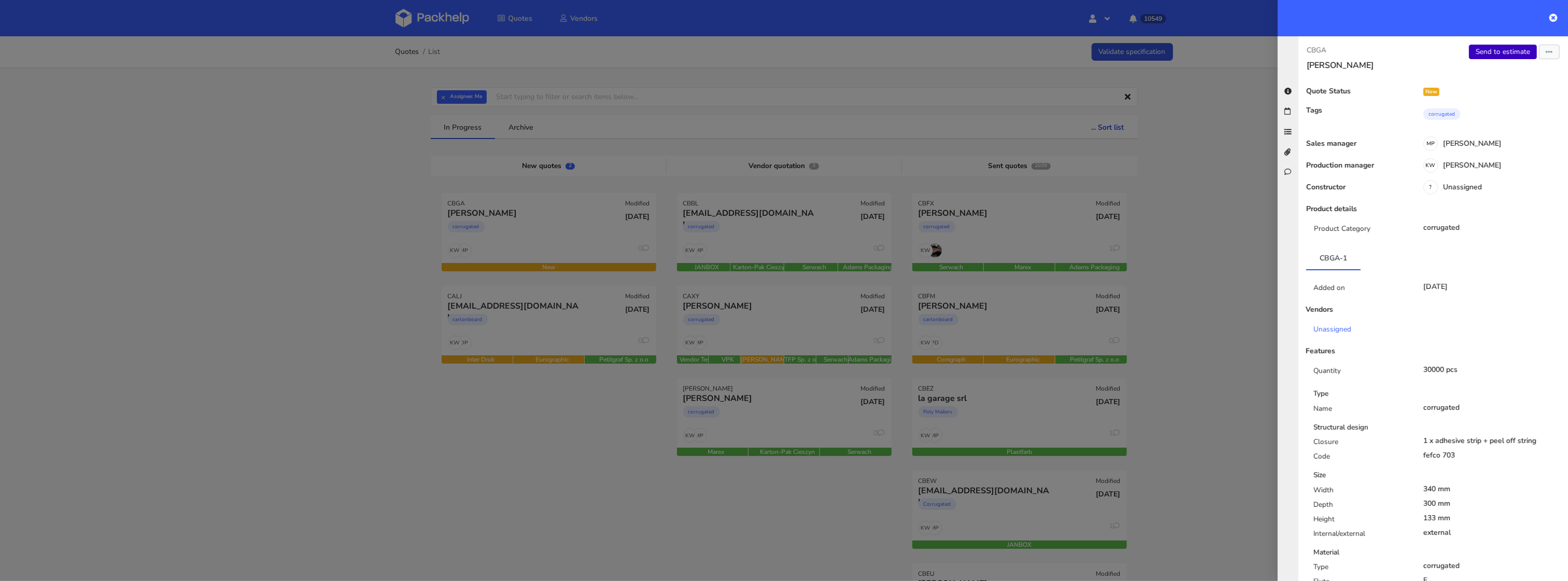
click at [1500, 51] on link "Send to estimate" at bounding box center [1503, 52] width 68 height 15
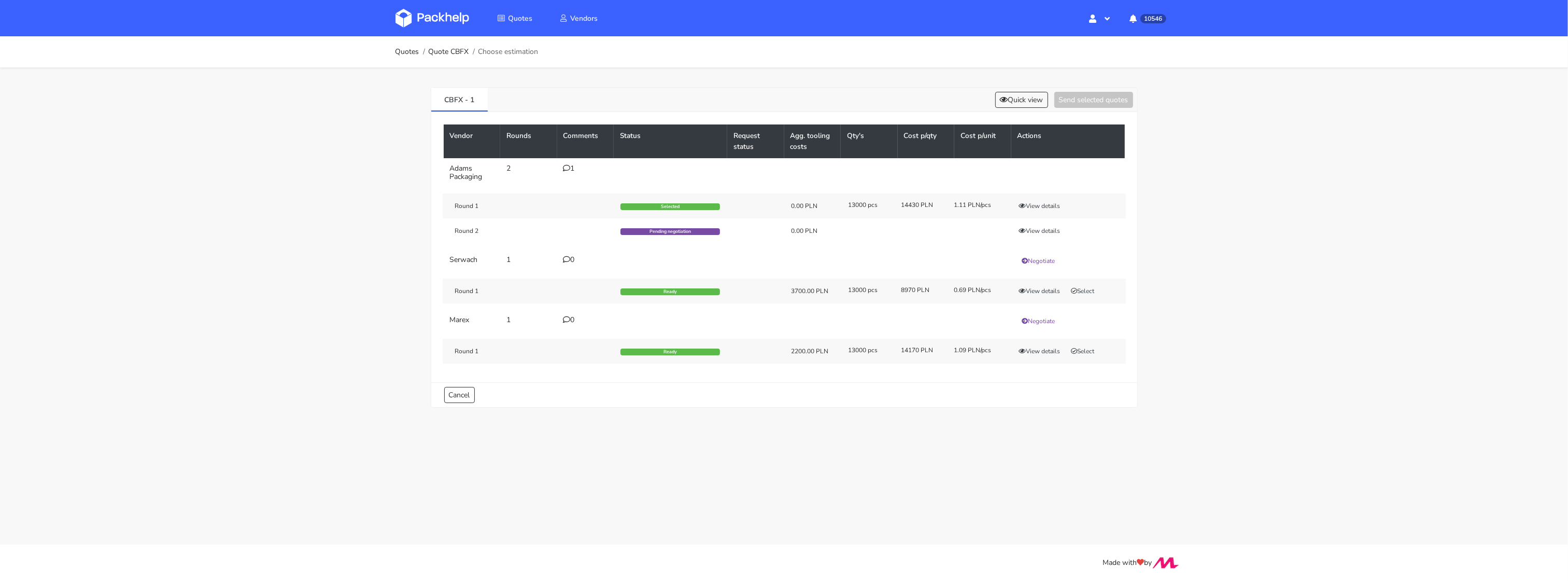
click at [426, 11] on img at bounding box center [432, 18] width 74 height 18
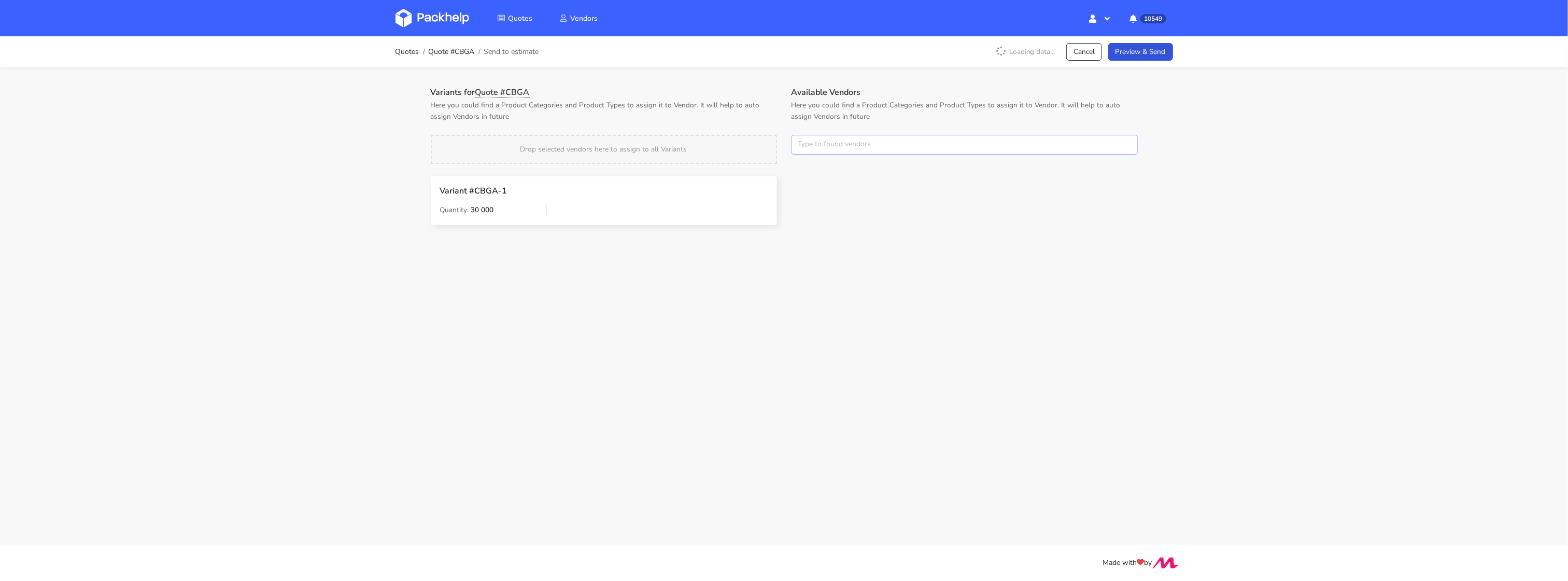
click at [811, 144] on input "text" at bounding box center [964, 145] width 346 height 20
type input "adams"
click at [818, 189] on link "adams" at bounding box center [857, 184] width 97 height 19
click at [746, 132] on div "Variants for Quote #CBGA Here you could find a Product Categories and Product T…" at bounding box center [604, 163] width 361 height 153
click at [804, 149] on button "×" at bounding box center [805, 144] width 14 height 14
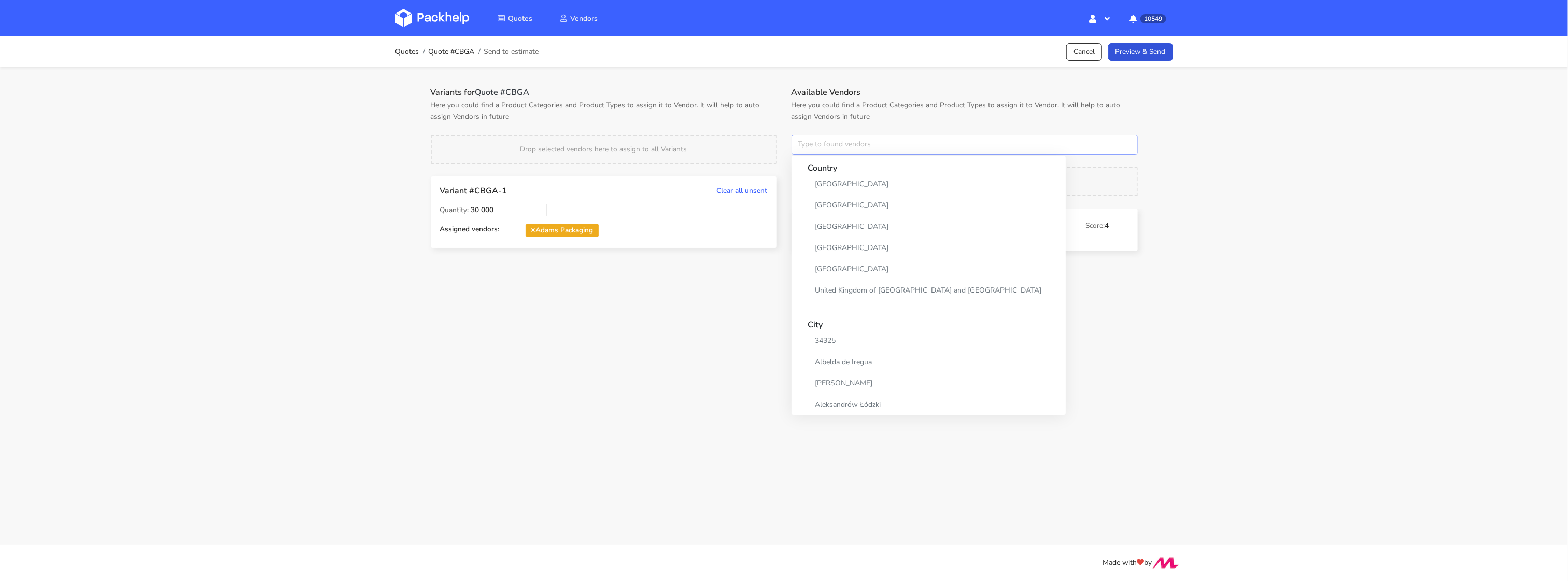
click at [804, 149] on input "text" at bounding box center [964, 145] width 346 height 20
type input "sere"
click at [820, 191] on link "sere" at bounding box center [857, 184] width 97 height 19
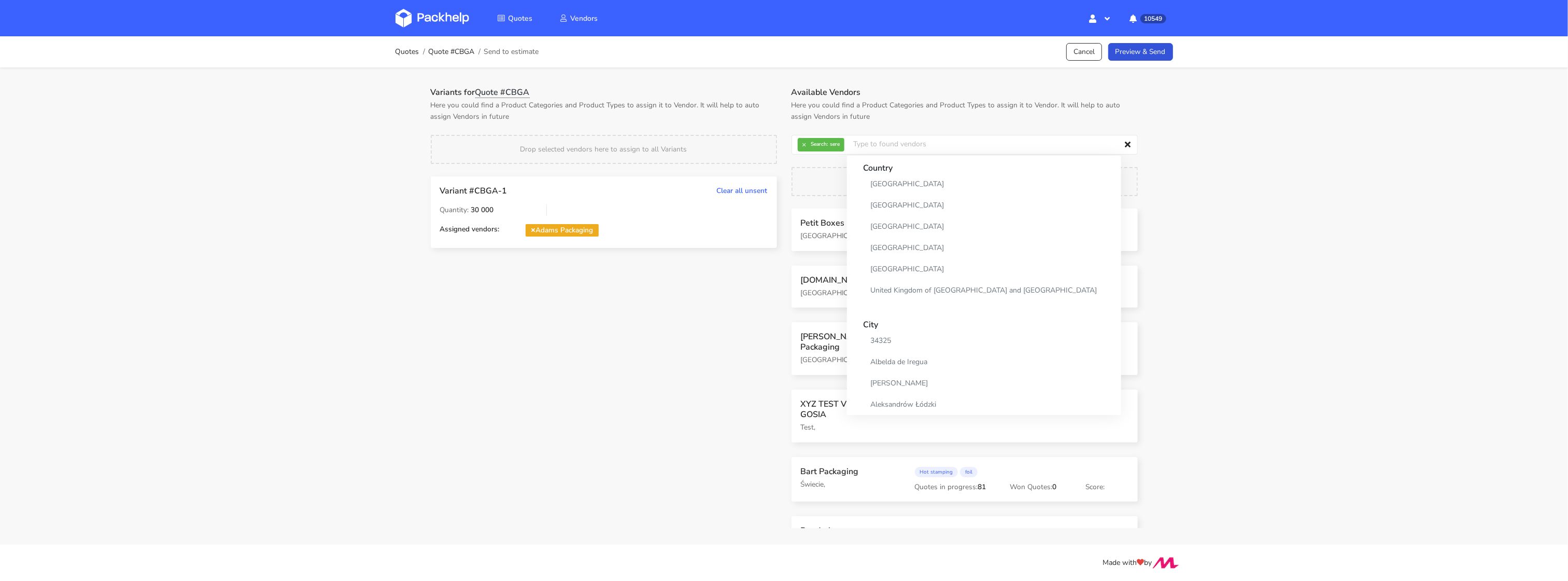
click at [750, 108] on p "Here you could find a Product Categories and Product Types to assign it to Vend…" at bounding box center [604, 111] width 346 height 23
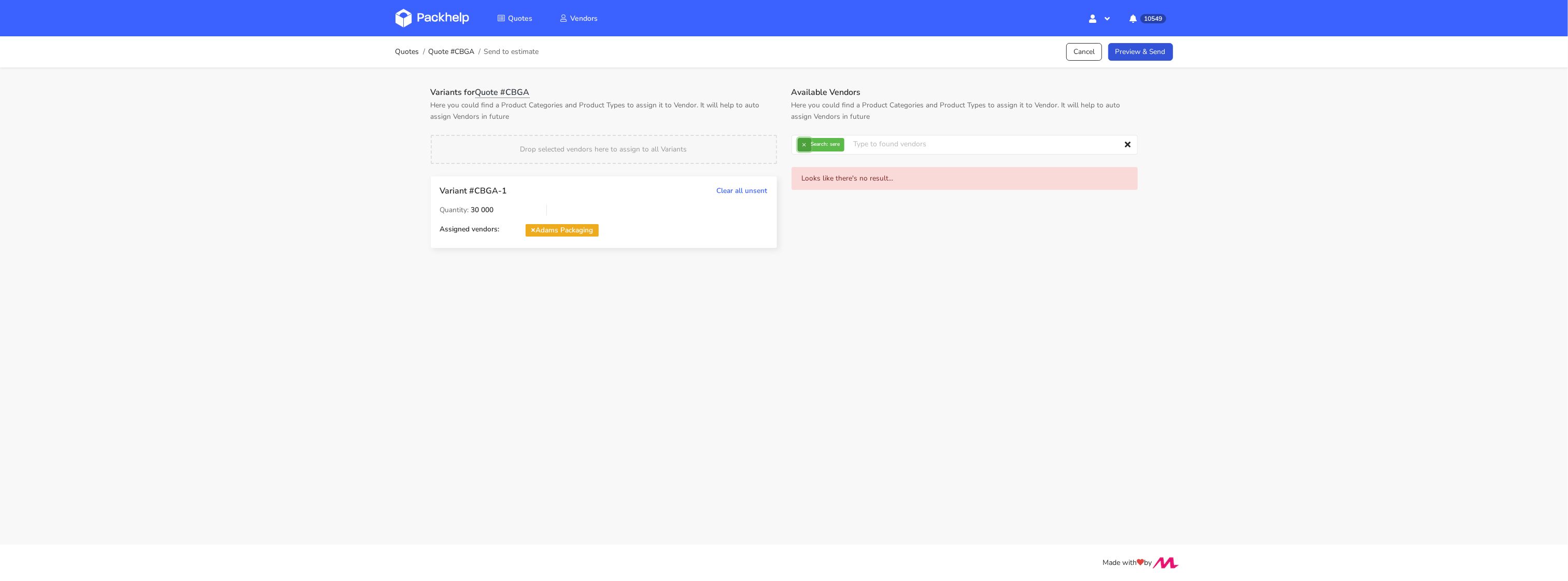
click at [805, 147] on button "×" at bounding box center [805, 144] width 14 height 14
click at [805, 147] on input "text" at bounding box center [964, 145] width 346 height 20
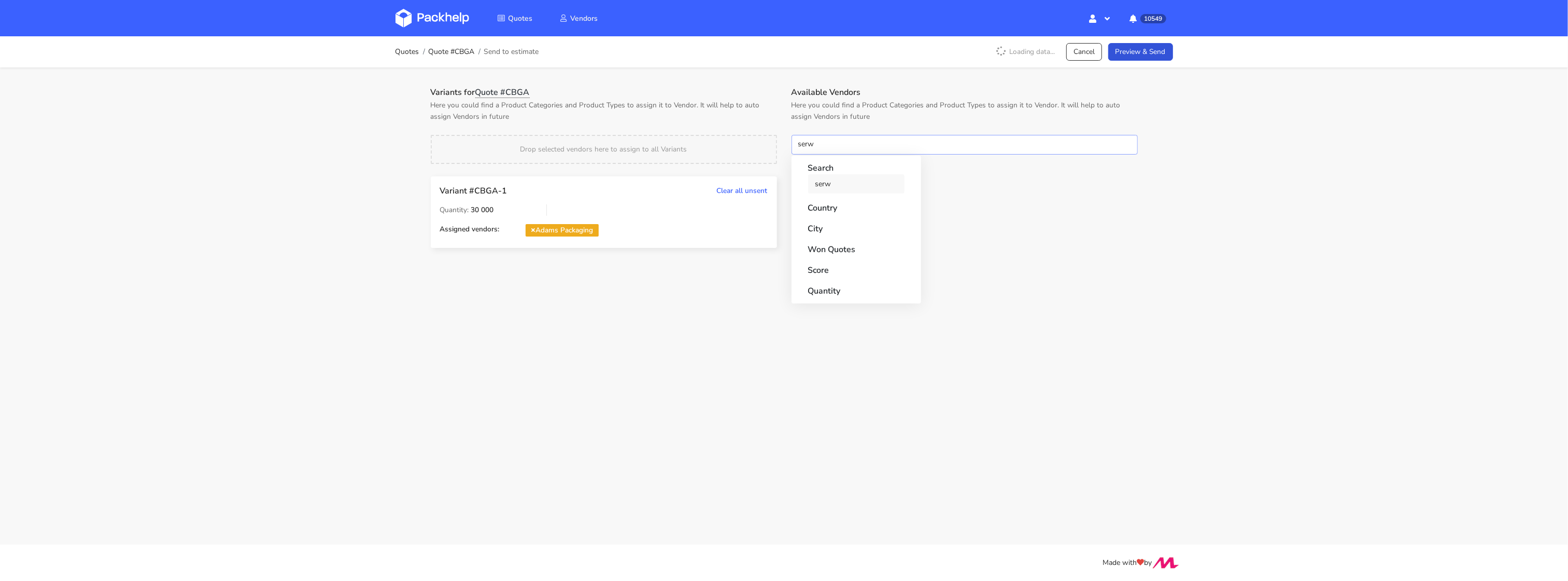
type input "serw"
click at [819, 185] on link "serw" at bounding box center [857, 184] width 97 height 19
click at [759, 127] on div "Variants for Quote #CBGA Here you could find a Product Categories and Product T…" at bounding box center [604, 174] width 361 height 175
click at [805, 147] on button "×" at bounding box center [805, 144] width 14 height 14
click at [806, 147] on input "text" at bounding box center [964, 145] width 346 height 20
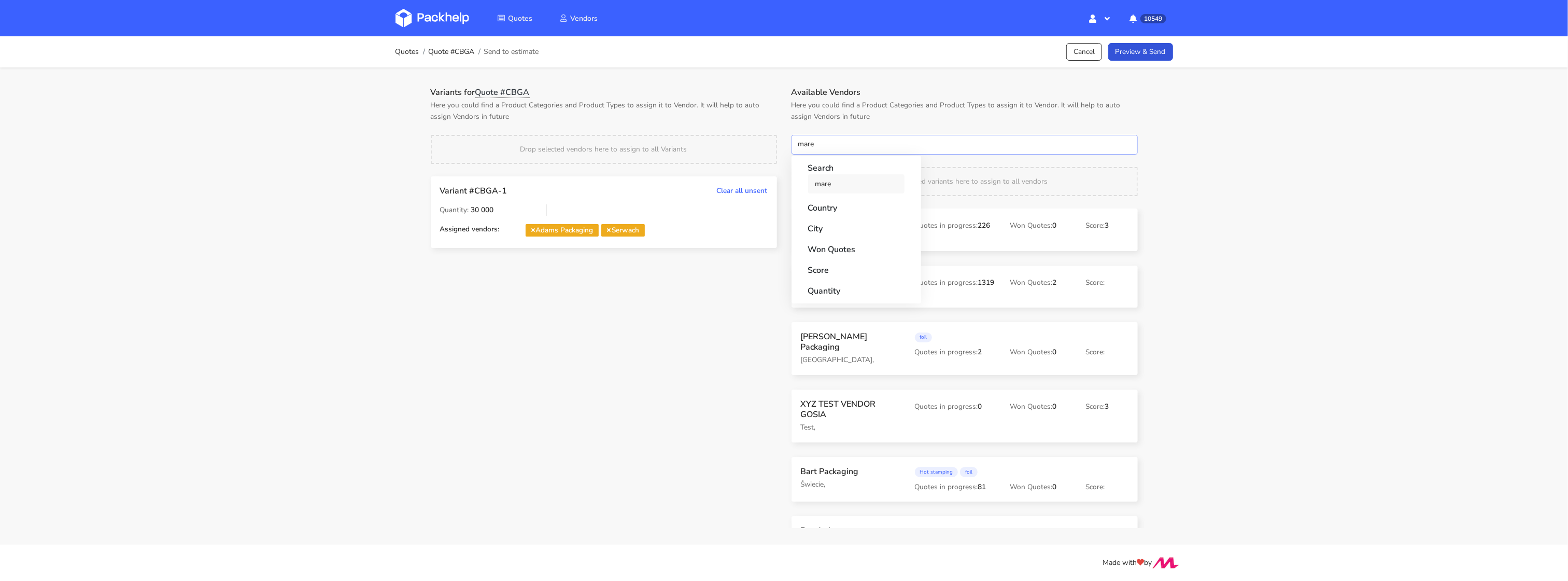
type input "mare"
click at [826, 189] on link "mare" at bounding box center [857, 184] width 97 height 19
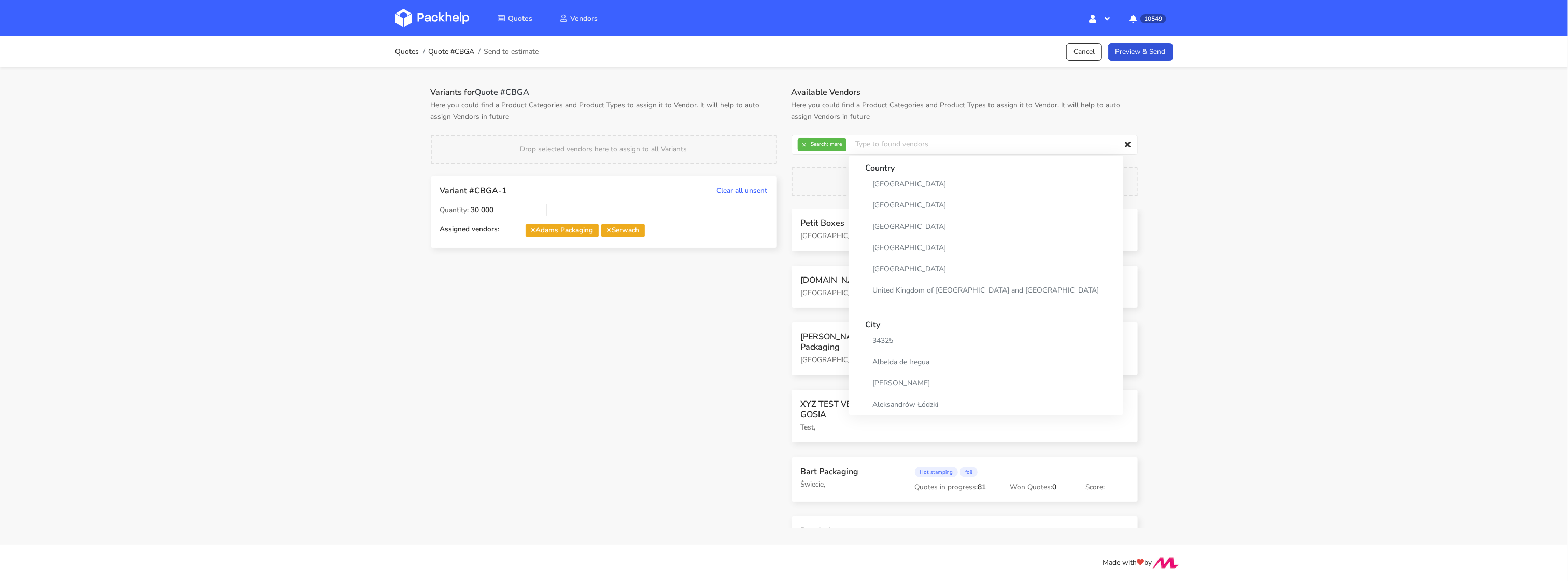
click at [761, 118] on p "Here you could find a Product Categories and Product Types to assign it to Vend…" at bounding box center [604, 111] width 346 height 23
click at [1140, 48] on link "Preview & Send" at bounding box center [1141, 52] width 65 height 18
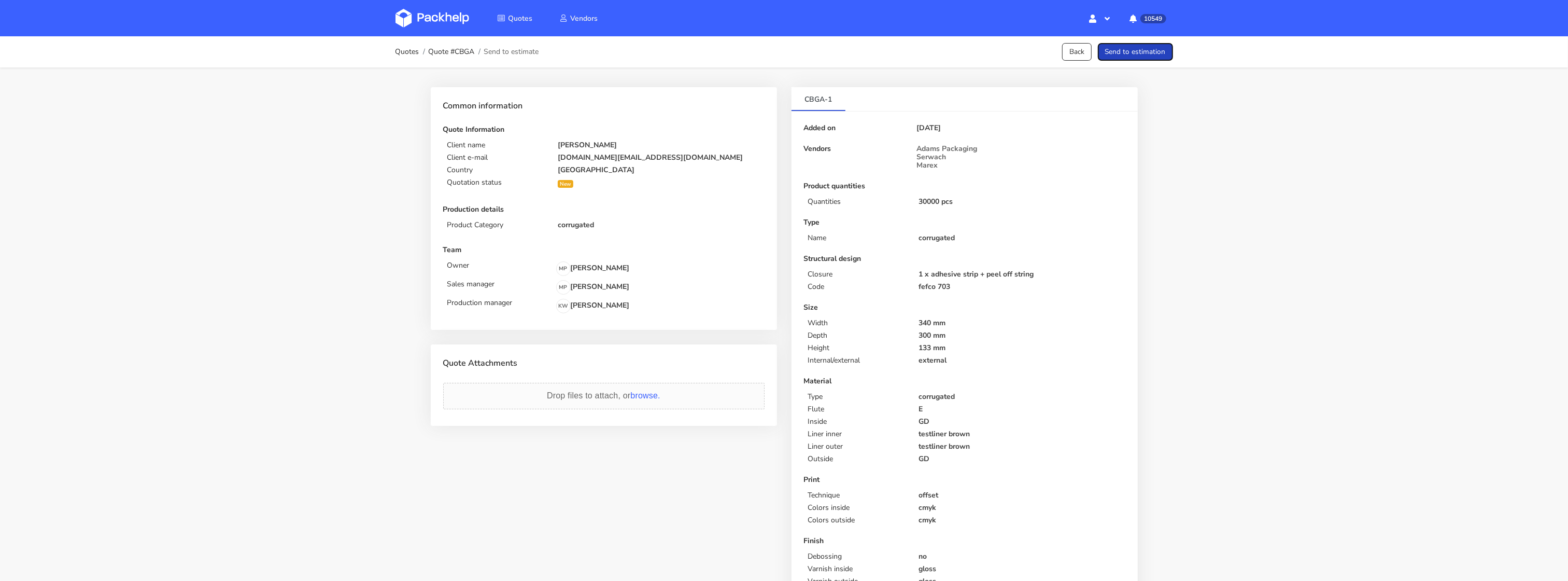
click at [1140, 51] on button "Send to estimation" at bounding box center [1135, 52] width 75 height 18
